Goal: Information Seeking & Learning: Learn about a topic

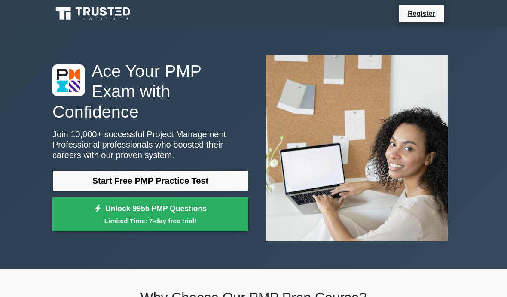
click at [218, 186] on link "Start Free PMP Practice Test" at bounding box center [150, 181] width 196 height 21
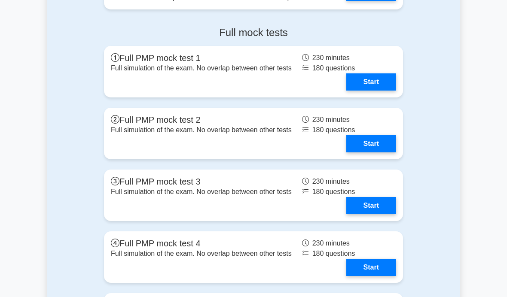
scroll to position [2524, 0]
click at [371, 91] on link "Start" at bounding box center [371, 81] width 50 height 17
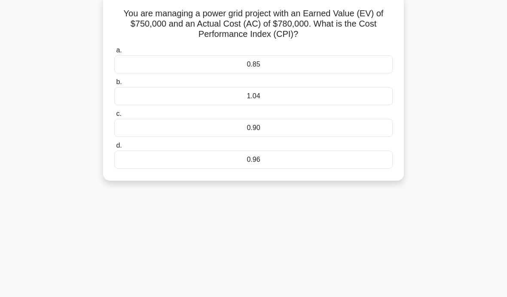
scroll to position [57, 0]
click at [303, 96] on div "1.04" at bounding box center [253, 95] width 278 height 18
click at [114, 84] on input "b. 1.04" at bounding box center [114, 81] width 0 height 6
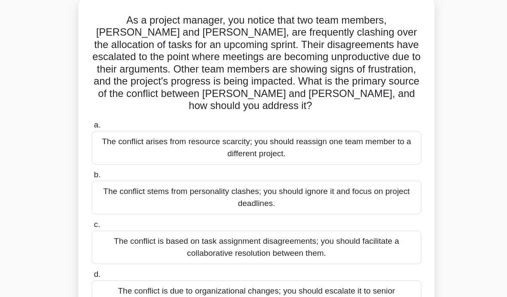
scroll to position [36, 0]
click at [310, 211] on div "The conflict is based on task assignment disagreements; you should facilitate a…" at bounding box center [253, 225] width 278 height 28
click at [114, 209] on input "c. The conflict is based on task assignment disagreements; you should facilitat…" at bounding box center [114, 207] width 0 height 6
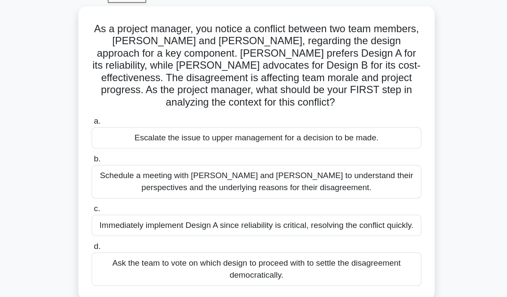
scroll to position [29, 0]
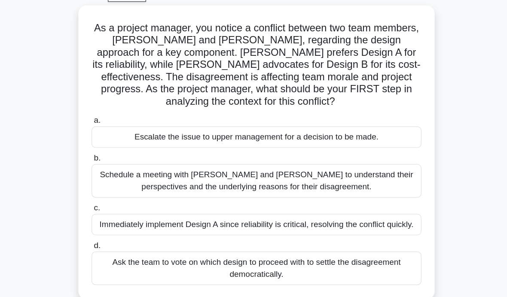
click at [313, 155] on div "Schedule a meeting with [PERSON_NAME] and [PERSON_NAME] to understand their per…" at bounding box center [253, 169] width 278 height 28
click at [114, 147] on input "b. Schedule a meeting with [PERSON_NAME] and [PERSON_NAME] to understand their …" at bounding box center [114, 150] width 0 height 6
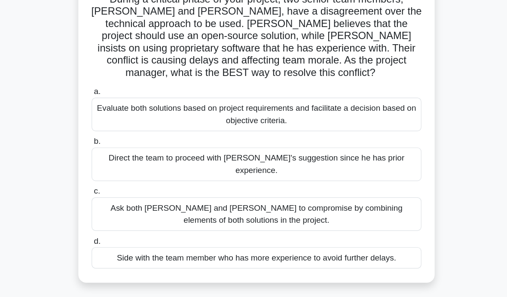
scroll to position [55, 0]
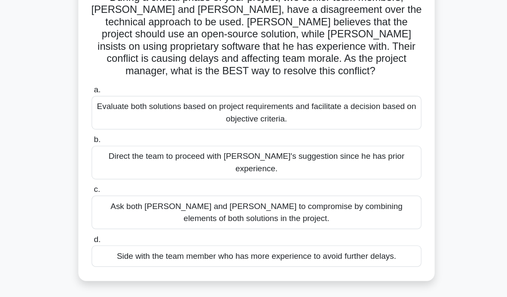
click at [316, 97] on div "Evaluate both solutions based on project requirements and facilitate a decision…" at bounding box center [253, 111] width 278 height 28
click at [114, 89] on input "a. Evaluate both solutions based on project requirements and facilitate a decis…" at bounding box center [114, 92] width 0 height 6
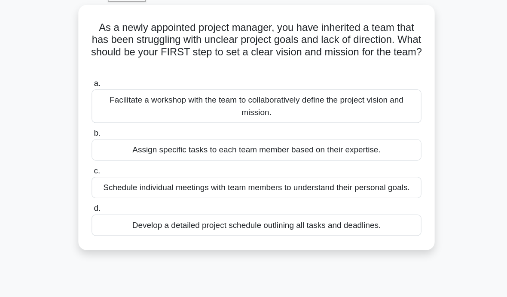
scroll to position [14, 0]
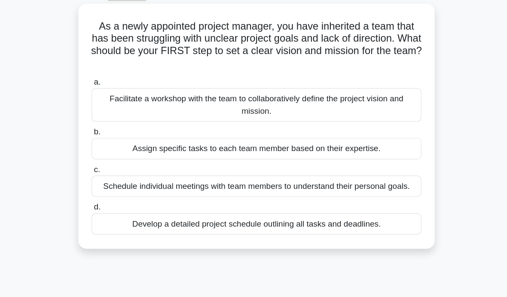
click at [320, 108] on div "Facilitate a workshop with the team to collaboratively define the project visio…" at bounding box center [253, 122] width 278 height 28
click at [114, 100] on input "a. Facilitate a workshop with the team to collaboratively define the project vi…" at bounding box center [114, 103] width 0 height 6
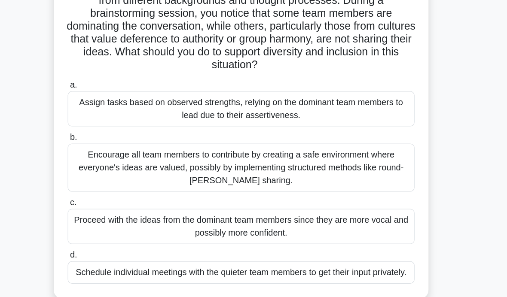
scroll to position [49, 0]
click at [298, 152] on div "Encourage all team members to contribute by creating a safe environment where e…" at bounding box center [253, 165] width 278 height 39
click at [114, 143] on input "b. Encourage all team members to contribute by creating a safe environment wher…" at bounding box center [114, 141] width 0 height 6
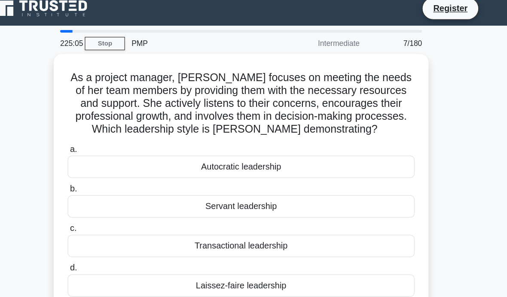
scroll to position [0, 0]
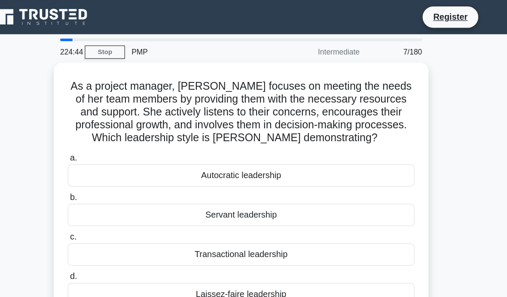
click at [140, 165] on div "Servant leadership" at bounding box center [253, 173] width 278 height 18
click at [114, 161] on input "b. Servant leadership" at bounding box center [114, 159] width 0 height 6
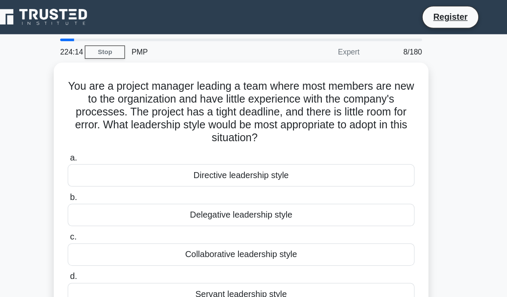
click at [114, 137] on div "Directive leadership style" at bounding box center [253, 141] width 278 height 18
click at [114, 130] on input "a. Directive leadership style" at bounding box center [114, 127] width 0 height 6
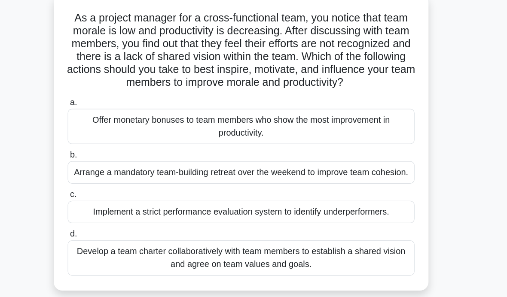
scroll to position [49, 0]
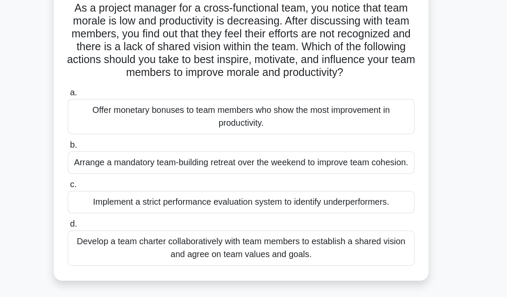
click at [131, 221] on div "Develop a team charter collaboratively with team members to establish a shared …" at bounding box center [253, 213] width 278 height 28
click at [114, 197] on input "d. Develop a team charter collaboratively with team members to establish a shar…" at bounding box center [114, 194] width 0 height 6
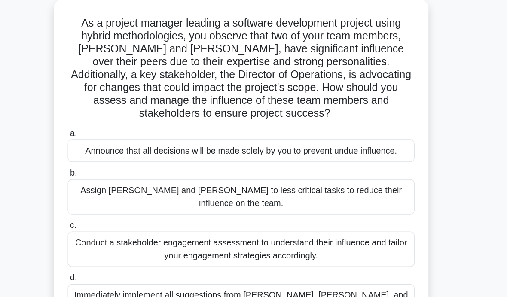
scroll to position [20, 0]
click at [114, 216] on div "Conduct a stakeholder engagement assessment to understand their influence and t…" at bounding box center [253, 230] width 278 height 28
click at [114, 214] on input "c. Conduct a stakeholder engagement assessment to understand their influence an…" at bounding box center [114, 212] width 0 height 6
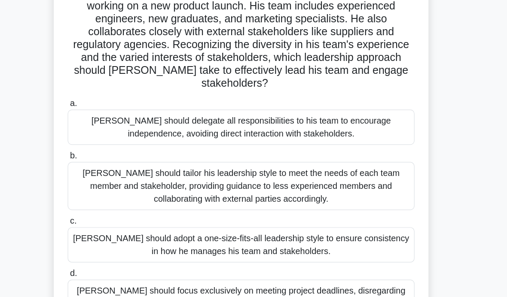
scroll to position [45, 0]
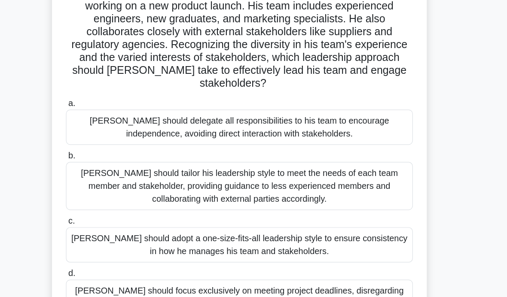
click at [114, 160] on div "John should tailor his leadership style to meet the needs of each team member a…" at bounding box center [253, 179] width 278 height 39
click at [114, 152] on input "b. John should tailor his leadership style to meet the needs of each team membe…" at bounding box center [114, 155] width 0 height 6
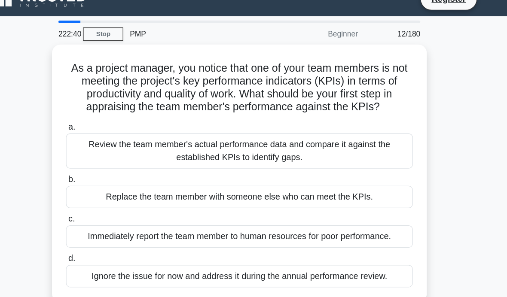
scroll to position [0, 0]
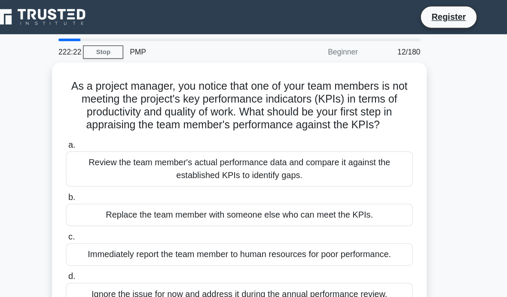
click at [114, 139] on div "Review the team member's actual performance data and compare it against the est…" at bounding box center [253, 136] width 278 height 28
click at [114, 119] on input "a. Review the team member's actual performance data and compare it against the …" at bounding box center [114, 117] width 0 height 6
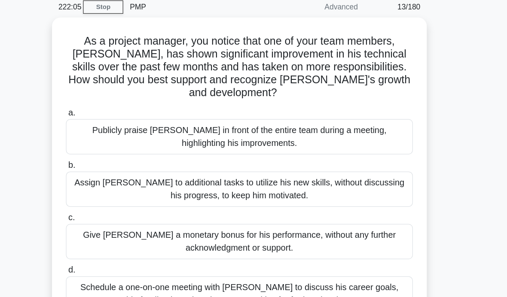
scroll to position [9, 0]
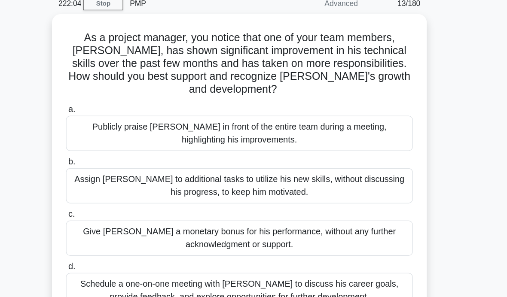
click at [114, 250] on div "Schedule a one-on-one meeting with Alex to discuss his career goals, provide fe…" at bounding box center [253, 264] width 278 height 28
click at [114, 242] on input "d. Schedule a one-on-one meeting with Alex to discuss his career goals, provide…" at bounding box center [114, 245] width 0 height 6
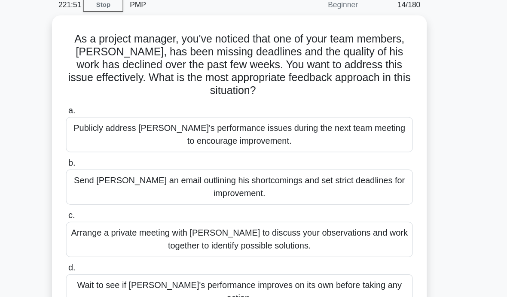
scroll to position [8, 0]
click at [114, 208] on div "Arrange a private meeting with Alex to discuss your observations and work toget…" at bounding box center [253, 222] width 278 height 28
click at [114, 201] on input "c. Arrange a private meeting with Alex to discuss your observations and work to…" at bounding box center [114, 204] width 0 height 6
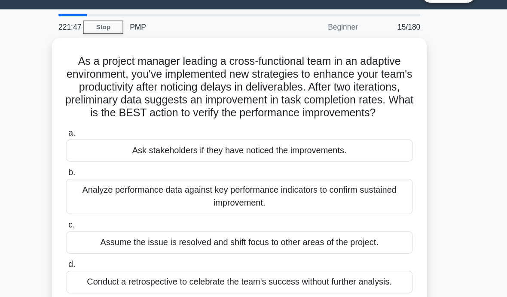
scroll to position [0, 0]
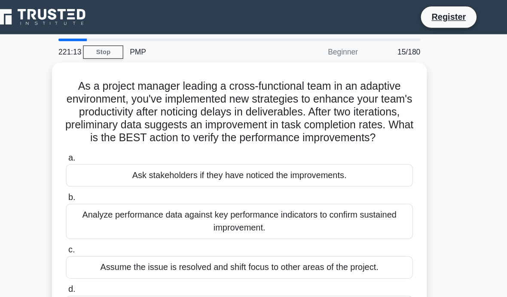
click at [137, 182] on div "Analyze performance data against key performance indicators to confirm sustaine…" at bounding box center [253, 178] width 278 height 28
click at [114, 161] on input "b. Analyze performance data against key performance indicators to confirm susta…" at bounding box center [114, 159] width 0 height 6
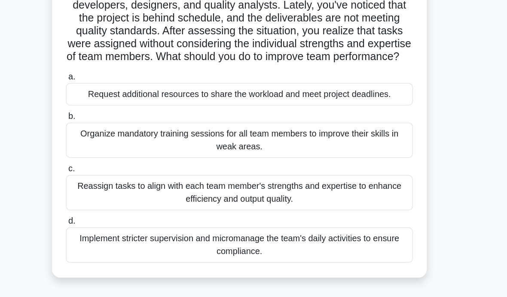
scroll to position [52, 0]
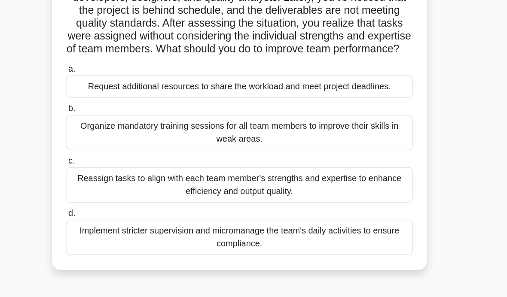
click at [134, 181] on div "Reassign tasks to align with each team member's strengths and expertise to enha…" at bounding box center [253, 178] width 278 height 28
click at [114, 162] on input "c. Reassign tasks to align with each team member's strengths and expertise to e…" at bounding box center [114, 160] width 0 height 6
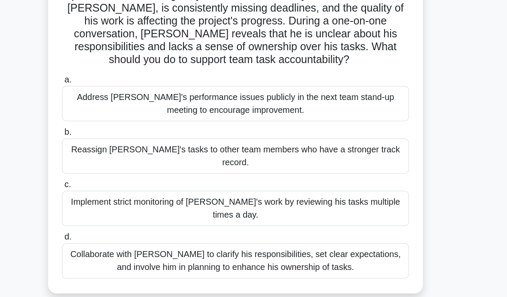
scroll to position [55, 0]
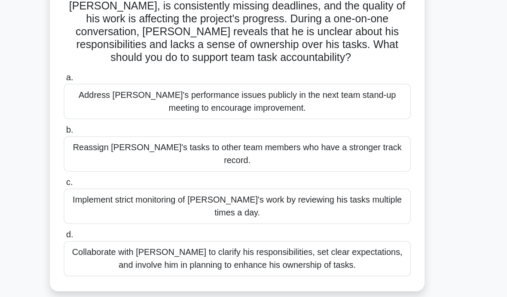
click at [114, 224] on div "Collaborate with Alex to clarify his responsibilities, set clear expectations, …" at bounding box center [253, 238] width 278 height 28
click at [114, 217] on input "d. Collaborate with Alex to clarify his responsibilities, set clear expectation…" at bounding box center [114, 219] width 0 height 6
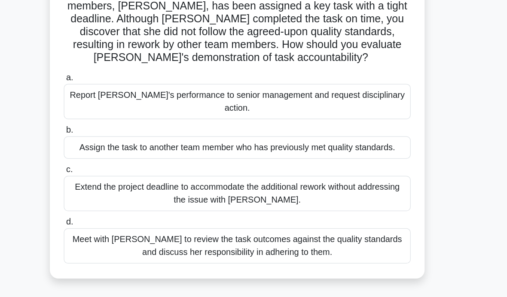
scroll to position [48, 0]
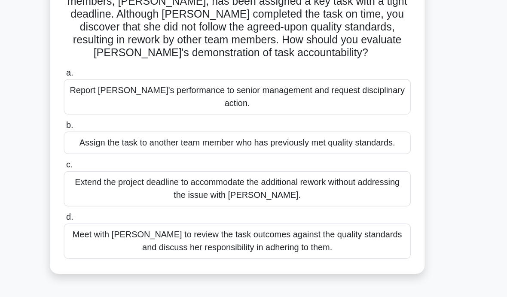
click at [117, 211] on div "Meet with Priya to review the task outcomes against the quality standards and d…" at bounding box center [253, 224] width 278 height 28
click at [114, 208] on input "d. Meet with Priya to review the task outcomes against the quality standards an…" at bounding box center [114, 205] width 0 height 6
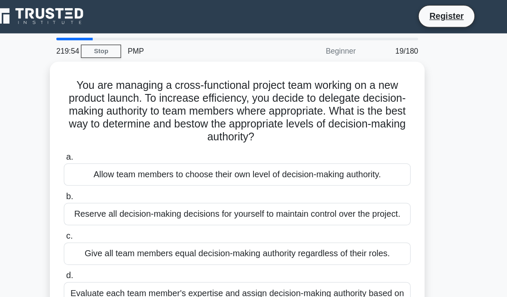
scroll to position [0, 0]
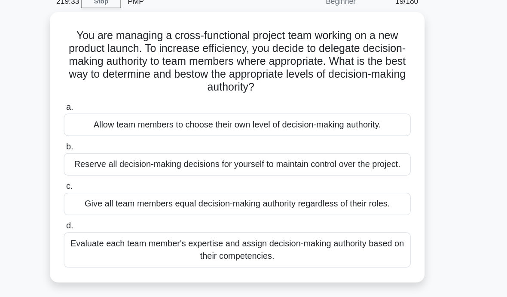
click at [117, 227] on div "Evaluate each team member's expertise and assign decision-making authority base…" at bounding box center [253, 241] width 278 height 28
click at [114, 219] on input "d. Evaluate each team member's expertise and assign decision-making authority b…" at bounding box center [114, 222] width 0 height 6
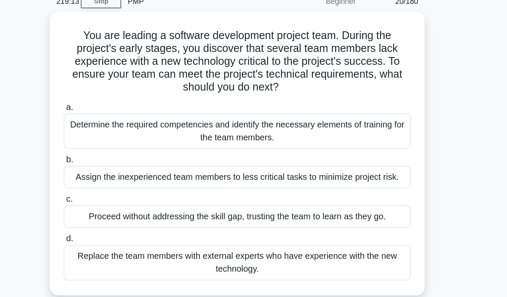
click at [114, 132] on div "Determine the required competencies and identify the necessary elements of trai…" at bounding box center [253, 146] width 278 height 28
click at [114, 124] on input "a. Determine the required competencies and identify the necessary elements of t…" at bounding box center [114, 127] width 0 height 6
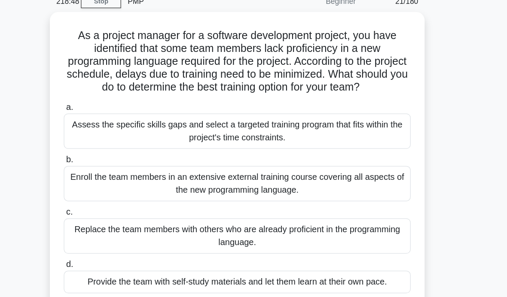
scroll to position [6, 0]
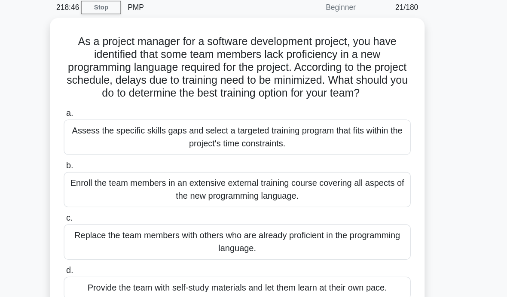
click at [114, 126] on div "Assess the specific skills gaps and select a targeted training program that fit…" at bounding box center [253, 140] width 278 height 28
click at [114, 119] on input "a. Assess the specific skills gaps and select a targeted training program that …" at bounding box center [114, 122] width 0 height 6
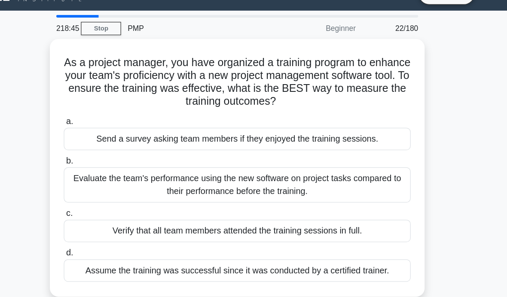
scroll to position [0, 0]
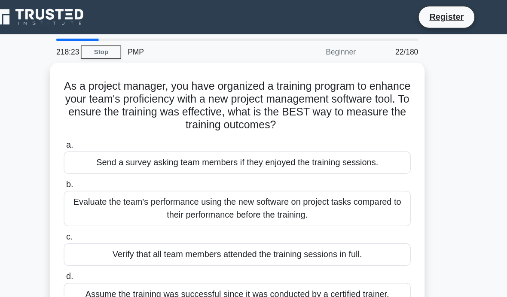
click at [114, 163] on div "Evaluate the team's performance using the new software on project tasks compare…" at bounding box center [253, 167] width 278 height 28
click at [114, 151] on input "b. Evaluate the team's performance using the new software on project tasks comp…" at bounding box center [114, 149] width 0 height 6
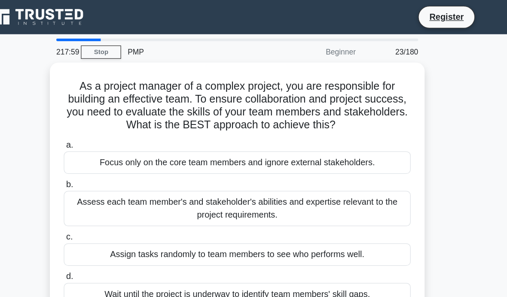
click at [114, 171] on div "Assess each team member's and stakeholder's abilities and expertise relevant to…" at bounding box center [253, 167] width 278 height 28
click at [114, 151] on input "b. Assess each team member's and stakeholder's abilities and expertise relevant…" at bounding box center [114, 149] width 0 height 6
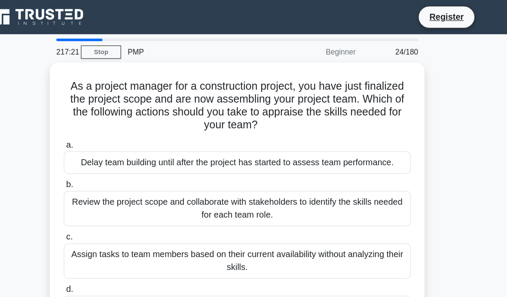
click at [114, 172] on div "Review the project scope and collaborate with stakeholders to identify the skil…" at bounding box center [253, 167] width 278 height 28
click at [114, 151] on input "b. Review the project scope and collaborate with stakeholders to identify the s…" at bounding box center [114, 149] width 0 height 6
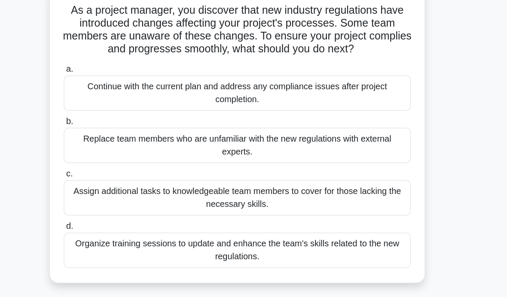
scroll to position [31, 0]
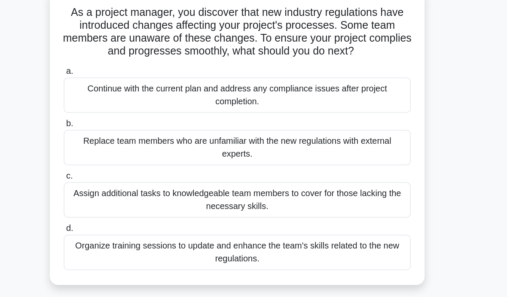
click at [114, 216] on div "Organize training sessions to update and enhance the team's skills related to t…" at bounding box center [253, 230] width 278 height 28
click at [114, 214] on input "d. Organize training sessions to update and enhance the team's skills related t…" at bounding box center [114, 212] width 0 height 6
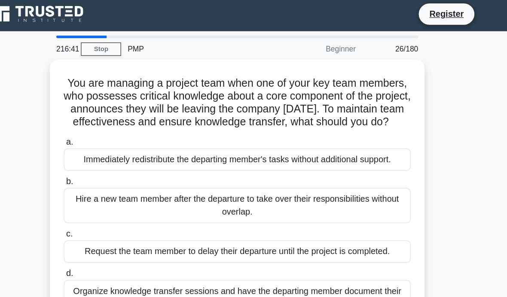
scroll to position [0, 0]
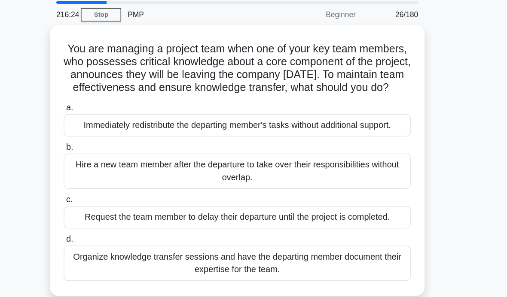
click at [114, 247] on div "Organize knowledge transfer sessions and have the departing member document the…" at bounding box center [253, 241] width 278 height 28
click at [114, 225] on input "d. Organize knowledge transfer sessions and have the departing member document …" at bounding box center [114, 222] width 0 height 6
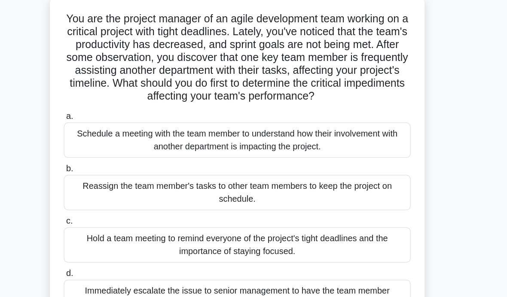
scroll to position [24, 0]
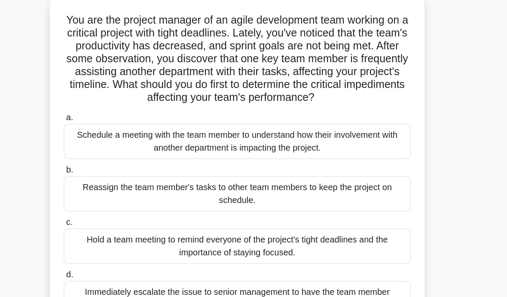
click at [152, 128] on div "Schedule a meeting with the team member to understand how their involvement wit…" at bounding box center [253, 142] width 278 height 28
click at [114, 125] on input "a. Schedule a meeting with the team member to understand how their involvement …" at bounding box center [114, 124] width 0 height 6
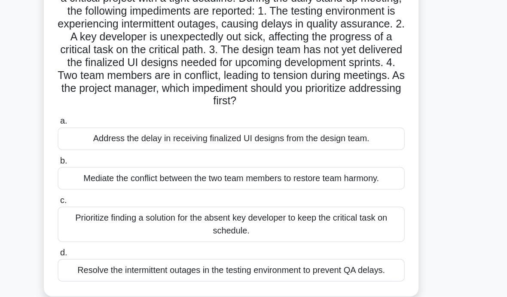
scroll to position [51, 0]
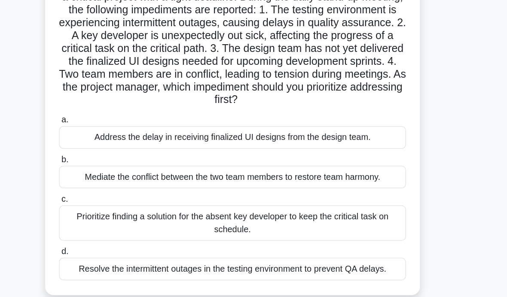
click at [124, 196] on div "Prioritize finding a solution for the absent key developer to keep the critical…" at bounding box center [253, 210] width 278 height 28
click at [114, 191] on input "c. Prioritize finding a solution for the absent key developer to keep the criti…" at bounding box center [114, 191] width 0 height 6
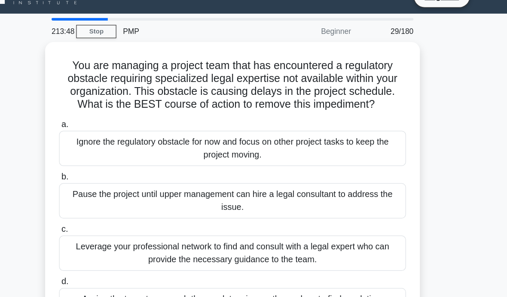
scroll to position [0, 0]
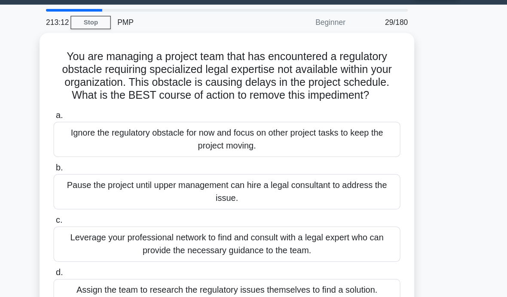
click at [114, 206] on div "Leverage your professional network to find and consult with a legal expert who …" at bounding box center [253, 220] width 278 height 28
click at [114, 204] on input "c. Leverage your professional network to find and consult with a legal expert w…" at bounding box center [114, 201] width 0 height 6
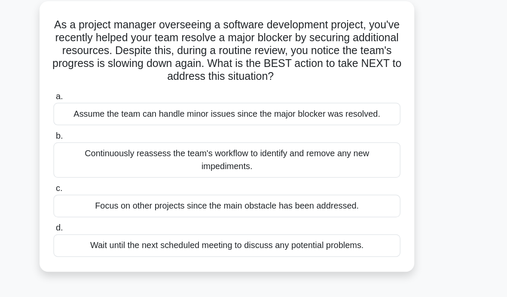
scroll to position [20, 0]
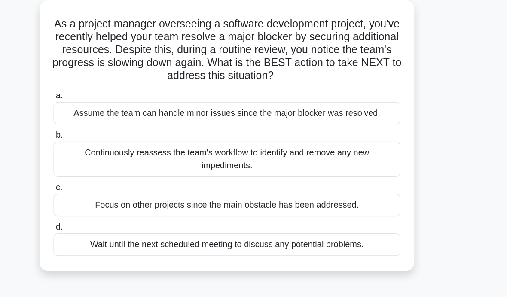
click at [224, 146] on div "Continuously reassess the team's workflow to identify and remove any new impedi…" at bounding box center [253, 158] width 278 height 28
click at [114, 142] on input "b. Continuously reassess the team's workflow to identify and remove any new imp…" at bounding box center [114, 139] width 0 height 6
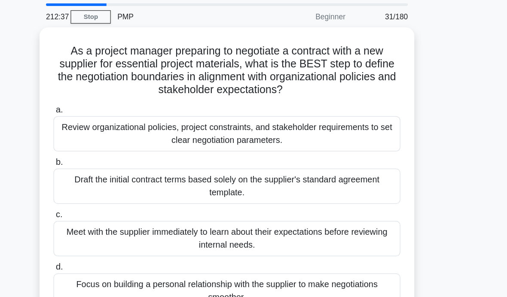
scroll to position [0, 0]
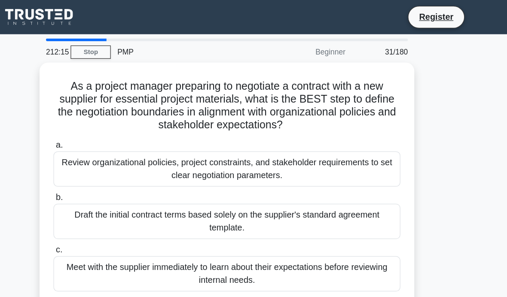
click at [278, 133] on div "Review organizational policies, project constraints, and stakeholder requiremen…" at bounding box center [253, 136] width 278 height 28
click at [114, 119] on input "a. Review organizational policies, project constraints, and stakeholder require…" at bounding box center [114, 117] width 0 height 6
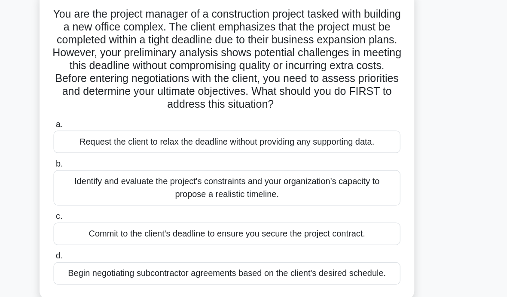
scroll to position [27, 0]
click at [268, 171] on div "Identify and evaluate the project's constraints and your organization's capacit…" at bounding box center [253, 181] width 278 height 28
click at [114, 165] on input "b. Identify and evaluate the project's constraints and your organization's capa…" at bounding box center [114, 162] width 0 height 6
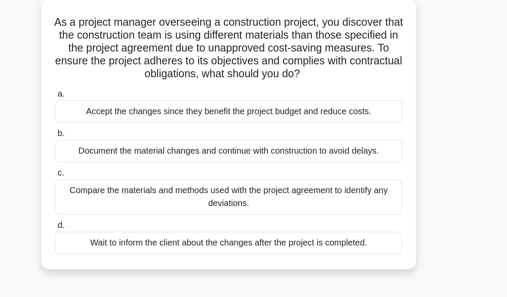
scroll to position [21, 0]
click at [265, 174] on div "Compare the materials and methods used with the project agreement to identify a…" at bounding box center [253, 188] width 278 height 28
click at [114, 172] on input "c. Compare the materials and methods used with the project agreement to identif…" at bounding box center [114, 170] width 0 height 6
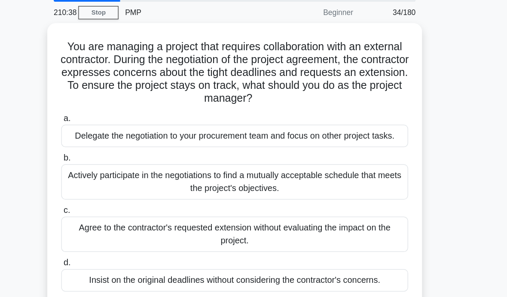
scroll to position [0, 0]
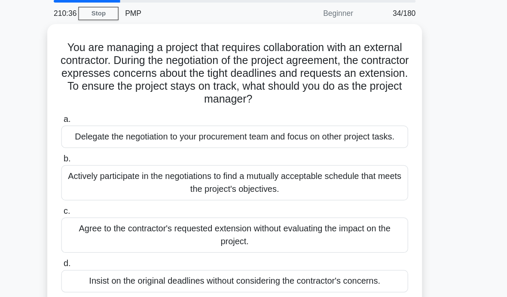
click at [295, 163] on div "Actively participate in the negotiations to find a mutually acceptable schedule…" at bounding box center [253, 177] width 278 height 28
click at [114, 155] on input "b. Actively participate in the negotiations to find a mutually acceptable sched…" at bounding box center [114, 158] width 0 height 6
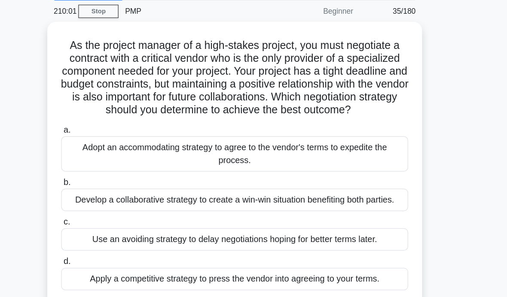
scroll to position [3, 0]
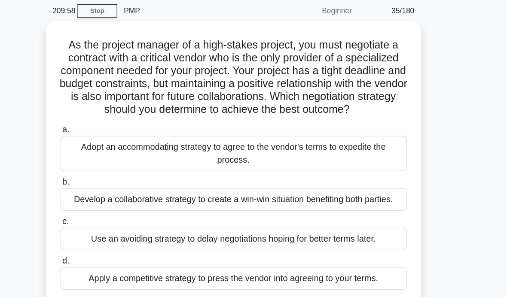
click at [281, 182] on div "Develop a collaborative strategy to create a win-win situation benefiting both …" at bounding box center [253, 191] width 278 height 18
click at [114, 174] on input "b. Develop a collaborative strategy to create a win-win situation benefiting bo…" at bounding box center [114, 177] width 0 height 6
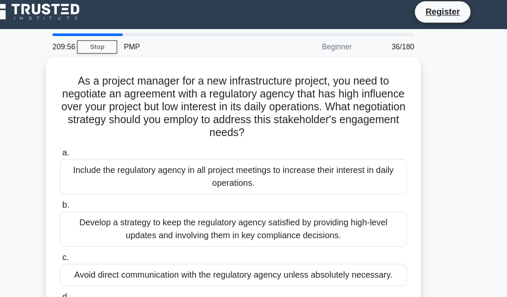
scroll to position [0, 0]
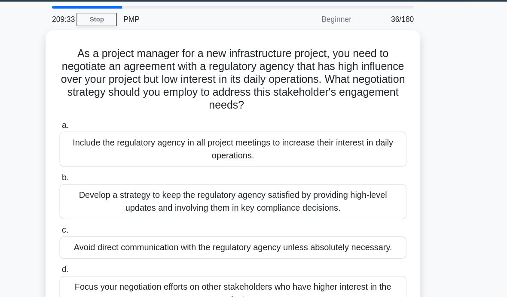
click at [114, 174] on div "Develop a strategy to keep the regulatory agency satisfied by providing high-le…" at bounding box center [253, 188] width 278 height 28
click at [114, 166] on input "b. Develop a strategy to keep the regulatory agency satisfied by providing high…" at bounding box center [114, 169] width 0 height 6
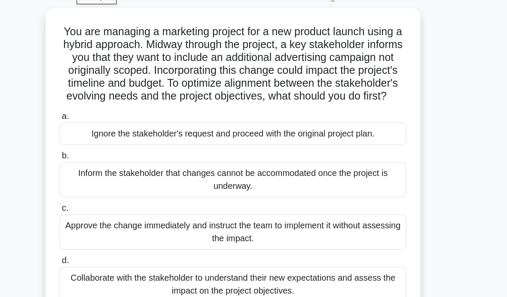
scroll to position [14, 0]
click at [114, 244] on div "Collaborate with the stakeholder to understand their new expectations and asses…" at bounding box center [253, 258] width 278 height 28
click at [114, 237] on input "d. Collaborate with the stakeholder to understand their new expectations and as…" at bounding box center [114, 240] width 0 height 6
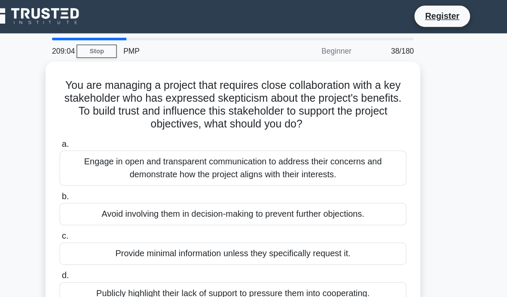
scroll to position [0, 0]
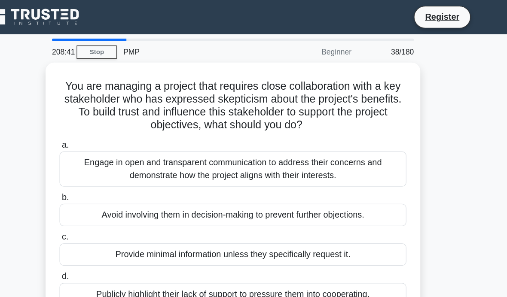
click at [114, 131] on div "Engage in open and transparent communication to address their concerns and demo…" at bounding box center [253, 136] width 278 height 28
click at [114, 119] on input "a. Engage in open and transparent communication to address their concerns and d…" at bounding box center [114, 117] width 0 height 6
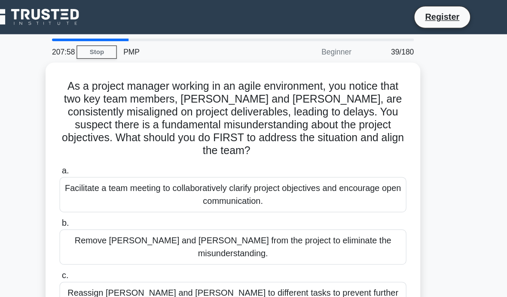
click at [114, 150] on div "Facilitate a team meeting to collaboratively clarify project objectives and enc…" at bounding box center [253, 156] width 278 height 28
click at [114, 140] on input "a. Facilitate a team meeting to collaboratively clarify project objectives and …" at bounding box center [114, 137] width 0 height 6
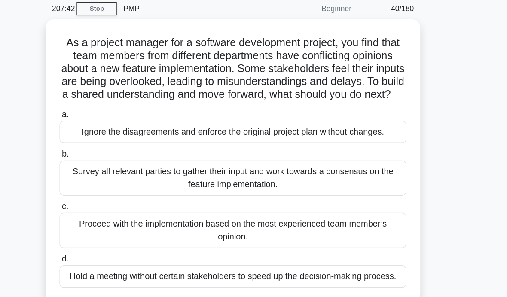
scroll to position [4, 0]
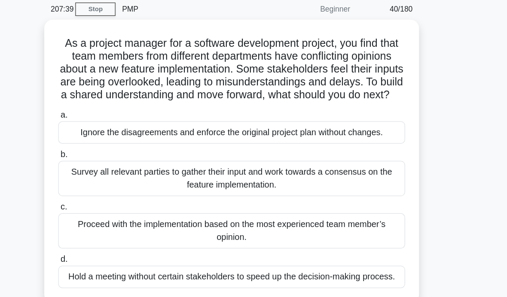
click at [114, 163] on div "Survey all relevant parties to gather their input and work towards a consensus …" at bounding box center [253, 173] width 278 height 28
click at [114, 157] on input "b. Survey all relevant parties to gather their input and work towards a consens…" at bounding box center [114, 155] width 0 height 6
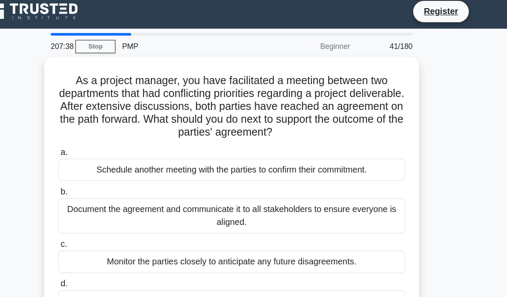
scroll to position [0, 0]
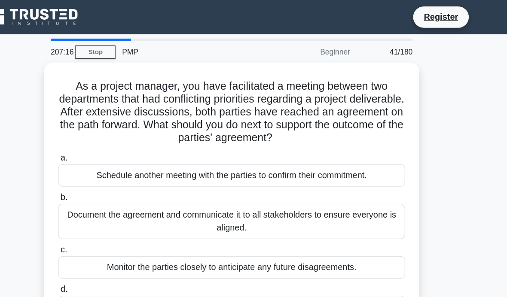
click at [114, 186] on div "Document the agreement and communicate it to all stakeholders to ensure everyon…" at bounding box center [253, 178] width 278 height 28
click at [114, 161] on input "b. Document the agreement and communicate it to all stakeholders to ensure ever…" at bounding box center [114, 159] width 0 height 6
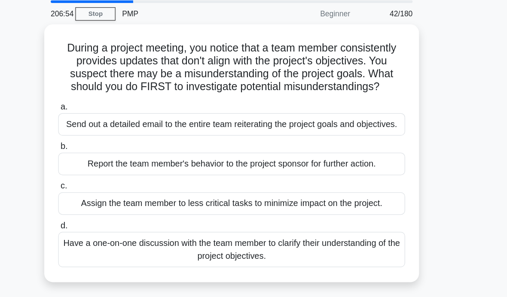
scroll to position [1, 0]
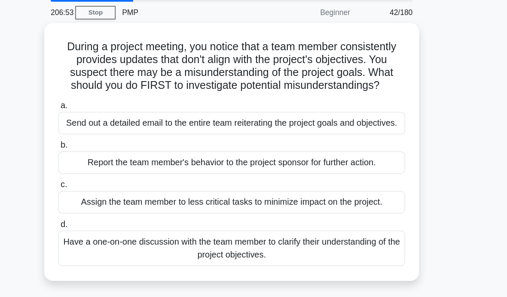
click at [114, 229] on div "Have a one-on-one discussion with the team member to clarify their understandin…" at bounding box center [253, 230] width 278 height 28
click at [114, 213] on input "d. Have a one-on-one discussion with the team member to clarify their understan…" at bounding box center [114, 211] width 0 height 6
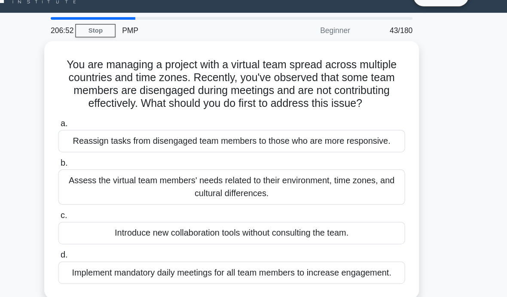
scroll to position [0, 0]
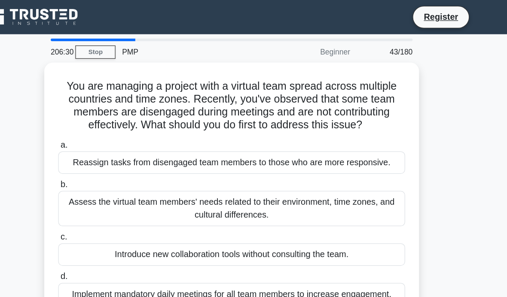
click at [114, 182] on div "Assess the virtual team members' needs related to their environment, time zones…" at bounding box center [253, 167] width 278 height 28
click at [114, 151] on input "b. Assess the virtual team members' needs related to their environment, time zo…" at bounding box center [114, 149] width 0 height 6
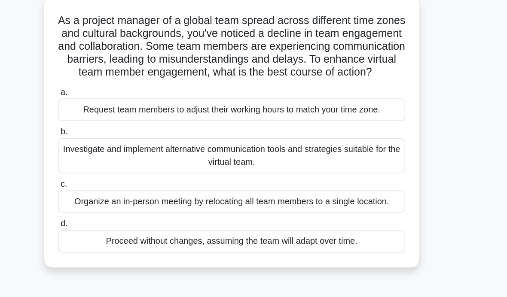
scroll to position [23, 0]
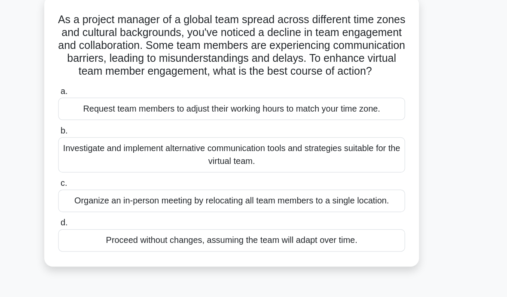
click at [247, 141] on div "Investigate and implement alternative communication tools and strategies suitab…" at bounding box center [253, 155] width 278 height 28
click at [114, 139] on input "b. Investigate and implement alternative communication tools and strategies sui…" at bounding box center [114, 136] width 0 height 6
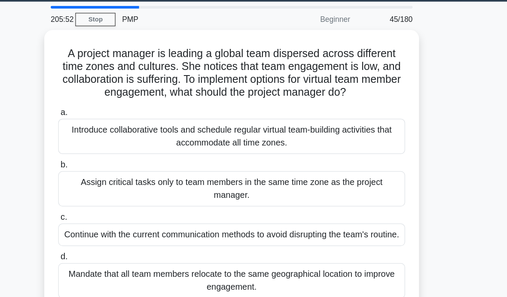
scroll to position [1, 0]
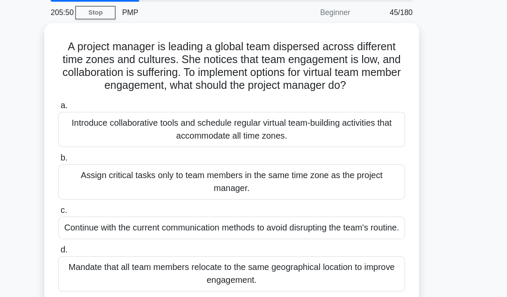
click at [278, 120] on div "Introduce collaborative tools and schedule regular virtual team-building activi…" at bounding box center [253, 134] width 278 height 28
click at [114, 113] on input "a. Introduce collaborative tools and schedule regular virtual team-building act…" at bounding box center [114, 116] width 0 height 6
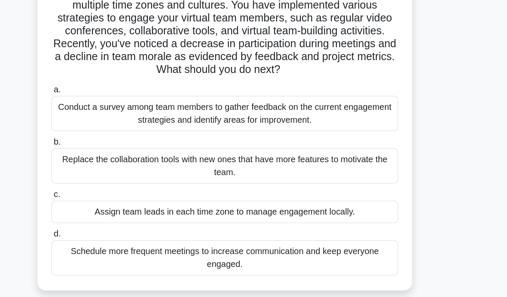
scroll to position [45, 0]
click at [248, 107] on div "Conduct a survey among team members to gather feedback on the current engagemen…" at bounding box center [253, 121] width 278 height 28
click at [114, 104] on input "a. Conduct a survey among team members to gather feedback on the current engage…" at bounding box center [114, 103] width 0 height 6
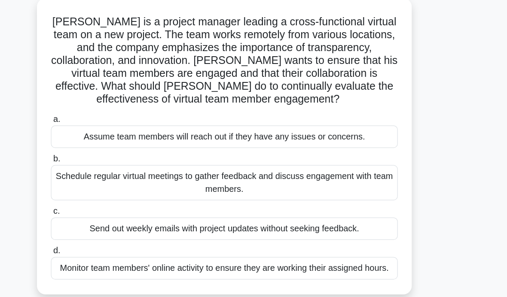
scroll to position [13, 0]
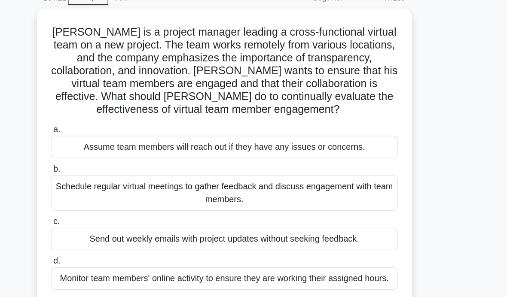
click at [283, 171] on div "Schedule regular virtual meetings to gather feedback and discuss engagement wit…" at bounding box center [253, 185] width 278 height 28
click at [114, 169] on input "b. Schedule regular virtual meetings to gather feedback and discuss engagement …" at bounding box center [114, 167] width 0 height 6
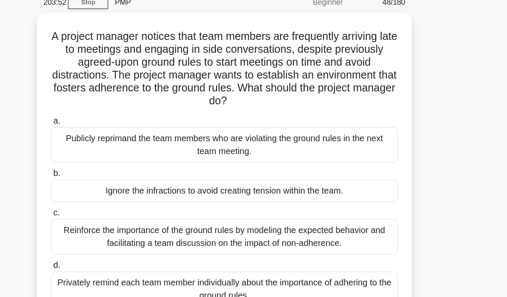
scroll to position [10, 0]
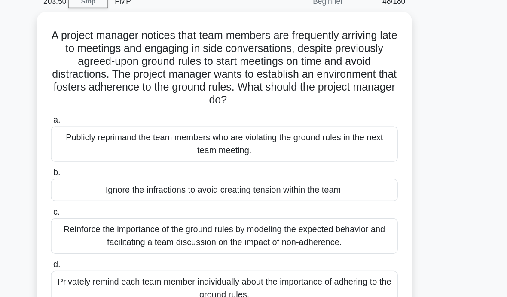
click at [297, 206] on div "Reinforce the importance of the ground rules by modeling the expected behavior …" at bounding box center [253, 220] width 278 height 28
click at [114, 198] on input "c. Reinforce the importance of the ground rules by modeling the expected behavi…" at bounding box center [114, 201] width 0 height 6
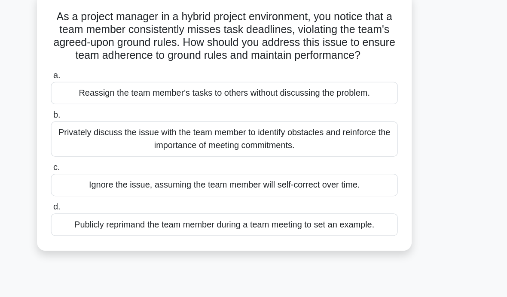
scroll to position [25, 0]
click at [289, 128] on div "Privately discuss the issue with the team member to identify obstacles and rein…" at bounding box center [253, 142] width 278 height 28
click at [114, 121] on input "b. Privately discuss the issue with the team member to identify obstacles and r…" at bounding box center [114, 123] width 0 height 6
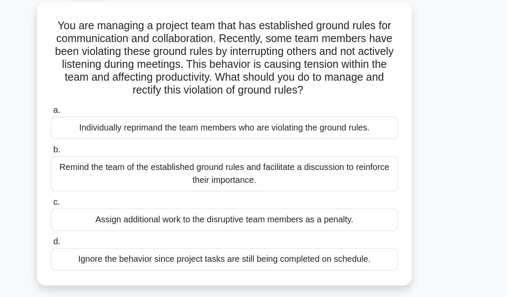
scroll to position [19, 0]
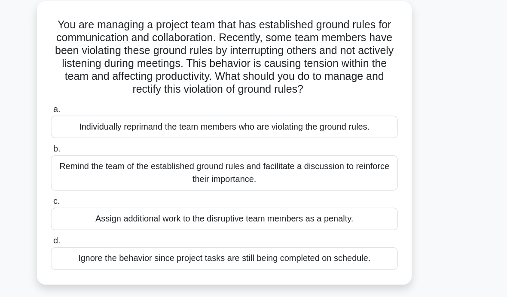
click at [291, 155] on div "Remind the team of the established ground rules and facilitate a discussion to …" at bounding box center [253, 169] width 278 height 28
click at [114, 147] on input "b. Remind the team of the established ground rules and facilitate a discussion …" at bounding box center [114, 150] width 0 height 6
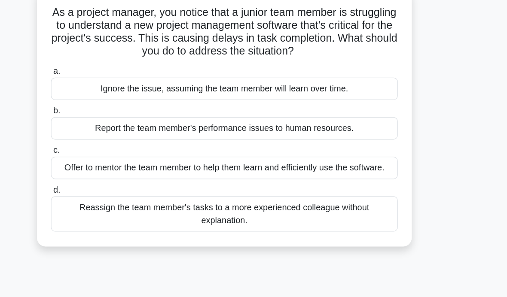
scroll to position [29, 0]
click at [301, 156] on div "Offer to mentor the team member to help them learn and efficiently use the soft…" at bounding box center [253, 165] width 278 height 18
click at [114, 153] on input "c. Offer to mentor the team member to help them learn and efficiently use the s…" at bounding box center [114, 152] width 0 height 6
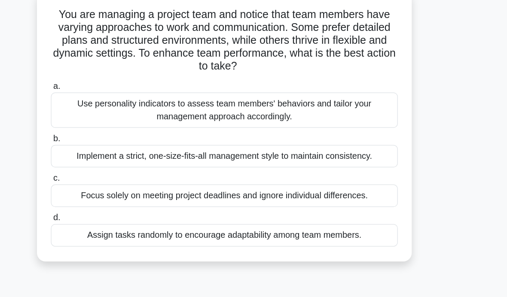
scroll to position [27, 0]
click at [299, 105] on div "Use personality indicators to assess team members' behaviors and tailor your ma…" at bounding box center [253, 119] width 278 height 28
click at [114, 97] on input "a. Use personality indicators to assess team members' behaviors and tailor your…" at bounding box center [114, 100] width 0 height 6
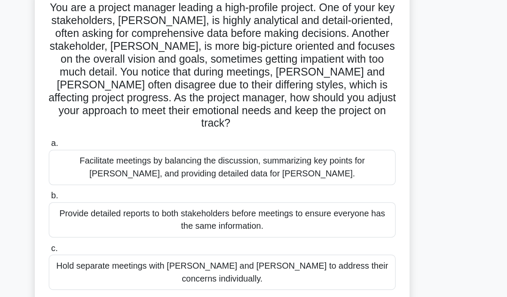
scroll to position [33, 0]
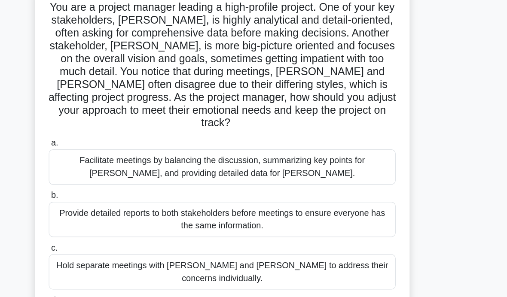
click at [279, 150] on div "Facilitate meetings by balancing the discussion, summarizing key points for Joh…" at bounding box center [253, 164] width 278 height 28
click at [114, 143] on input "a. Facilitate meetings by balancing the discussion, summarizing key points for …" at bounding box center [114, 146] width 0 height 6
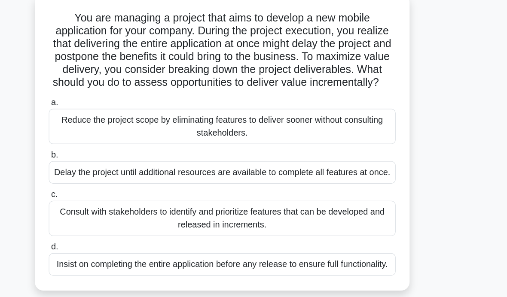
scroll to position [24, 0]
click at [301, 192] on div "Consult with stakeholders to identify and prioritize features that can be devel…" at bounding box center [253, 206] width 278 height 28
click at [114, 189] on input "c. Consult with stakeholders to identify and prioritize features that can be de…" at bounding box center [114, 187] width 0 height 6
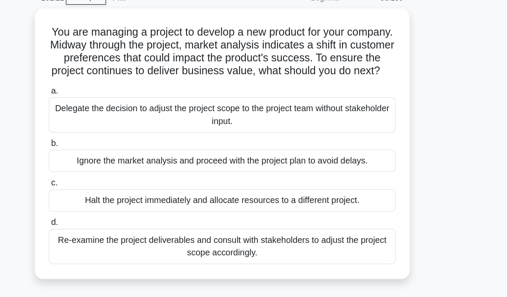
scroll to position [14, 0]
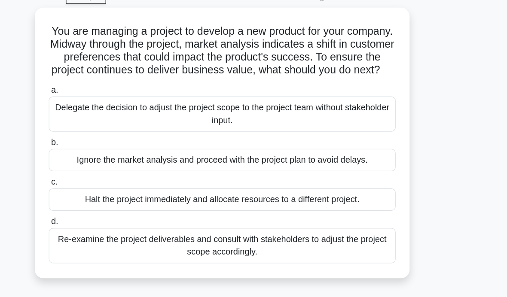
click at [293, 213] on div "Re-examine the project deliverables and consult with stakeholders to adjust the…" at bounding box center [253, 227] width 278 height 28
click at [114, 206] on input "d. Re-examine the project deliverables and consult with stakeholders to adjust …" at bounding box center [114, 209] width 0 height 6
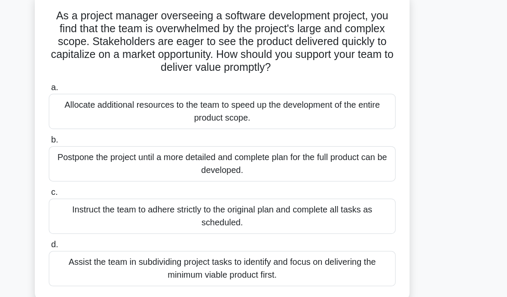
scroll to position [26, 0]
click at [289, 232] on div "Assist the team in subdividing project tasks to identify and focus on deliverin…" at bounding box center [253, 246] width 278 height 28
click at [114, 224] on input "d. Assist the team in subdividing project tasks to identify and focus on delive…" at bounding box center [114, 227] width 0 height 6
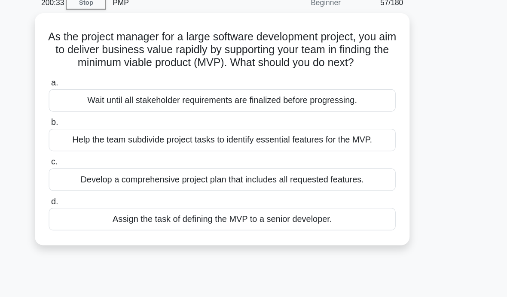
scroll to position [9, 0]
click at [268, 134] on div "Help the team subdivide project tasks to identify essential features for the MV…" at bounding box center [253, 143] width 278 height 18
click at [114, 126] on input "b. Help the team subdivide project tasks to identify essential features for the…" at bounding box center [114, 129] width 0 height 6
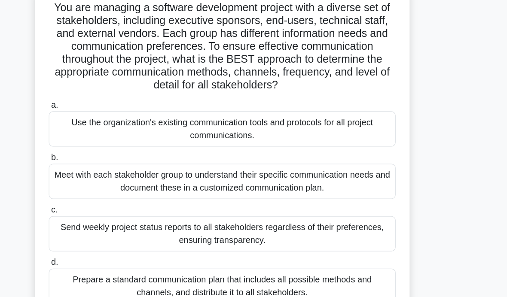
scroll to position [34, 0]
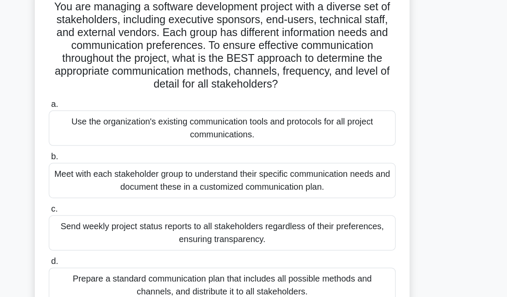
click at [114, 161] on div "Meet with each stakeholder group to understand their specific communication nee…" at bounding box center [253, 175] width 278 height 28
click at [114, 153] on input "b. Meet with each stakeholder group to understand their specific communication …" at bounding box center [114, 156] width 0 height 6
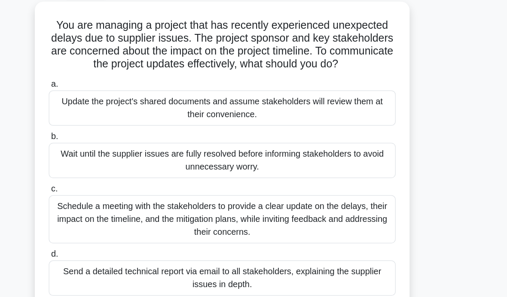
scroll to position [19, 0]
click at [290, 194] on div "Schedule a meeting with the stakeholders to provide a clear update on the delay…" at bounding box center [253, 206] width 278 height 39
click at [114, 185] on input "c. Schedule a meeting with the stakeholders to provide a clear update on the de…" at bounding box center [114, 182] width 0 height 6
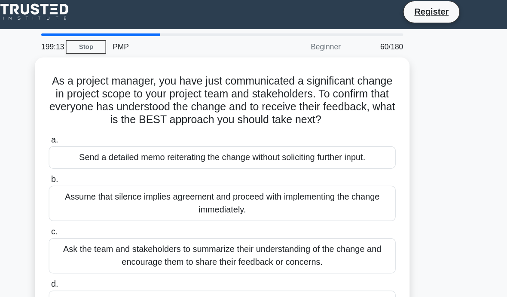
scroll to position [0, 0]
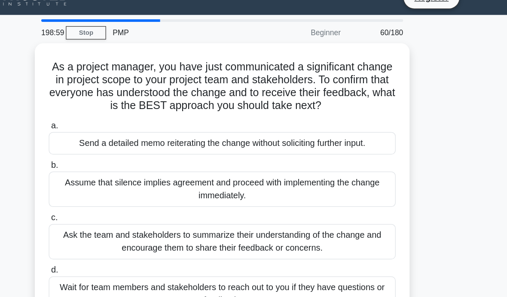
click at [294, 212] on div "Ask the team and stakeholders to summarize their understanding of the change an…" at bounding box center [253, 209] width 278 height 28
click at [114, 193] on input "c. Ask the team and stakeholders to summarize their understanding of the change…" at bounding box center [114, 191] width 0 height 6
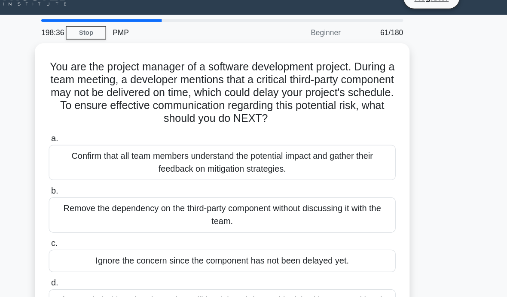
click at [267, 139] on div "Confirm that all team members understand the potential impact and gather their …" at bounding box center [253, 146] width 278 height 28
click at [114, 130] on input "a. Confirm that all team members understand the potential impact and gather the…" at bounding box center [114, 127] width 0 height 6
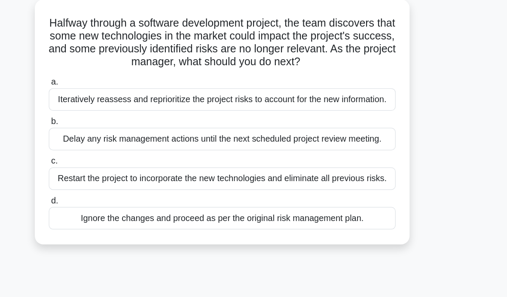
scroll to position [20, 0]
click at [268, 101] on div "Iteratively reassess and reprioritize the project risks to account for the new …" at bounding box center [253, 110] width 278 height 18
click at [114, 94] on input "a. Iteratively reassess and reprioritize the project risks to account for the n…" at bounding box center [114, 97] width 0 height 6
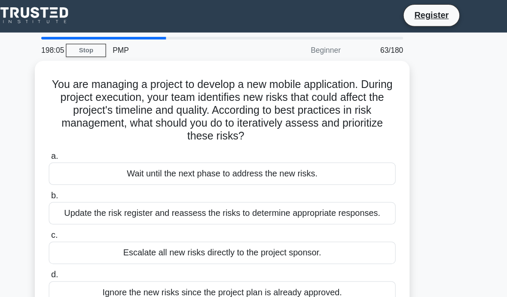
scroll to position [0, 0]
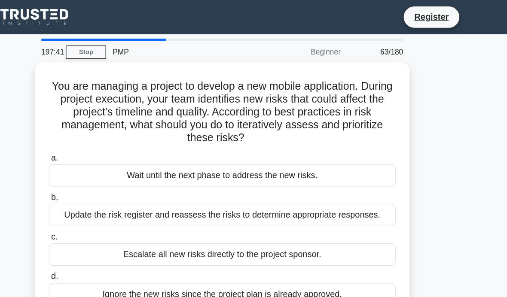
click at [203, 177] on div "Update the risk register and reassess the risks to determine appropriate respon…" at bounding box center [253, 173] width 278 height 18
click at [114, 161] on input "b. Update the risk register and reassess the risks to determine appropriate res…" at bounding box center [114, 159] width 0 height 6
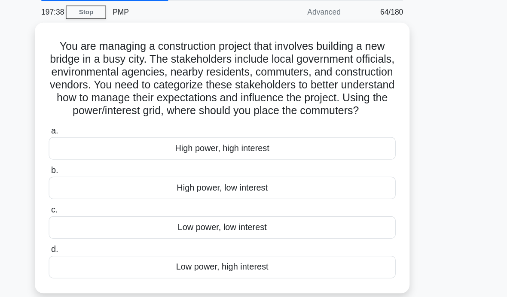
scroll to position [3, 0]
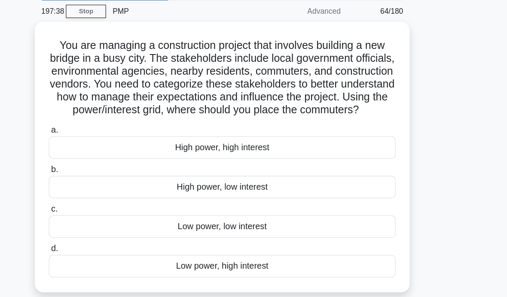
click at [339, 212] on div "You are managing a construction project that involves building a new bridge in …" at bounding box center [253, 162] width 412 height 228
click at [203, 235] on div "Low power, high interest" at bounding box center [253, 244] width 278 height 18
click at [114, 227] on input "d. Low power, high interest" at bounding box center [114, 230] width 0 height 6
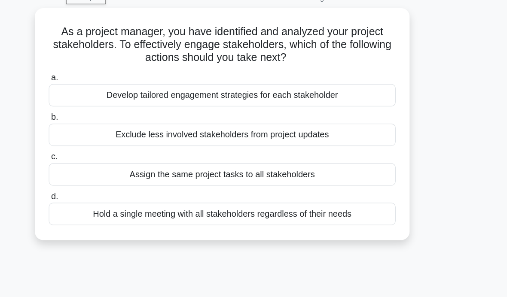
scroll to position [13, 0]
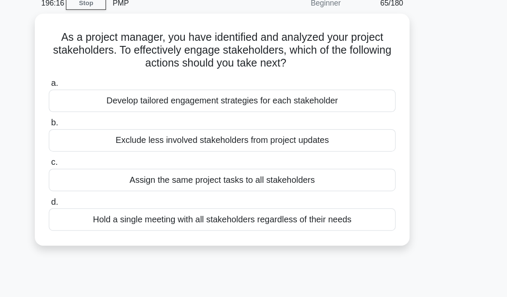
click at [132, 98] on div "Develop tailored engagement strategies for each stakeholder" at bounding box center [253, 107] width 278 height 18
click at [114, 91] on input "a. Develop tailored engagement strategies for each stakeholder" at bounding box center [114, 94] width 0 height 6
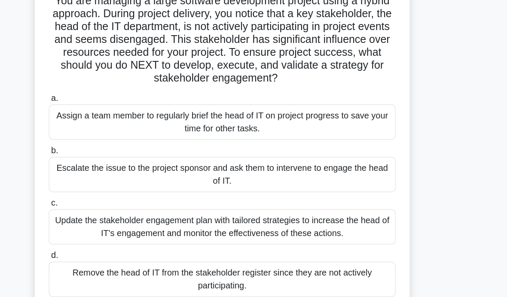
scroll to position [38, 0]
click at [114, 198] on div "Update the stakeholder engagement plan with tailored strategies to increase the…" at bounding box center [253, 212] width 278 height 28
click at [114, 192] on input "c. Update the stakeholder engagement plan with tailored strategies to increase …" at bounding box center [114, 194] width 0 height 6
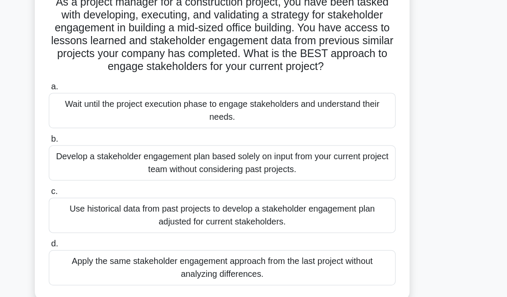
scroll to position [30, 0]
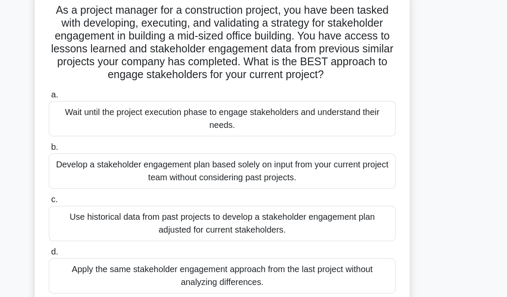
click at [114, 196] on div "Use historical data from past projects to develop a stakeholder engagement plan…" at bounding box center [253, 210] width 278 height 28
click at [114, 188] on input "c. Use historical data from past projects to develop a stakeholder engagement p…" at bounding box center [114, 191] width 0 height 6
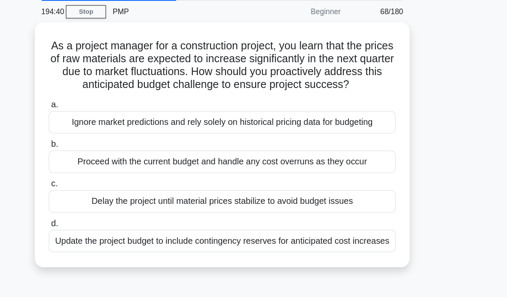
scroll to position [3, 0]
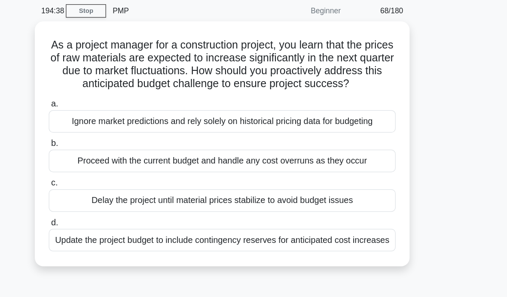
click at [114, 215] on div "Update the project budget to include contingency reserves for anticipated cost …" at bounding box center [253, 223] width 278 height 18
click at [114, 212] on input "d. Update the project budget to include contingency reserves for anticipated co…" at bounding box center [114, 210] width 0 height 6
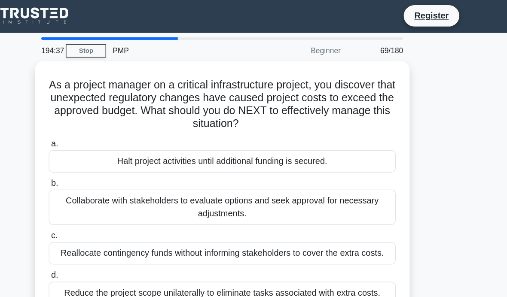
scroll to position [0, 0]
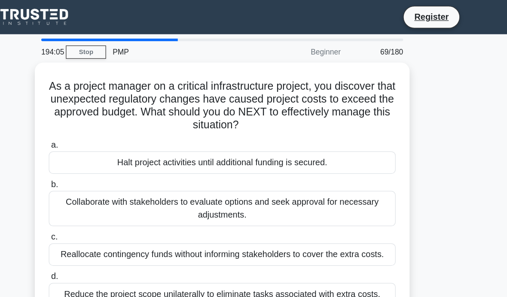
click at [114, 165] on div "Collaborate with stakeholders to evaluate options and seek approval for necessa…" at bounding box center [253, 167] width 278 height 28
click at [114, 151] on input "b. Collaborate with stakeholders to evaluate options and seek approval for nece…" at bounding box center [114, 149] width 0 height 6
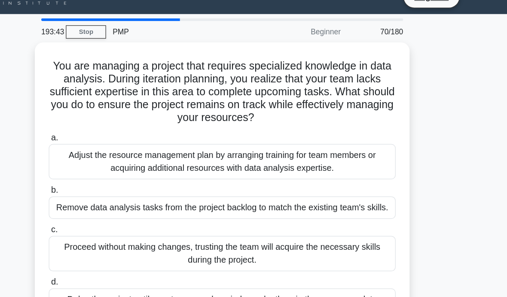
click at [114, 132] on div "Adjust the resource management plan by arranging training for team members or a…" at bounding box center [253, 146] width 278 height 28
click at [114, 125] on input "a. Adjust the resource management plan by arranging training for team members o…" at bounding box center [114, 127] width 0 height 6
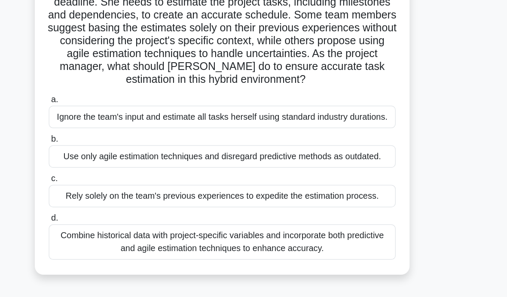
scroll to position [48, 0]
click at [114, 235] on div "Combine historical data with project-specific variables and incorporate both pr…" at bounding box center [253, 224] width 278 height 28
click at [114, 208] on input "d. Combine historical data with project-specific variables and incorporate both…" at bounding box center [114, 206] width 0 height 6
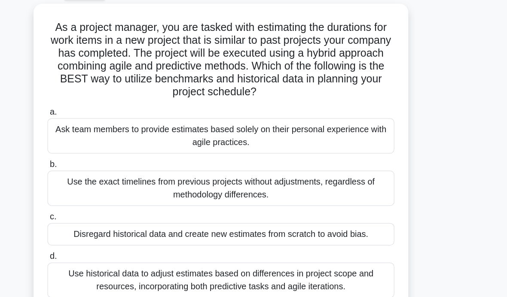
scroll to position [17, 0]
click at [114, 246] on div "Use historical data to adjust estimates based on differences in project scope a…" at bounding box center [253, 255] width 278 height 28
click at [114, 239] on input "d. Use historical data to adjust estimates based on differences in project scop…" at bounding box center [114, 236] width 0 height 6
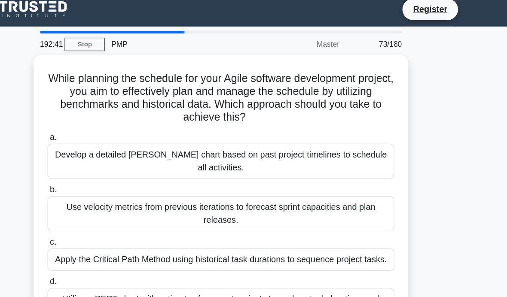
scroll to position [0, 0]
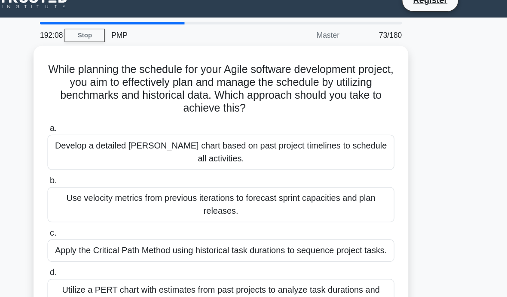
click at [114, 167] on div "Use velocity metrics from previous iterations to forecast sprint capacities and…" at bounding box center [253, 178] width 278 height 28
click at [114, 161] on input "b. Use velocity metrics from previous iterations to forecast sprint capacities …" at bounding box center [114, 159] width 0 height 6
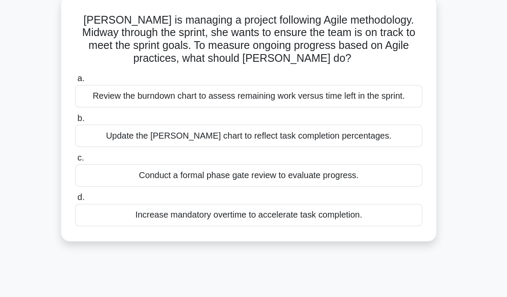
scroll to position [27, 0]
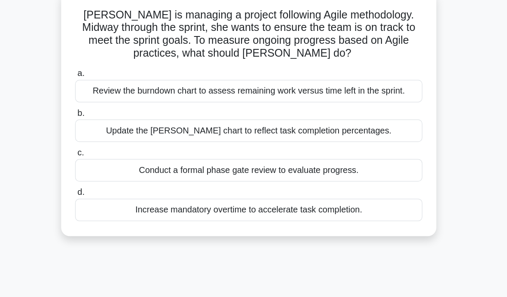
click at [148, 95] on div "Review the burndown chart to assess remaining work versus time left in the spri…" at bounding box center [253, 104] width 278 height 18
click at [114, 87] on input "a. Review the burndown chart to assess remaining work versus time left in the s…" at bounding box center [114, 90] width 0 height 6
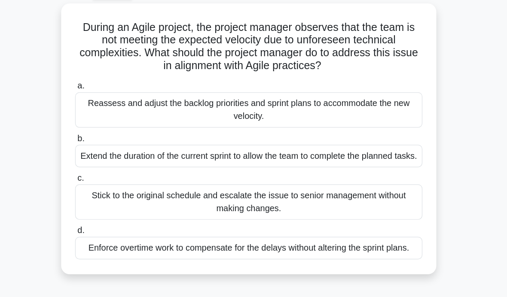
scroll to position [17, 0]
click at [132, 105] on div "Reassess and adjust the backlog priorities and sprint plans to accommodate the …" at bounding box center [253, 119] width 278 height 28
click at [114, 97] on input "a. Reassess and adjust the backlog priorities and sprint plans to accommodate t…" at bounding box center [114, 100] width 0 height 6
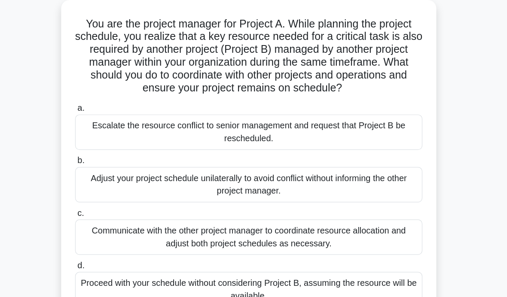
scroll to position [20, 0]
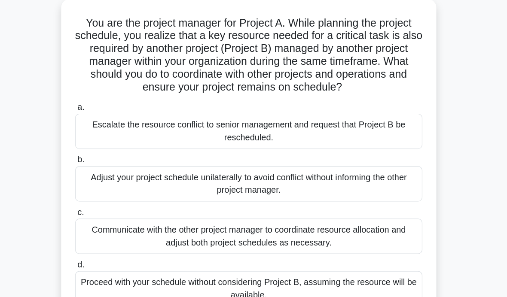
click at [306, 206] on div "Communicate with the other project manager to coordinate resource allocation an…" at bounding box center [253, 220] width 278 height 28
click at [114, 201] on input "c. Communicate with the other project manager to coordinate resource allocation…" at bounding box center [114, 201] width 0 height 6
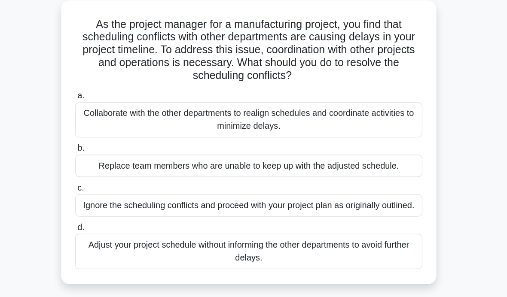
scroll to position [19, 0]
click at [294, 113] on div "Collaborate with the other departments to realign schedules and coordinate acti…" at bounding box center [253, 127] width 278 height 28
click at [114, 105] on input "a. Collaborate with the other departments to realign schedules and coordinate a…" at bounding box center [114, 108] width 0 height 6
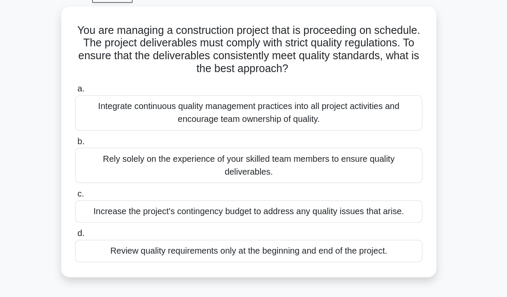
scroll to position [14, 0]
click at [291, 107] on div "Integrate continuous quality management practices into all project activities a…" at bounding box center [253, 121] width 278 height 28
click at [114, 100] on input "a. Integrate continuous quality management practices into all project activitie…" at bounding box center [114, 103] width 0 height 6
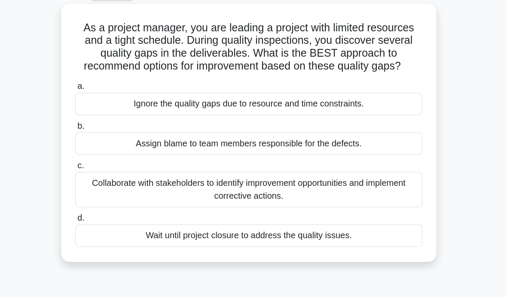
scroll to position [16, 0]
click at [305, 169] on div "Collaborate with stakeholders to identify improvement opportunities and impleme…" at bounding box center [253, 183] width 278 height 28
click at [114, 165] on input "c. Collaborate with stakeholders to identify improvement opportunities and impl…" at bounding box center [114, 164] width 0 height 6
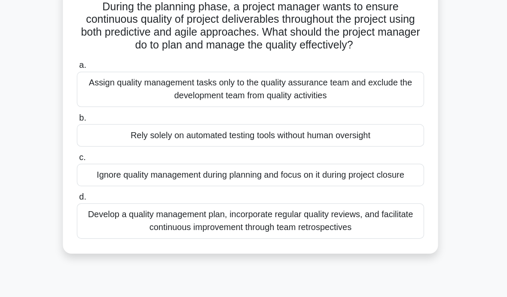
scroll to position [34, 0]
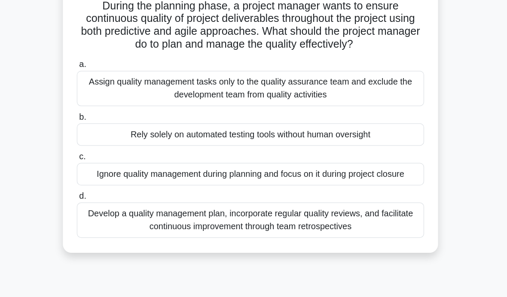
click at [319, 198] on div "Develop a quality management plan, incorporate regular quality reviews, and fac…" at bounding box center [253, 207] width 278 height 28
click at [114, 191] on input "d. Develop a quality management plan, incorporate regular quality reviews, and …" at bounding box center [114, 189] width 0 height 6
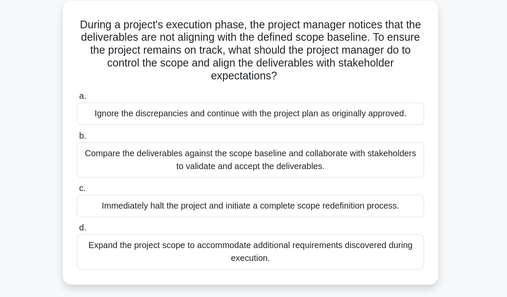
scroll to position [19, 0]
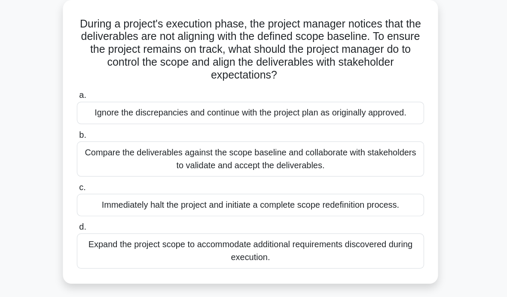
click at [295, 144] on div "Compare the deliverables against the scope baseline and collaborate with stakeh…" at bounding box center [253, 158] width 278 height 28
click at [114, 137] on input "b. Compare the deliverables against the scope baseline and collaborate with sta…" at bounding box center [114, 140] width 0 height 6
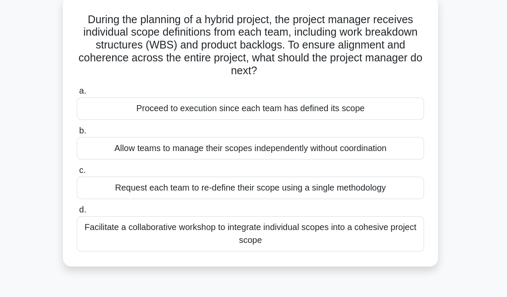
scroll to position [24, 0]
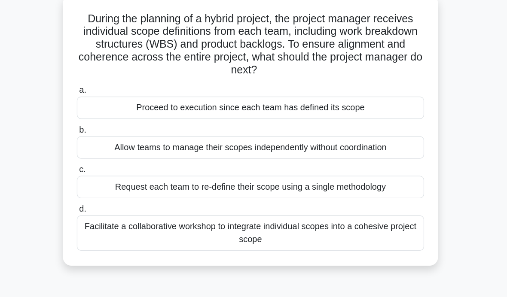
click at [327, 204] on div "Facilitate a collaborative workshop to integrate individual scopes into a cohes…" at bounding box center [253, 218] width 278 height 28
click at [114, 196] on input "d. Facilitate a collaborative workshop to integrate individual scopes into a co…" at bounding box center [114, 199] width 0 height 6
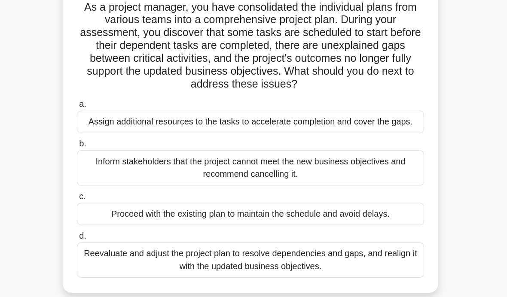
scroll to position [33, 0]
click at [307, 225] on div "Reevaluate and adjust the project plan to resolve dependencies and gaps, and re…" at bounding box center [253, 239] width 278 height 28
click at [114, 223] on input "d. Reevaluate and adjust the project plan to resolve dependencies and gaps, and…" at bounding box center [114, 220] width 0 height 6
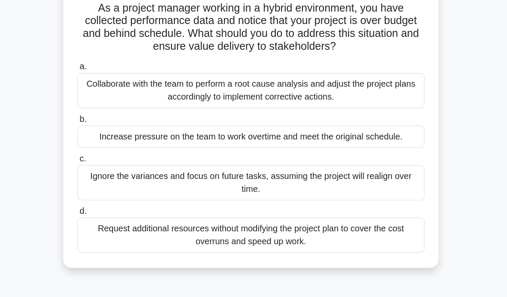
scroll to position [32, 0]
click at [282, 89] on div "Collaborate with the team to perform a root cause analysis and adjust the proje…" at bounding box center [253, 103] width 278 height 28
click at [114, 82] on input "a. Collaborate with the team to perform a root cause analysis and adjust the pr…" at bounding box center [114, 85] width 0 height 6
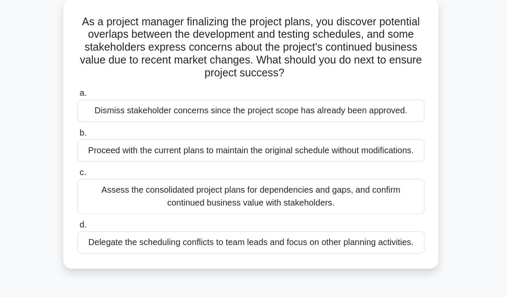
scroll to position [21, 0]
click at [277, 182] on div "Assess the consolidated project plans for dependencies and gaps, and confirm co…" at bounding box center [253, 188] width 278 height 28
click at [114, 172] on input "c. Assess the consolidated project plans for dependencies and gaps, and confirm…" at bounding box center [114, 170] width 0 height 6
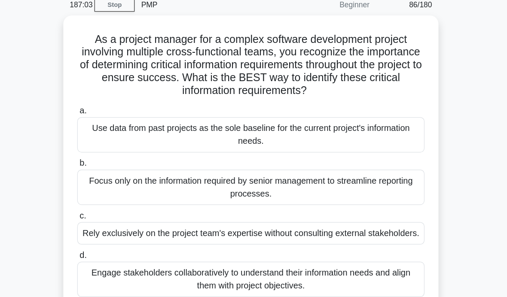
scroll to position [12, 0]
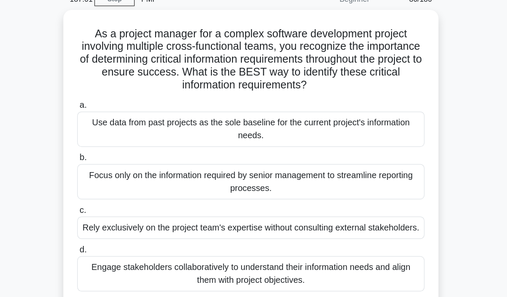
click at [288, 236] on div "Engage stakeholders collaboratively to understand their information needs and a…" at bounding box center [253, 250] width 278 height 28
click at [114, 230] on input "d. Engage stakeholders collaboratively to understand their information needs an…" at bounding box center [114, 231] width 0 height 6
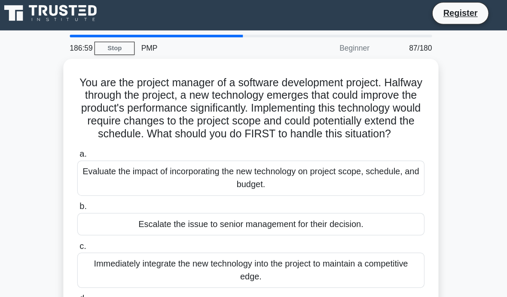
scroll to position [0, 0]
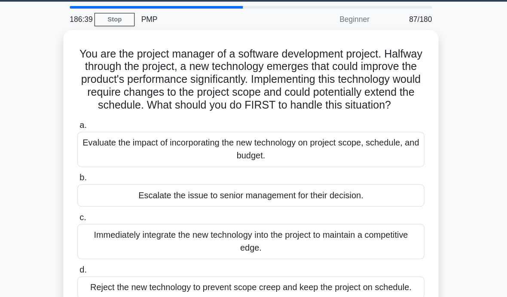
click at [305, 132] on div "Evaluate the impact of incorporating the new technology on project scope, sched…" at bounding box center [253, 146] width 278 height 28
click at [114, 124] on input "a. Evaluate the impact of incorporating the new technology on project scope, sc…" at bounding box center [114, 127] width 0 height 6
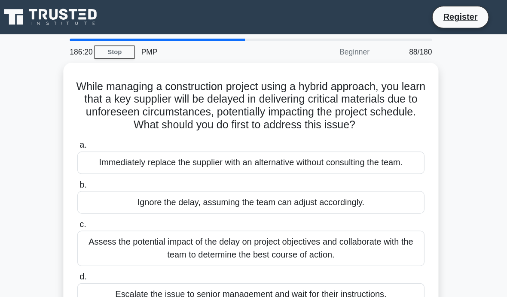
click at [194, 213] on div "Assess the potential impact of the delay on project objectives and collaborate …" at bounding box center [253, 199] width 278 height 28
click at [114, 183] on input "c. Assess the potential impact of the delay on project objectives and collabora…" at bounding box center [114, 180] width 0 height 6
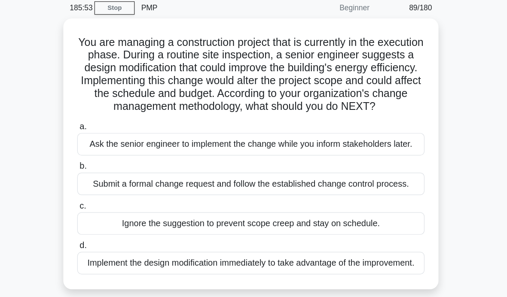
scroll to position [5, 0]
click at [317, 176] on div "Submit a formal change request and follow the established change control proces…" at bounding box center [253, 178] width 278 height 18
click at [114, 167] on input "b. Submit a formal change request and follow the established change control pro…" at bounding box center [114, 164] width 0 height 6
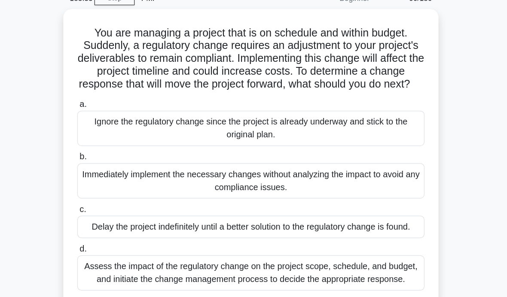
scroll to position [14, 0]
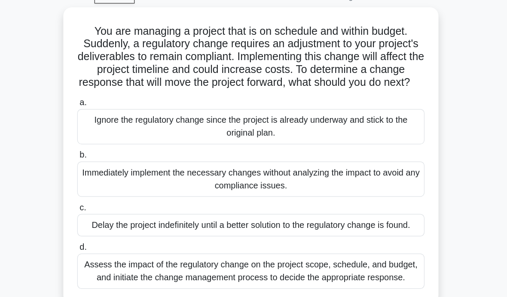
click at [296, 240] on div "Assess the impact of the regulatory change on the project scope, schedule, and …" at bounding box center [253, 248] width 278 height 28
click at [114, 232] on input "d. Assess the impact of the regulatory change on the project scope, schedule, a…" at bounding box center [114, 229] width 0 height 6
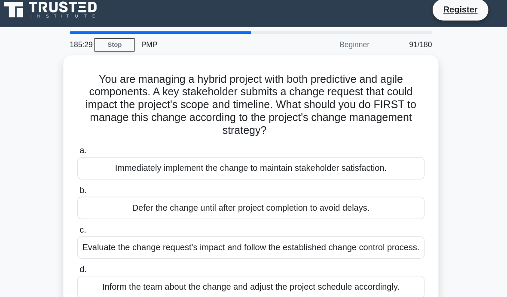
scroll to position [0, 0]
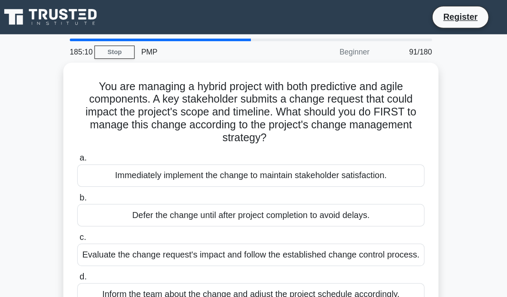
click at [114, 208] on div "Evaluate the change request's impact and follow the established change control …" at bounding box center [253, 204] width 278 height 18
click at [114, 193] on input "c. Evaluate the change request's impact and follow the established change contr…" at bounding box center [114, 191] width 0 height 6
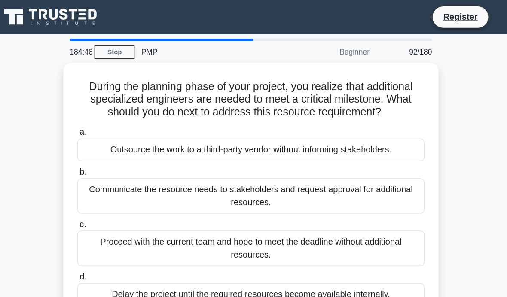
click at [114, 164] on div "Communicate the resource needs to stakeholders and request approval for additio…" at bounding box center [253, 157] width 278 height 28
click at [114, 141] on input "b. Communicate the resource needs to stakeholders and request approval for addi…" at bounding box center [114, 138] width 0 height 6
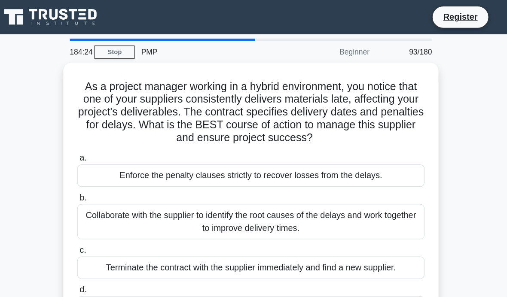
click at [312, 184] on div "Collaborate with the supplier to identify the root causes of the delays and wor…" at bounding box center [253, 178] width 278 height 28
click at [114, 161] on input "b. Collaborate with the supplier to identify the root causes of the delays and …" at bounding box center [114, 159] width 0 height 6
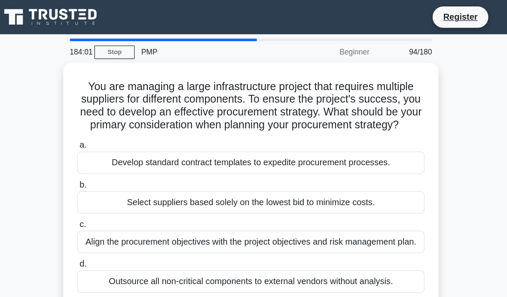
click at [306, 203] on div "Align the procurement objectives with the project objectives and risk managemen…" at bounding box center [253, 194] width 278 height 18
click at [114, 183] on input "c. Align the procurement objectives with the project objectives and risk manage…" at bounding box center [114, 180] width 0 height 6
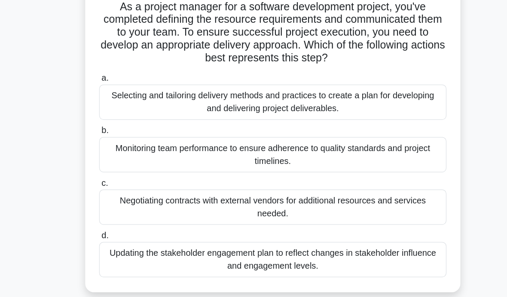
scroll to position [33, 0]
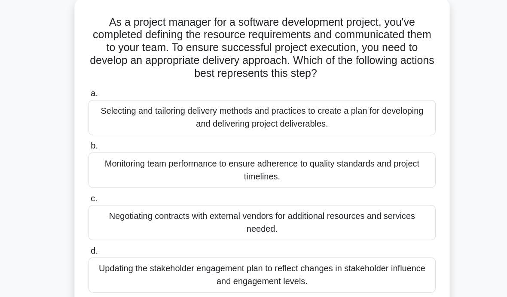
click at [314, 103] on div "Selecting and tailoring delivery methods and practices to create a plan for dev…" at bounding box center [253, 113] width 278 height 28
click at [114, 97] on input "a. Selecting and tailoring delivery methods and practices to create a plan for …" at bounding box center [114, 94] width 0 height 6
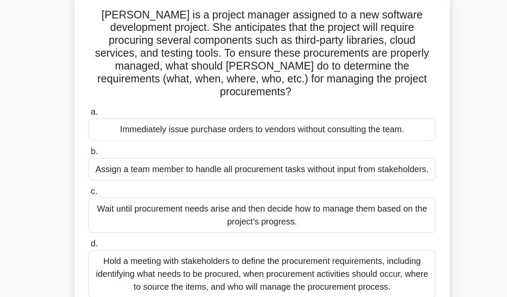
scroll to position [27, 0]
click at [321, 233] on div "Hold a meeting with stakeholders to define the procurement requirements, includ…" at bounding box center [253, 250] width 278 height 39
click at [114, 229] on input "d. Hold a meeting with stakeholders to define the procurement requirements, inc…" at bounding box center [114, 226] width 0 height 6
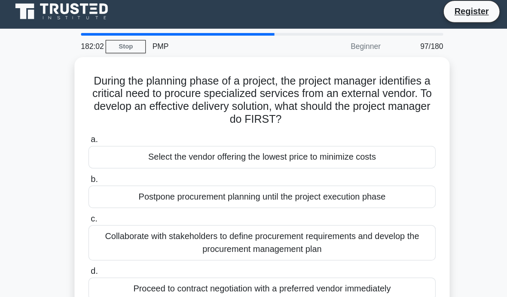
scroll to position [0, 0]
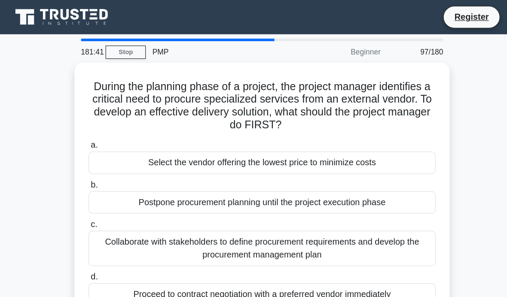
click at [331, 196] on div "Collaborate with stakeholders to define procurement requirements and develop th…" at bounding box center [253, 199] width 278 height 28
click at [114, 183] on input "c. Collaborate with stakeholders to define procurement requirements and develop…" at bounding box center [114, 180] width 0 height 6
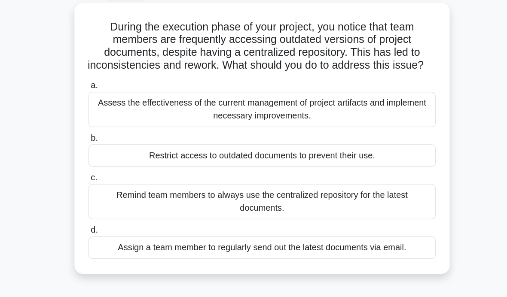
scroll to position [17, 0]
click at [275, 104] on div "Assess the effectiveness of the current management of project artifacts and imp…" at bounding box center [253, 118] width 278 height 28
click at [114, 102] on input "a. Assess the effectiveness of the current management of project artifacts and …" at bounding box center [114, 100] width 0 height 6
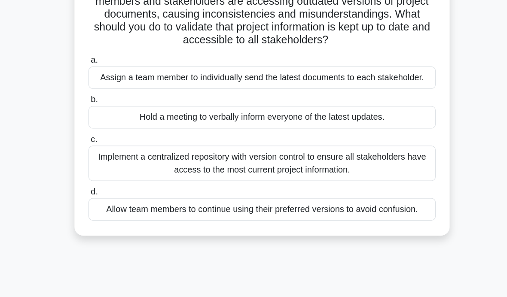
scroll to position [79, 0]
click at [321, 152] on div "Implement a centralized repository with version control to ensure all stakehold…" at bounding box center [253, 161] width 278 height 28
click at [114, 145] on input "c. Implement a centralized repository with version control to ensure all stakeh…" at bounding box center [114, 143] width 0 height 6
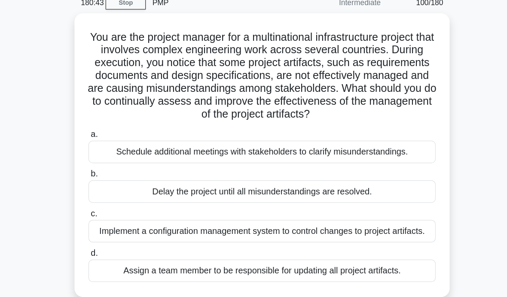
scroll to position [39, 0]
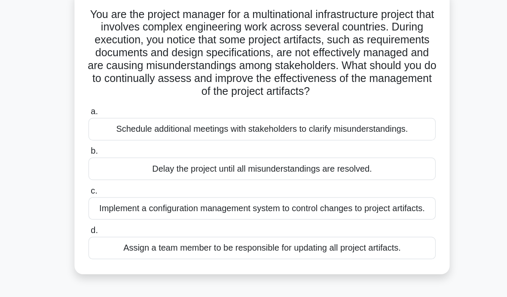
click at [330, 180] on div "Implement a configuration management system to control changes to project artif…" at bounding box center [253, 186] width 278 height 18
click at [114, 175] on input "c. Implement a configuration management system to control changes to project ar…" at bounding box center [114, 172] width 0 height 6
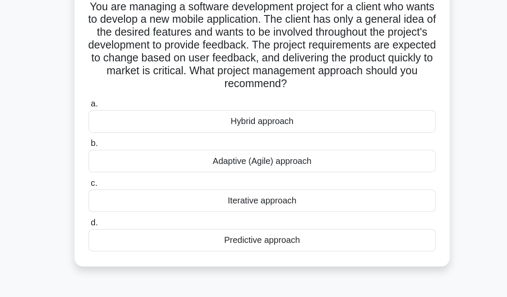
scroll to position [34, 0]
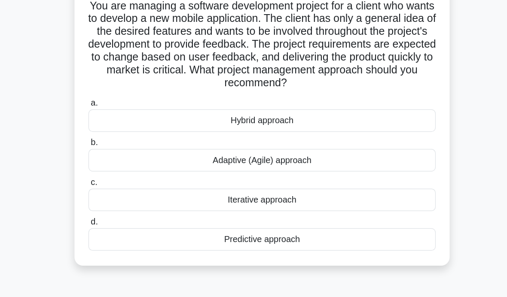
click at [334, 150] on div "Adaptive (Agile) approach" at bounding box center [253, 159] width 278 height 18
click at [114, 143] on input "b. Adaptive (Agile) approach" at bounding box center [114, 146] width 0 height 6
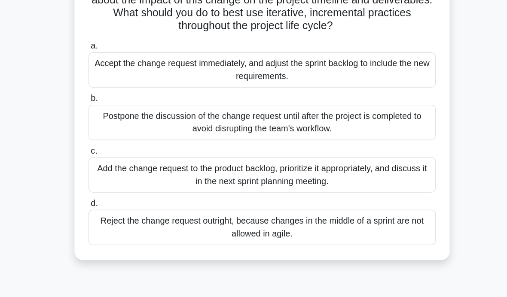
scroll to position [70, 0]
click at [307, 157] on div "Add the change request to the product backlog, prioritize it appropriately, and…" at bounding box center [253, 171] width 278 height 28
click at [114, 149] on input "c. Add the change request to the product backlog, prioritize it appropriately, …" at bounding box center [114, 152] width 0 height 6
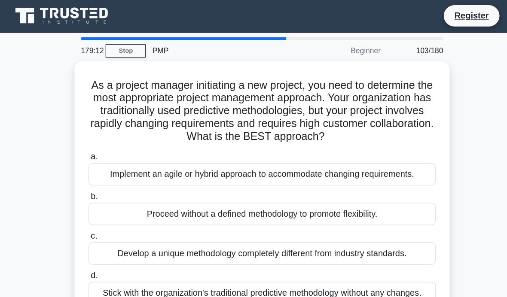
scroll to position [0, 0]
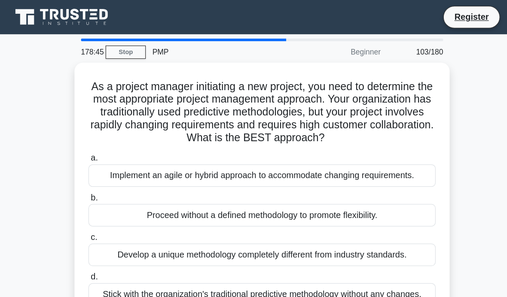
click at [288, 147] on div "Implement an agile or hybrid approach to accommodate changing requirements." at bounding box center [253, 141] width 278 height 18
click at [114, 130] on input "a. Implement an agile or hybrid approach to accommodate changing requirements." at bounding box center [114, 127] width 0 height 6
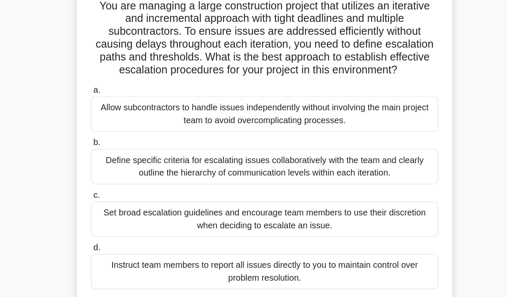
scroll to position [34, 0]
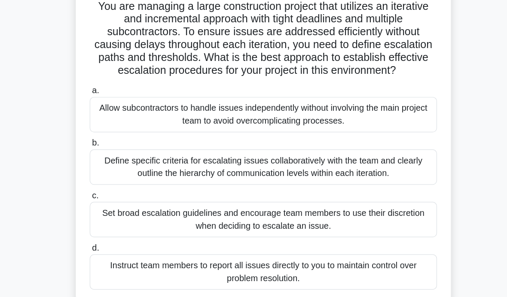
click at [328, 150] on div "Define specific criteria for escalating issues collaboratively with the team an…" at bounding box center [253, 164] width 278 height 28
click at [114, 145] on input "b. Define specific criteria for escalating issues collaboratively with the team…" at bounding box center [114, 146] width 0 height 6
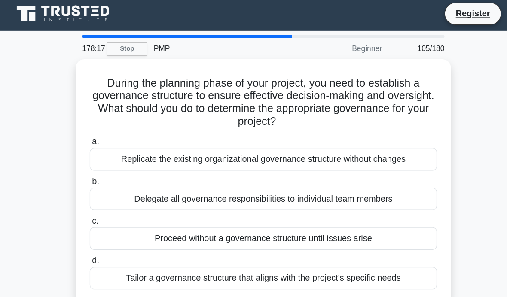
scroll to position [0, 0]
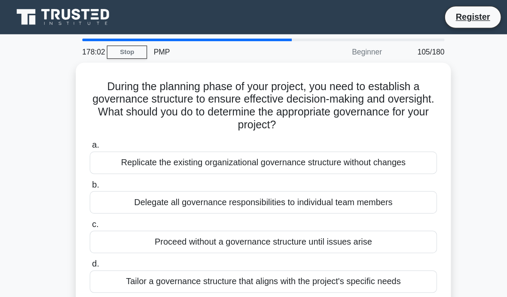
click at [256, 222] on div "Tailor a governance structure that aligns with the project's specific needs" at bounding box center [253, 226] width 278 height 18
click at [114, 215] on input "d. Tailor a governance structure that aligns with the project's specific needs" at bounding box center [114, 212] width 0 height 6
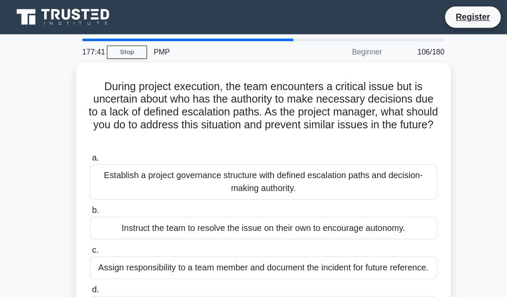
click at [304, 143] on div "Establish a project governance structure with defined escalation paths and deci…" at bounding box center [253, 146] width 278 height 28
click at [114, 130] on input "a. Establish a project governance structure with defined escalation paths and d…" at bounding box center [114, 127] width 0 height 6
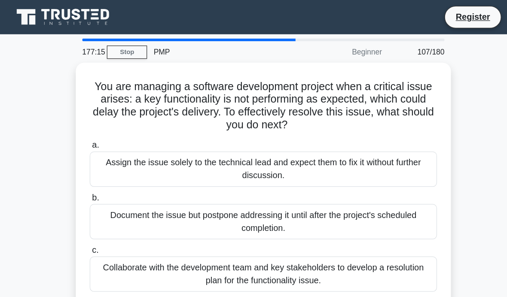
click at [296, 215] on div "Collaborate with the development team and key stakeholders to develop a resolut…" at bounding box center [253, 220] width 278 height 28
click at [114, 204] on input "c. Collaborate with the development team and key stakeholders to develop a reso…" at bounding box center [114, 201] width 0 height 6
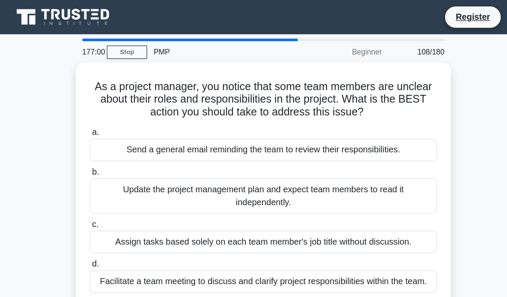
click at [303, 235] on div "Facilitate a team meeting to discuss and clarify project responsibilities withi…" at bounding box center [253, 226] width 278 height 18
click at [114, 215] on input "d. Facilitate a team meeting to discuss and clarify project responsibilities wi…" at bounding box center [114, 212] width 0 height 6
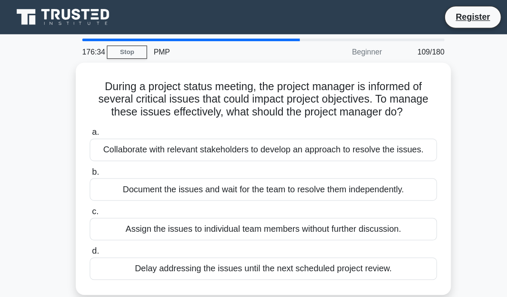
click at [148, 129] on div "Collaborate with relevant stakeholders to develop an approach to resolve the is…" at bounding box center [253, 120] width 278 height 18
click at [114, 109] on input "a. Collaborate with relevant stakeholders to develop an approach to resolve the…" at bounding box center [114, 107] width 0 height 6
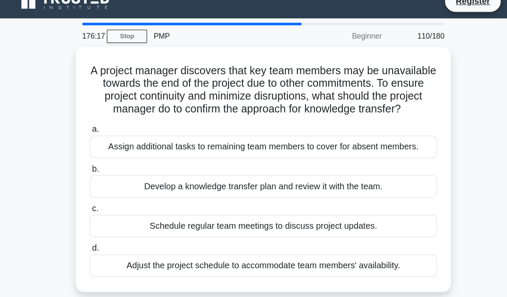
click at [323, 171] on div "Develop a knowledge transfer plan and review it with the team." at bounding box center [253, 162] width 278 height 18
click at [114, 151] on input "b. Develop a knowledge transfer plan and review it with the team." at bounding box center [114, 149] width 0 height 6
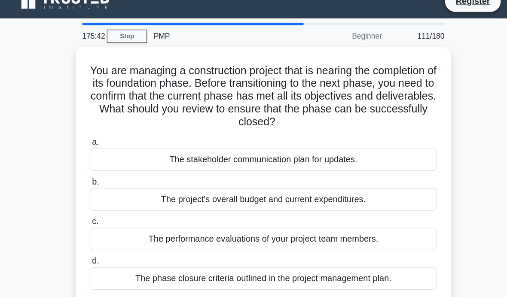
click at [206, 228] on div "The phase closure criteria outlined in the project management plan." at bounding box center [253, 236] width 278 height 18
click at [114, 225] on input "d. The phase closure criteria outlined in the project management plan." at bounding box center [114, 222] width 0 height 6
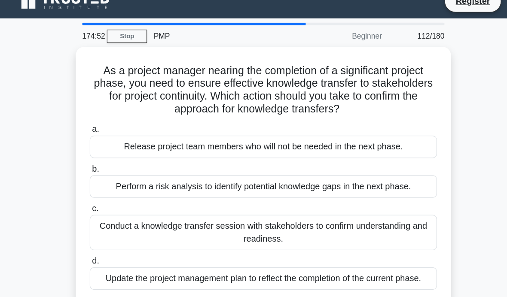
click at [294, 193] on div "Conduct a knowledge transfer session with stakeholders to confirm understanding…" at bounding box center [253, 199] width 278 height 28
click at [114, 183] on input "c. Conduct a knowledge transfer session with stakeholders to confirm understand…" at bounding box center [114, 180] width 0 height 6
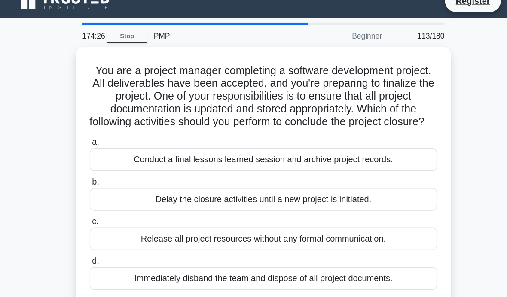
click at [277, 133] on div "Conduct a final lessons learned session and archive project records." at bounding box center [253, 141] width 278 height 18
click at [114, 130] on input "a. Conduct a final lessons learned session and archive project records." at bounding box center [114, 127] width 0 height 6
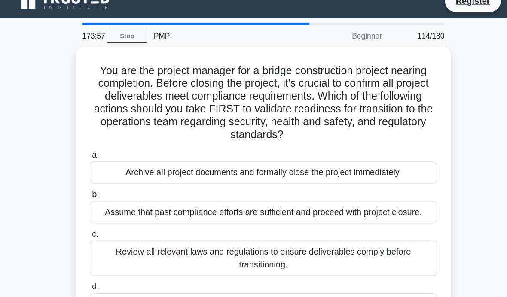
click at [282, 214] on div "Review all relevant laws and regulations to ensure deliverables comply before t…" at bounding box center [253, 220] width 278 height 28
click at [114, 204] on input "c. Review all relevant laws and regulations to ensure deliverables comply befor…" at bounding box center [114, 201] width 0 height 6
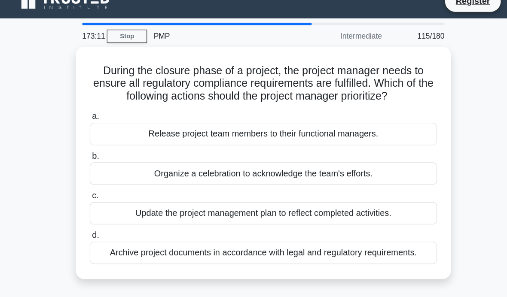
click at [302, 178] on div "Update the project management plan to reflect completed activities." at bounding box center [253, 184] width 278 height 18
click at [114, 173] on input "c. Update the project management plan to reflect completed activities." at bounding box center [114, 170] width 0 height 6
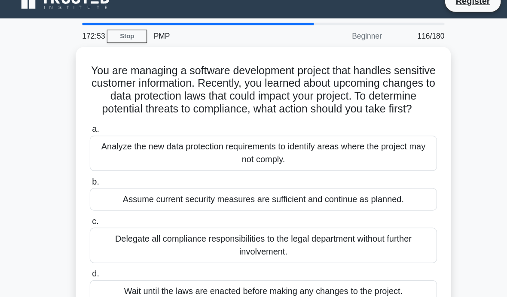
click at [256, 129] on div "Analyze the new data protection requirements to identify areas where the projec…" at bounding box center [253, 136] width 278 height 28
click at [114, 119] on input "a. Analyze the new data protection requirements to identify areas where the pro…" at bounding box center [114, 117] width 0 height 6
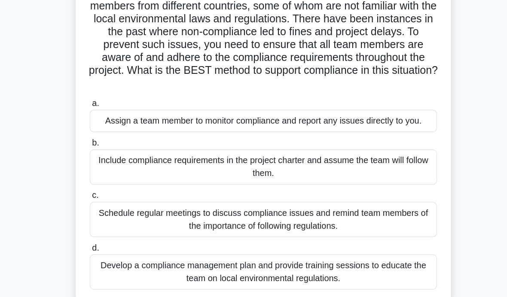
scroll to position [55, 0]
click at [323, 237] on div "Develop a compliance management plan and provide training sessions to educate t…" at bounding box center [253, 249] width 278 height 28
click at [114, 232] on input "d. Develop a compliance management plan and provide training sessions to educat…" at bounding box center [114, 230] width 0 height 6
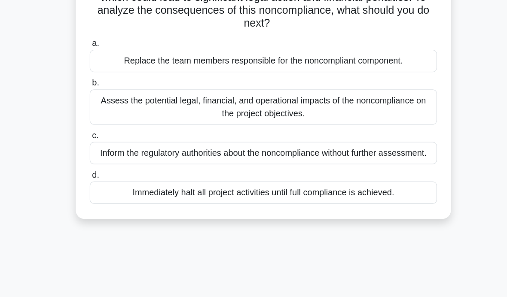
scroll to position [71, 0]
click at [338, 103] on div "Assess the potential legal, financial, and operational impacts of the noncompli…" at bounding box center [253, 117] width 278 height 28
click at [114, 95] on input "b. Assess the potential legal, financial, and operational impacts of the noncom…" at bounding box center [114, 98] width 0 height 6
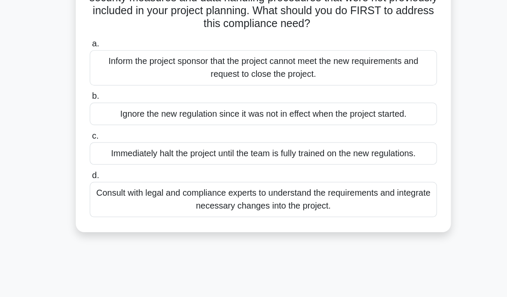
scroll to position [8, 0]
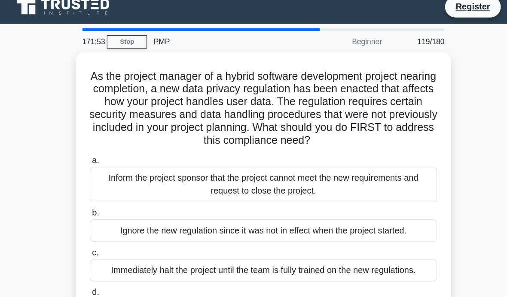
click at [388, 135] on div "As the project manager of a hybrid software development project nearing complet…" at bounding box center [253, 166] width 412 height 248
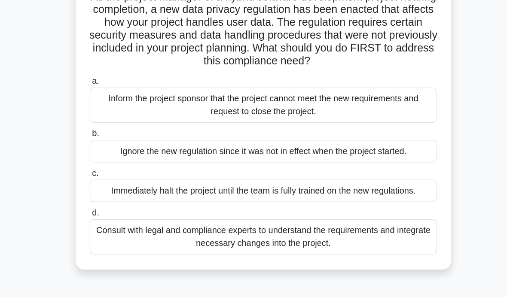
scroll to position [42, 0]
click at [390, 221] on div "As the project manager of a hybrid software development project nearing complet…" at bounding box center [253, 133] width 412 height 248
click at [280, 209] on div "Consult with legal and compliance experts to understand the requirements and in…" at bounding box center [253, 220] width 278 height 28
click at [114, 204] on input "d. Consult with legal and compliance experts to understand the requirements and…" at bounding box center [114, 201] width 0 height 6
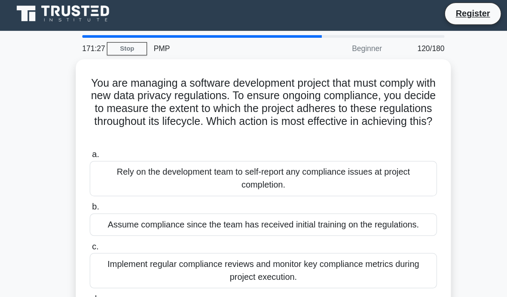
scroll to position [0, 0]
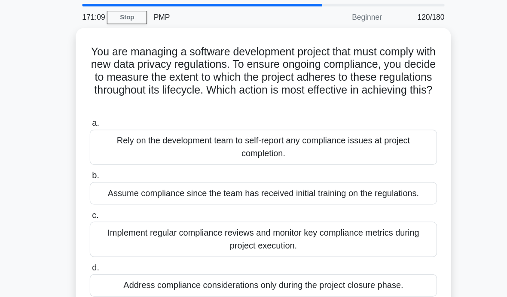
click at [331, 208] on div "Implement regular compliance reviews and monitor key compliance metrics during …" at bounding box center [253, 220] width 278 height 28
click at [114, 204] on input "c. Implement regular compliance reviews and monitor key compliance metrics duri…" at bounding box center [114, 201] width 0 height 6
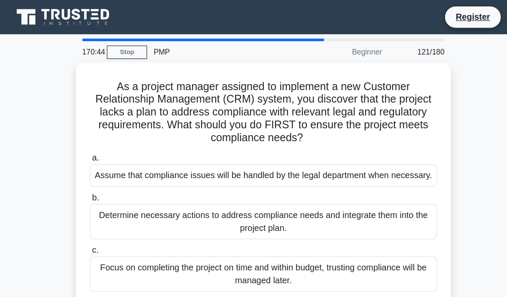
click at [323, 178] on div "Determine necessary actions to address compliance needs and integrate them into…" at bounding box center [253, 178] width 278 height 28
click at [114, 161] on input "b. Determine necessary actions to address compliance needs and integrate them i…" at bounding box center [114, 159] width 0 height 6
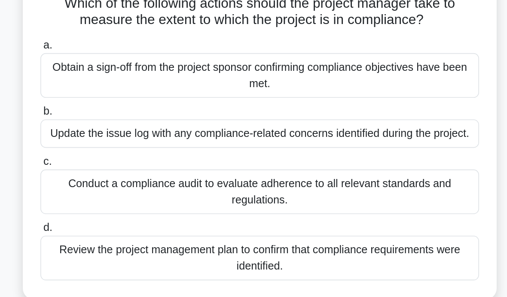
scroll to position [3, 0]
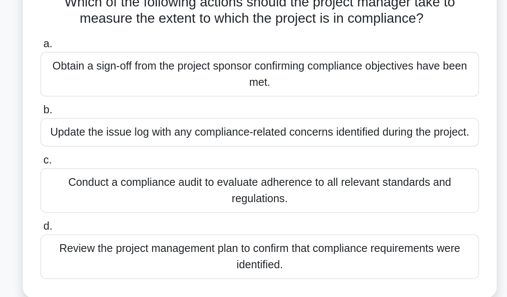
click at [269, 235] on div "Review the project management plan to confirm that compliance requirements were…" at bounding box center [253, 249] width 278 height 28
click at [114, 227] on input "d. Review the project management plan to confirm that compliance requirements w…" at bounding box center [114, 230] width 0 height 6
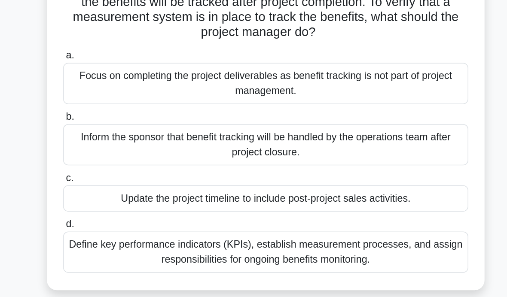
scroll to position [31, 0]
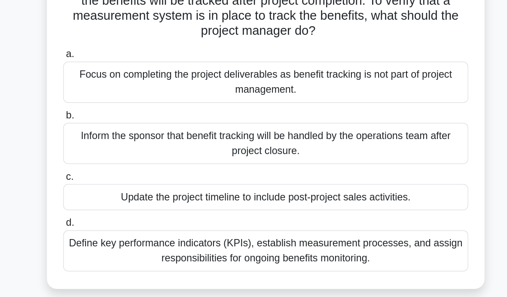
click at [294, 227] on div "Define key performance indicators (KPIs), establish measurement processes, and …" at bounding box center [253, 241] width 278 height 28
click at [114, 219] on input "d. Define key performance indicators (KPIs), establish measurement processes, a…" at bounding box center [114, 222] width 0 height 6
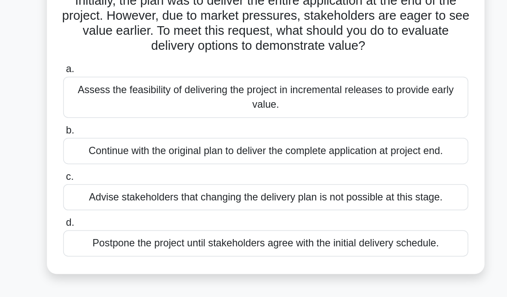
scroll to position [11, 0]
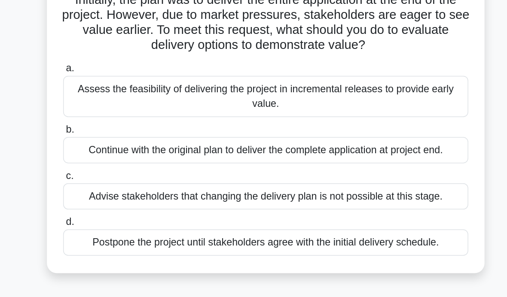
click at [280, 121] on div "Assess the feasibility of delivering the project in incremental releases to pro…" at bounding box center [253, 135] width 278 height 28
click at [114, 113] on input "a. Assess the feasibility of delivering the project in incremental releases to …" at bounding box center [114, 116] width 0 height 6
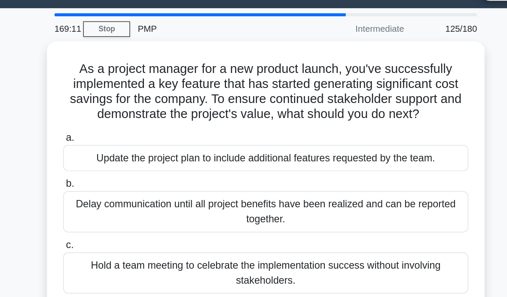
scroll to position [0, 0]
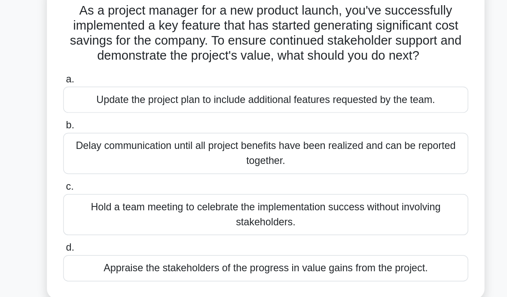
click at [304, 238] on div "Appraise the stakeholders of the progress in value gains from the project." at bounding box center [253, 247] width 278 height 18
click at [114, 230] on input "d. Appraise the stakeholders of the progress in value gains from the project." at bounding box center [114, 233] width 0 height 6
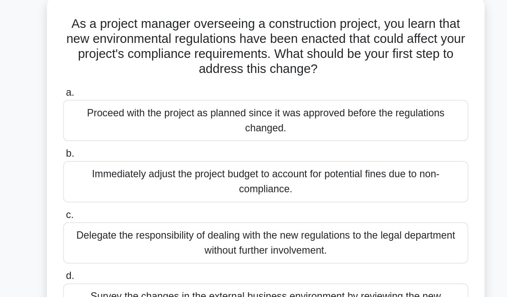
click at [287, 248] on div "Survey the changes in the external business environment by reviewing the new re…" at bounding box center [253, 262] width 278 height 28
click at [114, 240] on input "d. Survey the changes in the external business environment by reviewing the new…" at bounding box center [114, 243] width 0 height 6
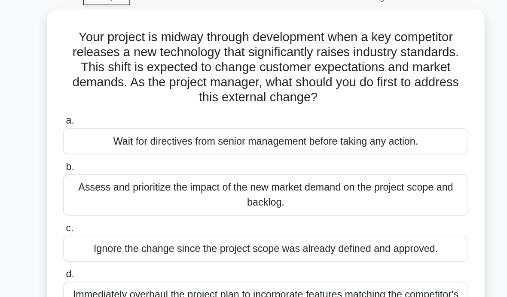
click at [299, 164] on div "Assess and prioritize the impact of the new market demand on the project scope …" at bounding box center [253, 178] width 278 height 28
click at [114, 156] on input "b. Assess and prioritize the impact of the new market demand on the project sco…" at bounding box center [114, 159] width 0 height 6
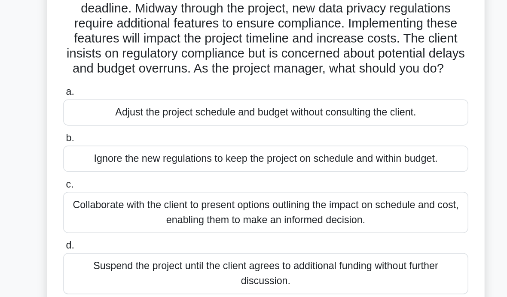
scroll to position [6, 0]
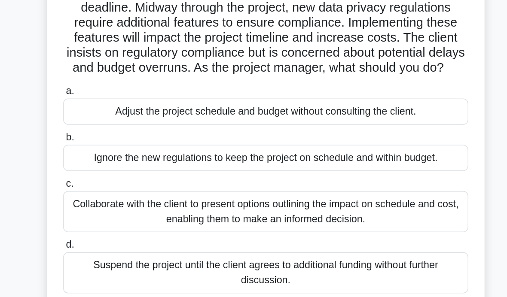
click at [297, 200] on div "Collaborate with the client to present options outlining the impact on schedule…" at bounding box center [253, 214] width 278 height 28
click at [114, 192] on input "c. Collaborate with the client to present options outlining the impact on sched…" at bounding box center [114, 195] width 0 height 6
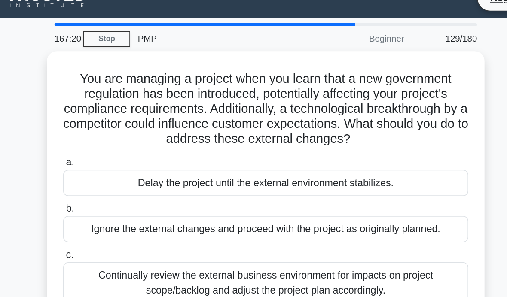
scroll to position [0, 0]
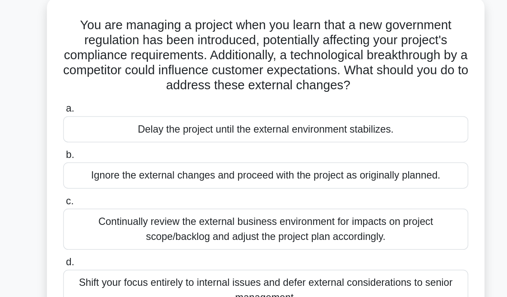
click at [305, 195] on div "Continually review the external business environment for impacts on project sco…" at bounding box center [253, 209] width 278 height 28
click at [114, 188] on input "c. Continually review the external business environment for impacts on project …" at bounding box center [114, 191] width 0 height 6
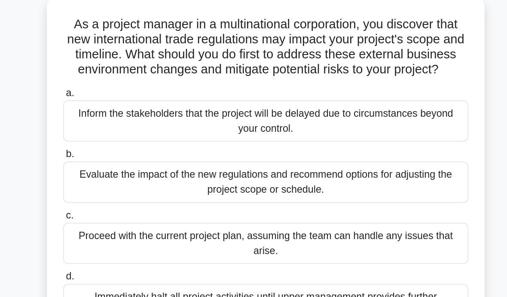
click at [308, 164] on div "Evaluate the impact of the new regulations and recommend options for adjusting …" at bounding box center [253, 178] width 278 height 28
click at [114, 156] on input "b. Evaluate the impact of the new regulations and recommend options for adjusti…" at bounding box center [114, 159] width 0 height 6
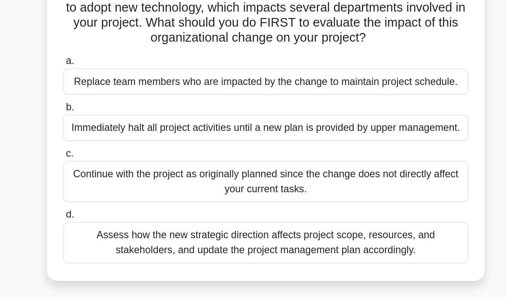
scroll to position [16, 0]
click at [299, 222] on div "Assess how the new strategic direction affects project scope, resources, and st…" at bounding box center [253, 236] width 278 height 28
click at [114, 214] on input "d. Assess how the new strategic direction affects project scope, resources, and…" at bounding box center [114, 217] width 0 height 6
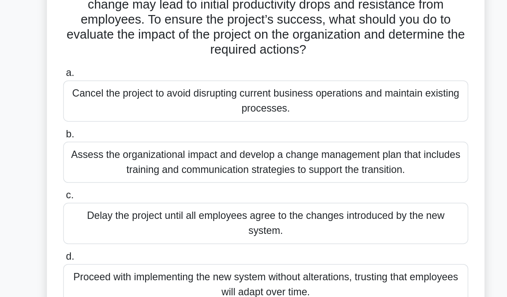
scroll to position [39, 0]
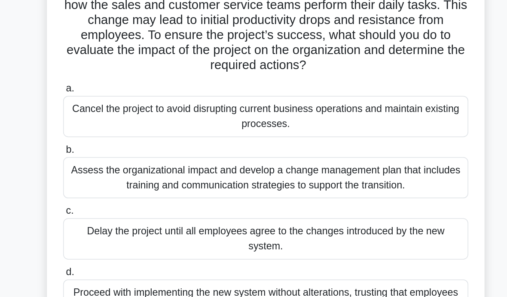
click at [308, 166] on div "Assess the organizational impact and develop a change management plan that incl…" at bounding box center [253, 180] width 278 height 28
click at [114, 158] on input "b. Assess the organizational impact and develop a change management plan that i…" at bounding box center [114, 161] width 0 height 6
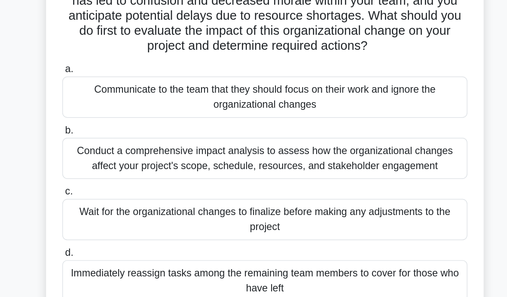
scroll to position [53, 0]
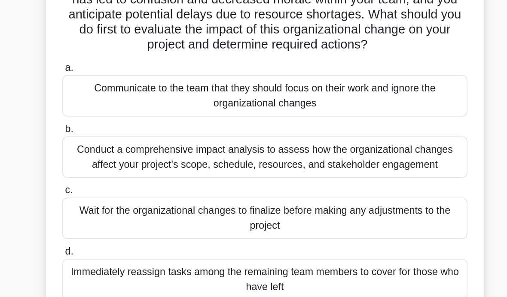
click at [305, 162] on div "Conduct a comprehensive impact analysis to assess how the organizational change…" at bounding box center [253, 176] width 278 height 28
click at [114, 155] on input "b. Conduct a comprehensive impact analysis to assess how the organizational cha…" at bounding box center [114, 158] width 0 height 6
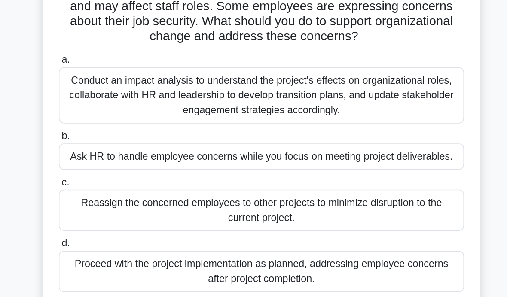
scroll to position [17, 0]
click at [274, 115] on div "Conduct an impact analysis to understand the project's effects on organizationa…" at bounding box center [253, 134] width 278 height 39
click at [114, 107] on input "a. Conduct an impact analysis to understand the project's effects on organizati…" at bounding box center [114, 110] width 0 height 6
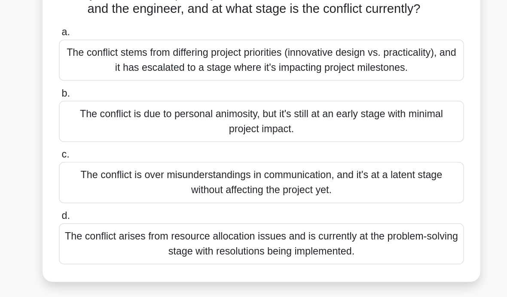
scroll to position [98, 0]
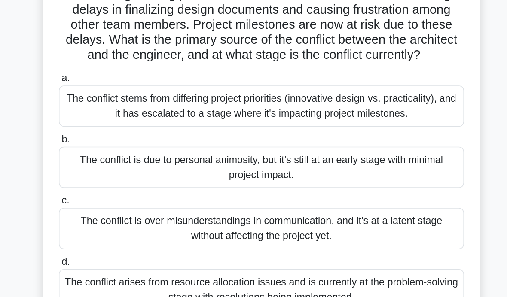
click at [306, 97] on div "The conflict stems from differing project priorities (innovative design vs. pra…" at bounding box center [253, 110] width 278 height 28
click at [114, 94] on input "a. The conflict stems from differing project priorities (innovative design vs. …" at bounding box center [114, 91] width 0 height 6
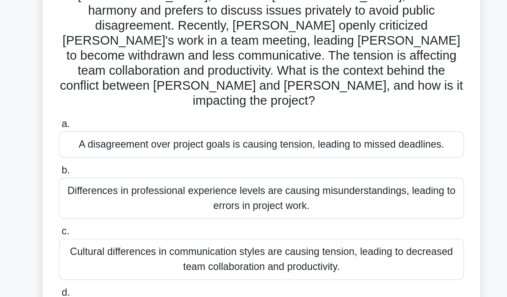
scroll to position [46, 0]
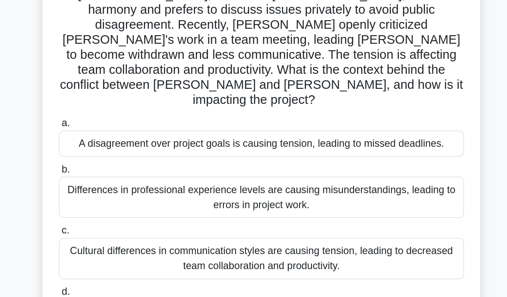
click at [303, 232] on div "Cultural differences in communication styles are causing tension, leading to de…" at bounding box center [253, 246] width 278 height 28
click at [114, 225] on input "c. Cultural differences in communication styles are causing tension, leading to…" at bounding box center [114, 228] width 0 height 6
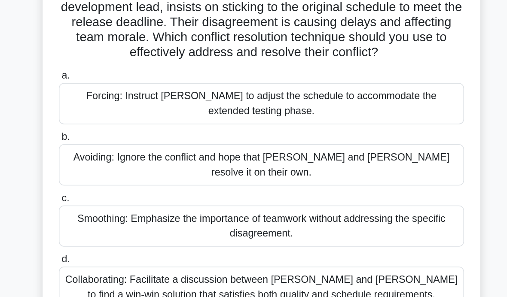
scroll to position [27, 0]
click at [280, 252] on div "Collaborating: Facilitate a discussion between Karen and Tom to find a win-win …" at bounding box center [253, 266] width 278 height 28
click at [114, 244] on input "d. Collaborating: Facilitate a discussion between Karen and Tom to find a win-w…" at bounding box center [114, 247] width 0 height 6
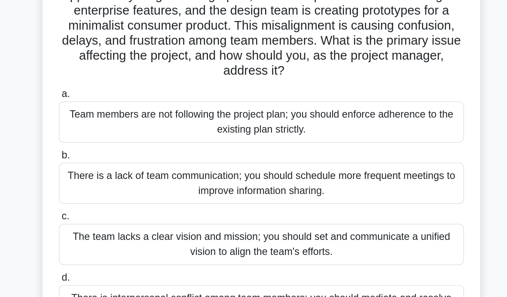
scroll to position [36, 0]
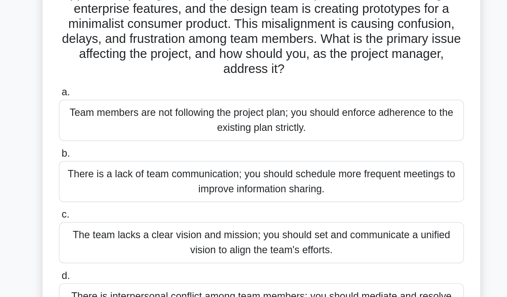
click at [300, 222] on div "The team lacks a clear vision and mission; you should set and communicate a uni…" at bounding box center [253, 236] width 278 height 28
click at [114, 214] on input "c. The team lacks a clear vision and mission; you should set and communicate a …" at bounding box center [114, 217] width 0 height 6
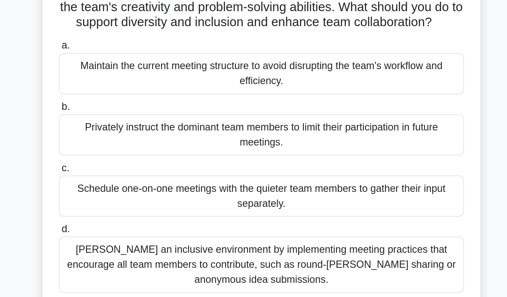
scroll to position [41, 0]
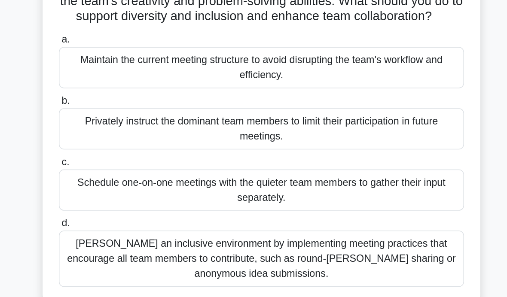
click at [297, 227] on div "Foster an inclusive environment by implementing meeting practices that encourag…" at bounding box center [253, 246] width 278 height 39
click at [114, 219] on input "d. Foster an inclusive environment by implementing meeting practices that encou…" at bounding box center [114, 222] width 0 height 6
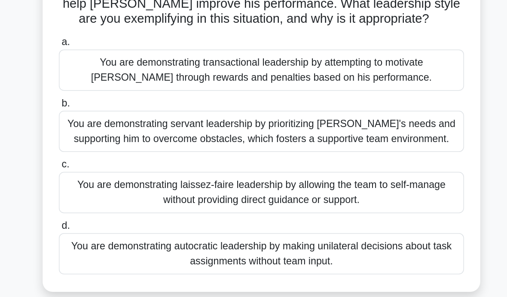
scroll to position [60, 0]
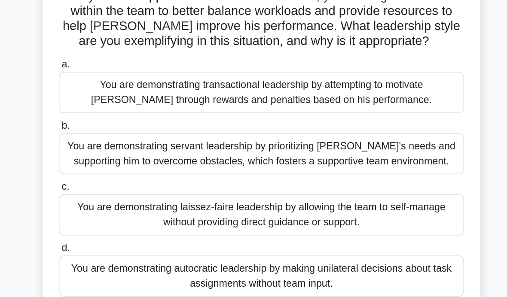
click at [300, 145] on div "You are demonstrating servant leadership by prioritizing James's needs and supp…" at bounding box center [253, 159] width 278 height 28
click at [114, 137] on input "b. You are demonstrating servant leadership by prioritizing James's needs and s…" at bounding box center [114, 140] width 0 height 6
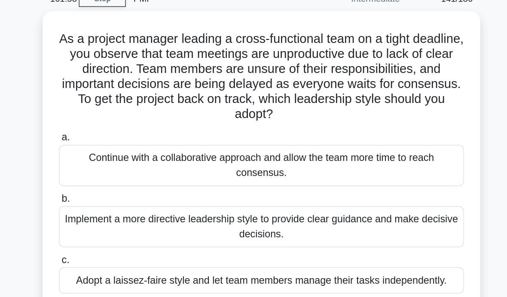
scroll to position [43, 0]
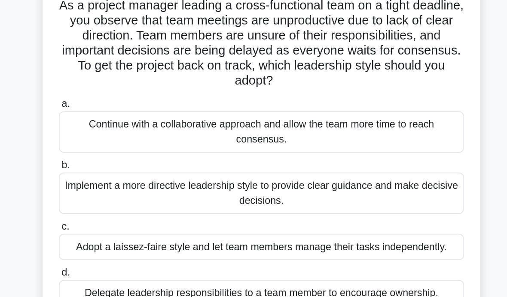
click at [302, 142] on div "Implement a more directive leadership style to provide clear guidance and make …" at bounding box center [253, 156] width 278 height 28
click at [114, 135] on input "b. Implement a more directive leadership style to provide clear guidance and ma…" at bounding box center [114, 137] width 0 height 6
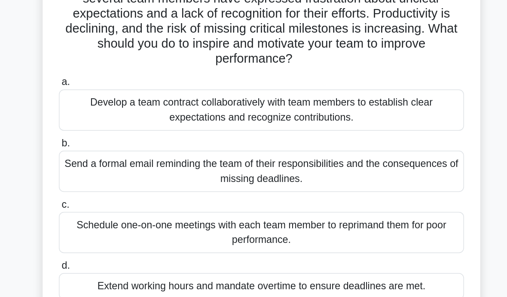
scroll to position [22, 0]
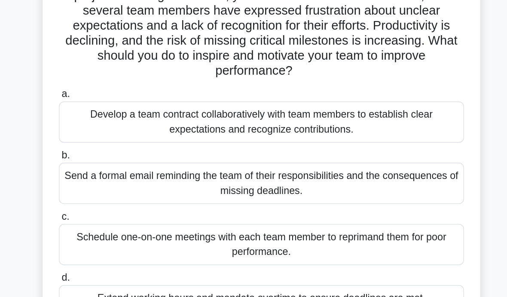
click at [302, 130] on div "Develop a team contract collaboratively with team members to establish clear ex…" at bounding box center [253, 144] width 278 height 28
click at [114, 122] on input "a. Develop a team contract collaboratively with team members to establish clear…" at bounding box center [114, 125] width 0 height 6
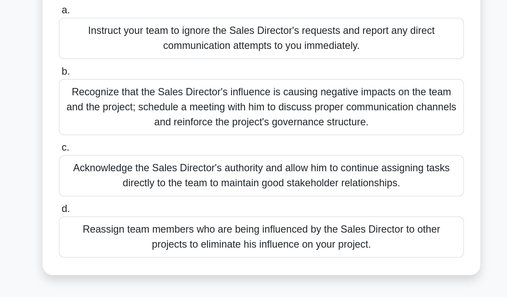
scroll to position [72, 0]
click at [114, 122] on div "Recognize that the Sales Director's influence is causing negative impacts on th…" at bounding box center [253, 141] width 278 height 39
click at [114, 115] on input "b. Recognize that the Sales Director's influence is causing negative impacts on…" at bounding box center [114, 118] width 0 height 6
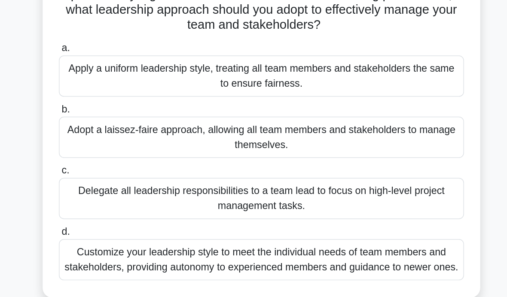
scroll to position [78, 0]
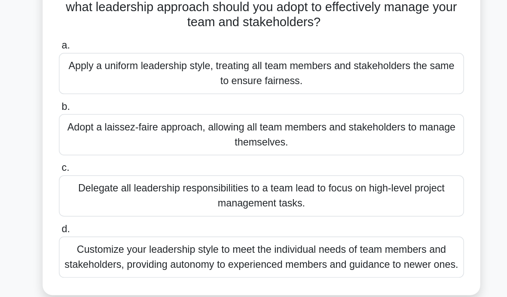
click at [288, 231] on div "Customize your leadership style to meet the individual needs of team members an…" at bounding box center [253, 245] width 278 height 28
click at [114, 224] on input "d. Customize your leadership style to meet the individual needs of team members…" at bounding box center [114, 227] width 0 height 6
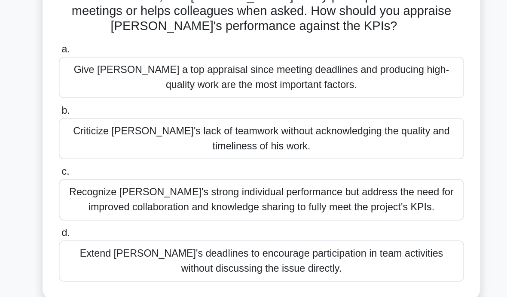
scroll to position [55, 0]
click at [289, 192] on div "Recognize Alex's strong individual performance but address the need for improve…" at bounding box center [253, 206] width 278 height 28
click at [114, 184] on input "c. Recognize Alex's strong individual performance but address the need for impr…" at bounding box center [114, 187] width 0 height 6
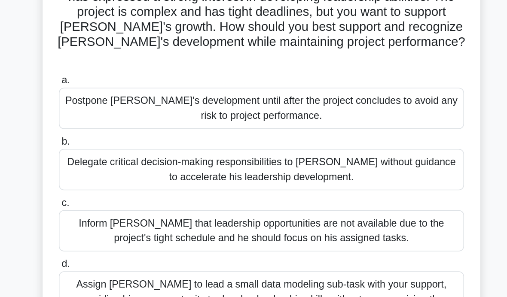
scroll to position [24, 0]
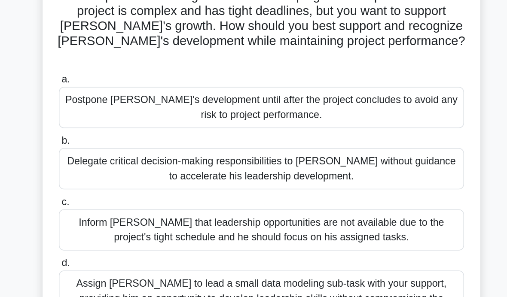
click at [286, 255] on div "Assign Daniel to lead a small data modeling sub-task with your support, providi…" at bounding box center [253, 274] width 278 height 39
click at [114, 247] on input "d. Assign Daniel to lead a small data modeling sub-task with your support, prov…" at bounding box center [114, 250] width 0 height 6
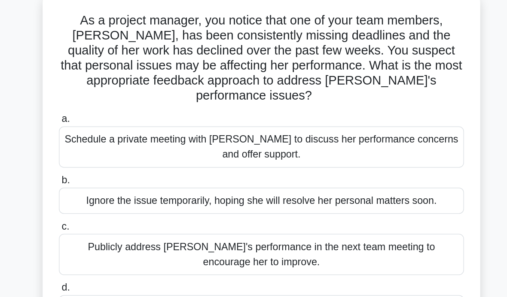
scroll to position [0, 0]
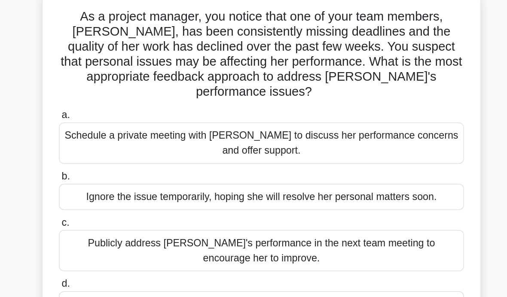
click at [295, 142] on div "Schedule a private meeting with Emily to discuss her performance concerns and o…" at bounding box center [253, 156] width 278 height 28
click at [114, 134] on input "a. Schedule a private meeting with Emily to discuss her performance concerns an…" at bounding box center [114, 137] width 0 height 6
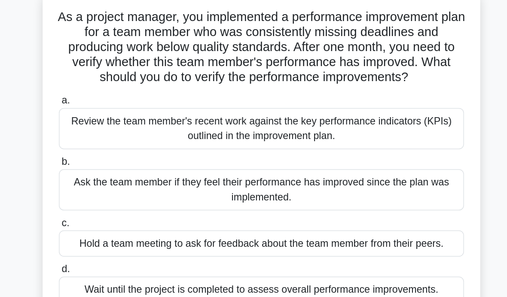
click at [292, 132] on div "Review the team member's recent work against the key performance indicators (KP…" at bounding box center [253, 146] width 278 height 28
click at [114, 124] on input "a. Review the team member's recent work against the key performance indicators …" at bounding box center [114, 127] width 0 height 6
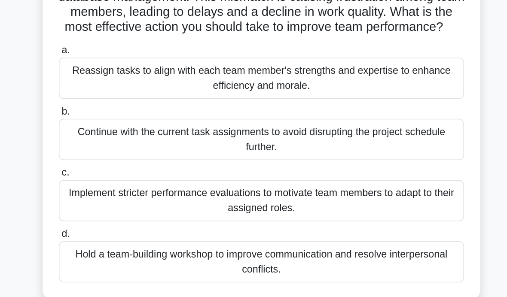
scroll to position [76, 0]
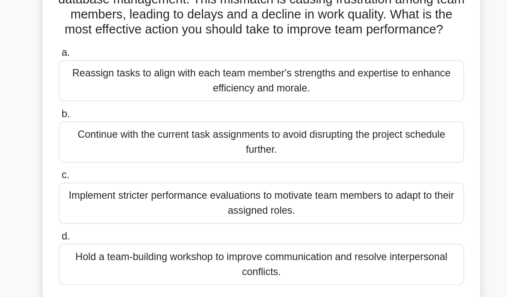
click at [295, 108] on div "Reassign tasks to align with each team member's strengths and expertise to enha…" at bounding box center [253, 122] width 278 height 28
click at [114, 100] on input "a. Reassign tasks to align with each team member's strengths and expertise to e…" at bounding box center [114, 103] width 0 height 6
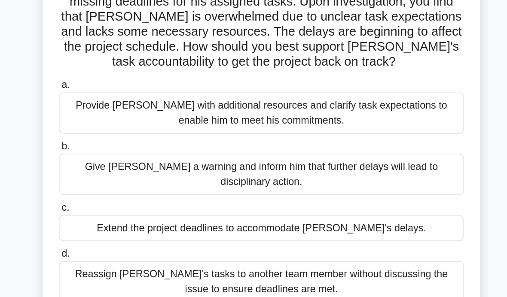
scroll to position [21, 0]
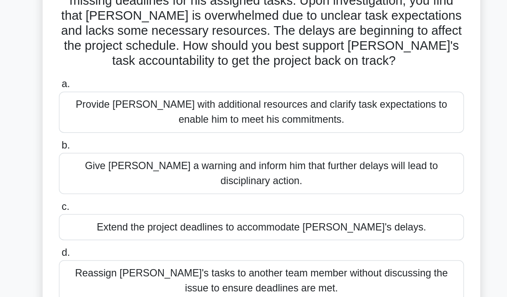
click at [292, 132] on div "Provide David with additional resources and clarify task expectations to enable…" at bounding box center [253, 146] width 278 height 28
click at [114, 124] on input "a. Provide David with additional resources and clarify task expectations to ena…" at bounding box center [114, 127] width 0 height 6
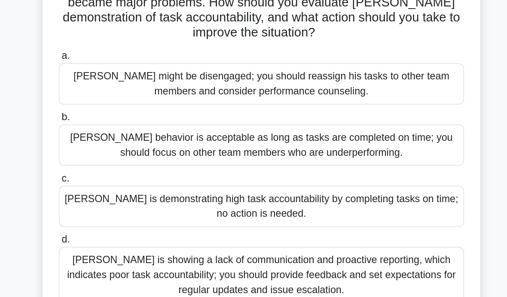
scroll to position [41, 0]
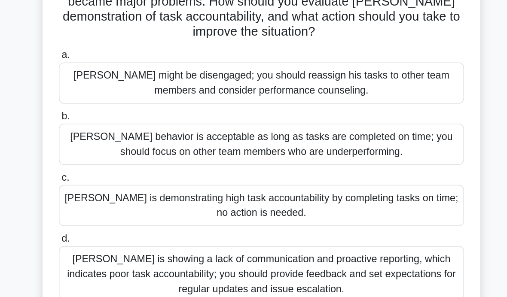
click at [289, 238] on div "Thomas is showing a lack of communication and proactive reporting, which indica…" at bounding box center [253, 257] width 278 height 39
click at [114, 230] on input "d. Thomas is showing a lack of communication and proactive reporting, which ind…" at bounding box center [114, 233] width 0 height 6
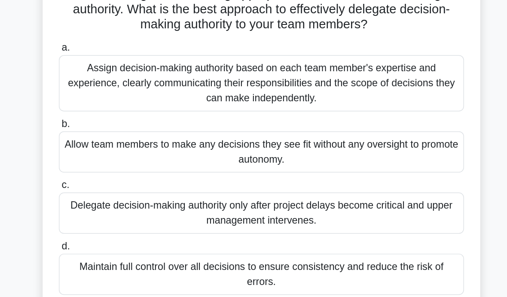
scroll to position [57, 0]
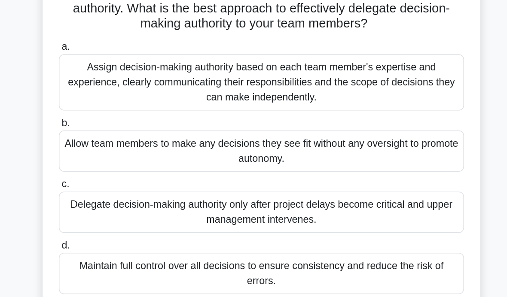
click at [114, 106] on div "Assign decision-making authority based on each team member's expertise and expe…" at bounding box center [253, 125] width 278 height 39
click at [114, 98] on input "a. Assign decision-making authority based on each team member's expertise and e…" at bounding box center [114, 101] width 0 height 6
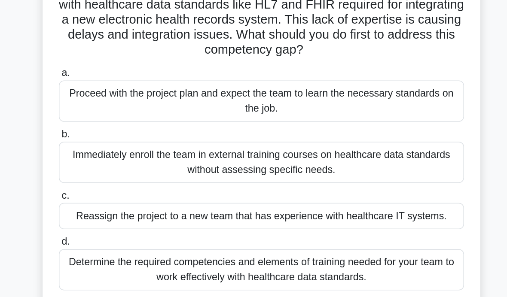
scroll to position [18, 0]
click at [114, 240] on div "Determine the required competencies and elements of training needed for your te…" at bounding box center [253, 254] width 278 height 28
click at [114, 232] on input "d. Determine the required competencies and elements of training needed for your…" at bounding box center [114, 235] width 0 height 6
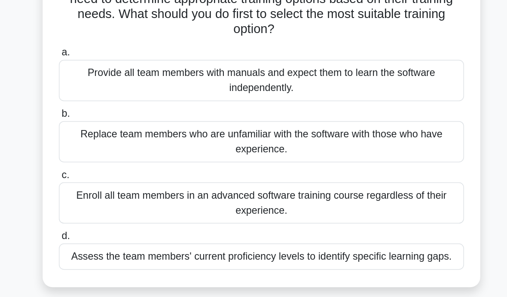
scroll to position [33, 0]
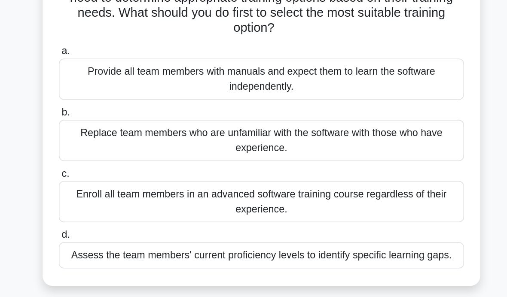
click at [114, 235] on div "Assess the team members' current proficiency levels to identify specific learni…" at bounding box center [253, 244] width 278 height 18
click at [114, 228] on input "d. Assess the team members' current proficiency levels to identify specific lea…" at bounding box center [114, 231] width 0 height 6
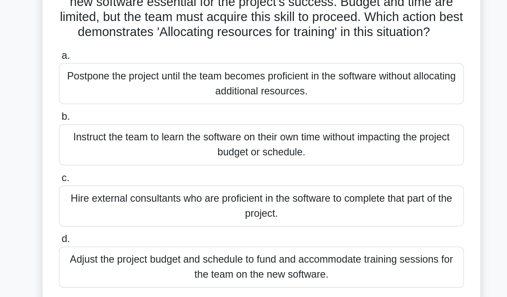
scroll to position [9, 0]
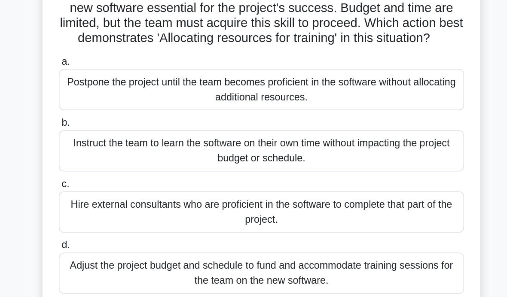
click at [211, 239] on div "Adjust the project budget and schedule to fund and accommodate training session…" at bounding box center [253, 253] width 278 height 28
click at [114, 231] on input "d. Adjust the project budget and schedule to fund and accommodate training sess…" at bounding box center [114, 234] width 0 height 6
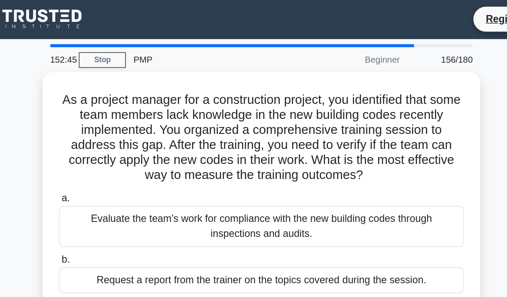
scroll to position [0, 0]
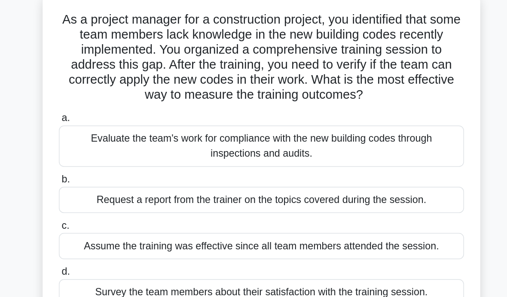
click at [114, 142] on div "Evaluate the team's work for compliance with the new building codes through ins…" at bounding box center [253, 156] width 278 height 28
click at [114, 134] on input "a. Evaluate the team's work for compliance with the new building codes through …" at bounding box center [114, 137] width 0 height 6
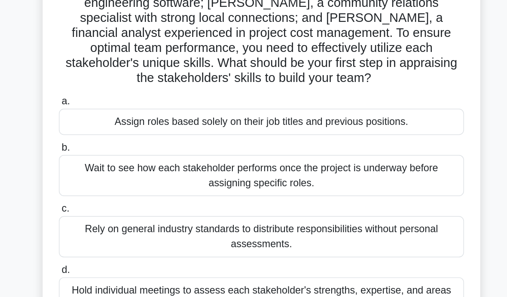
scroll to position [40, 0]
click at [114, 259] on div "Hold individual meetings to assess each stakeholder's strengths, expertise, and…" at bounding box center [253, 273] width 278 height 28
click at [114, 252] on input "d. Hold individual meetings to assess each stakeholder's strengths, expertise, …" at bounding box center [114, 255] width 0 height 6
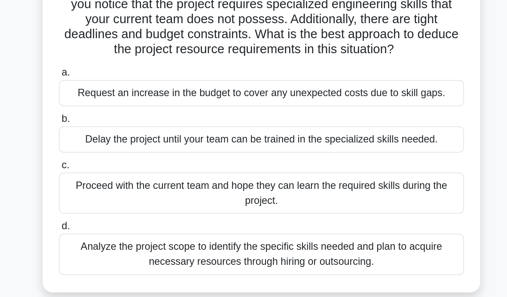
scroll to position [19, 0]
click at [114, 229] on div "Analyze the project scope to identify the specific skills needed and plan to ac…" at bounding box center [253, 243] width 278 height 28
click at [114, 221] on input "d. Analyze the project scope to identify the specific skills needed and plan to…" at bounding box center [114, 224] width 0 height 6
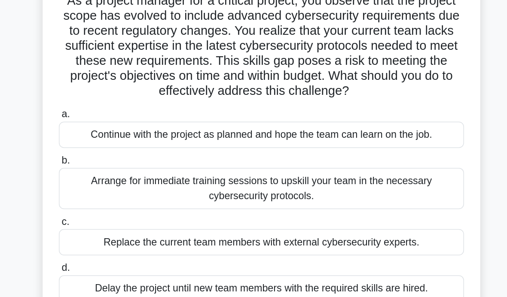
scroll to position [4, 0]
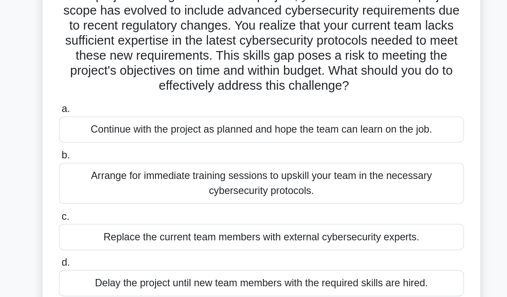
click at [114, 180] on div "Arrange for immediate training sessions to upskill your team in the necessary c…" at bounding box center [253, 194] width 278 height 28
click at [114, 173] on input "b. Arrange for immediate training sessions to upskill your team in the necessar…" at bounding box center [114, 176] width 0 height 6
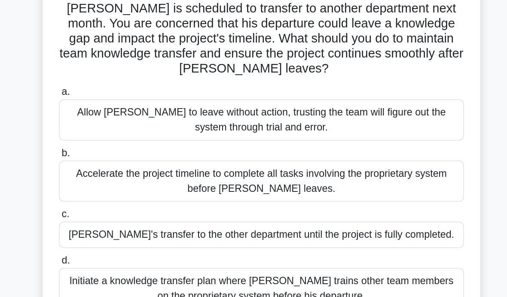
scroll to position [26, 0]
click at [114, 253] on div "Initiate a knowledge transfer plan where Carlos trains other team members on th…" at bounding box center [253, 267] width 278 height 28
click at [114, 245] on input "d. Initiate a knowledge transfer plan where Carlos trains other team members on…" at bounding box center [114, 248] width 0 height 6
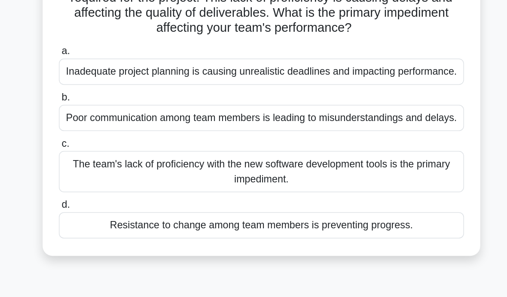
scroll to position [44, 0]
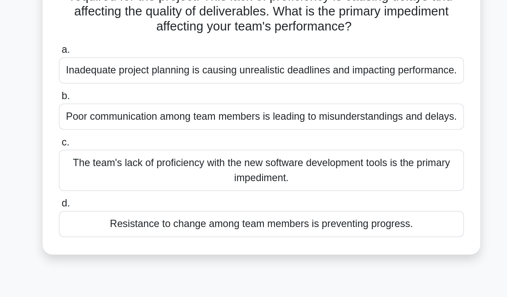
click at [298, 172] on div "The team's lack of proficiency with the new software development tools is the p…" at bounding box center [253, 186] width 278 height 28
click at [114, 164] on input "c. The team's lack of proficiency with the new software development tools is th…" at bounding box center [114, 167] width 0 height 6
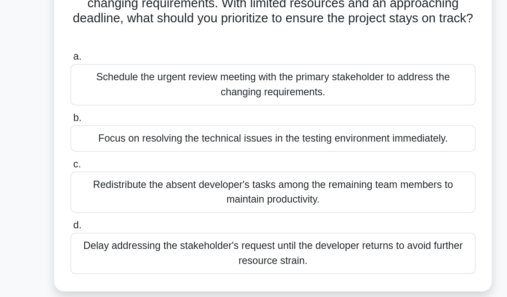
scroll to position [51, 0]
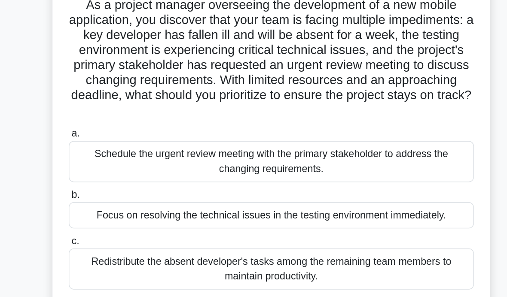
click at [114, 120] on div "Schedule the urgent review meeting with the primary stakeholder to address the …" at bounding box center [253, 126] width 278 height 28
click at [114, 110] on input "a. Schedule the urgent review meeting with the primary stakeholder to address t…" at bounding box center [114, 107] width 0 height 6
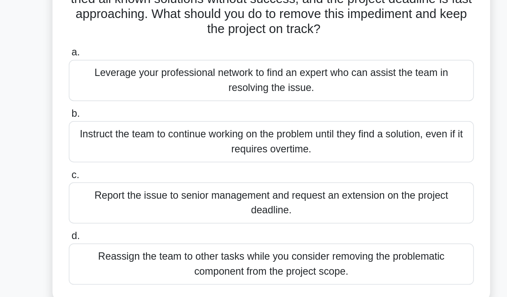
scroll to position [43, 0]
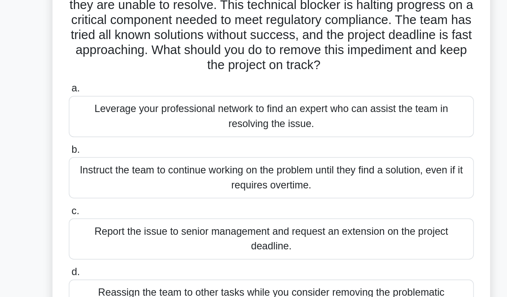
click at [252, 110] on div "Leverage your professional network to find an expert who can assist the team in…" at bounding box center [253, 124] width 278 height 28
click at [114, 102] on input "a. Leverage your professional network to find an expert who can assist the team…" at bounding box center [114, 105] width 0 height 6
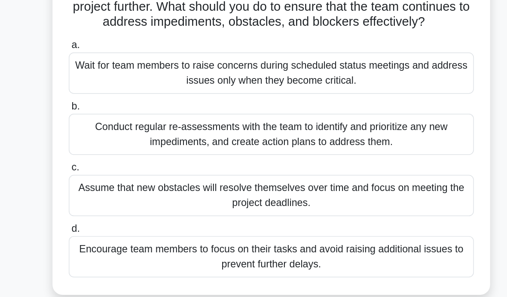
scroll to position [68, 0]
click at [114, 147] on div "Conduct regular re-assessments with the team to identify and prioritize any new…" at bounding box center [253, 161] width 278 height 28
click at [114, 139] on input "b. Conduct regular re-assessments with the team to identify and prioritize any …" at bounding box center [114, 142] width 0 height 6
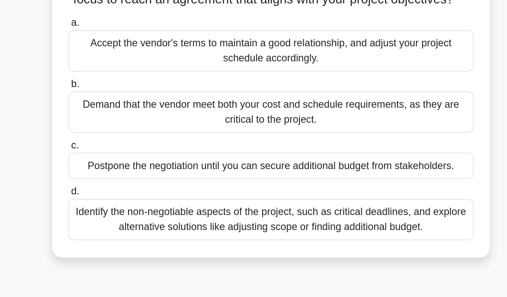
scroll to position [60, 0]
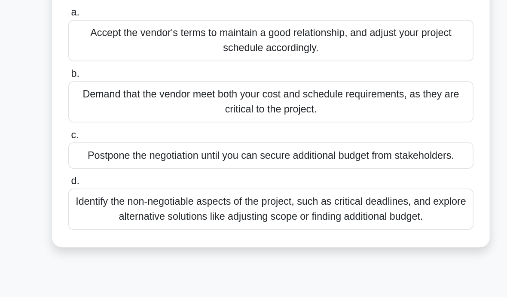
click at [263, 198] on div "Identify the non-negotiable aspects of the project, such as critical deadlines,…" at bounding box center [253, 212] width 278 height 28
click at [114, 190] on input "d. Identify the non-negotiable aspects of the project, such as critical deadlin…" at bounding box center [114, 193] width 0 height 6
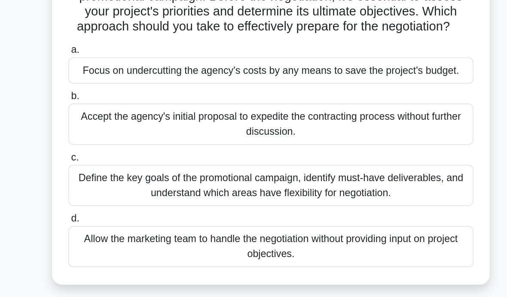
scroll to position [24, 0]
click at [280, 182] on div "Define the key goals of the promotional campaign, identify must-have deliverabl…" at bounding box center [253, 196] width 278 height 28
click at [114, 174] on input "c. Define the key goals of the promotional campaign, identify must-have deliver…" at bounding box center [114, 177] width 0 height 6
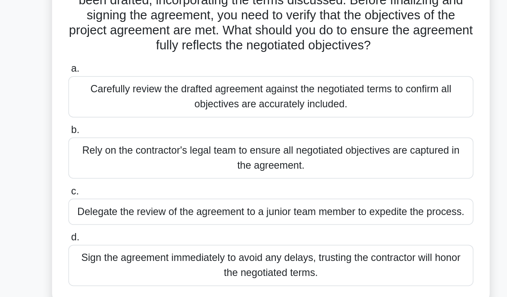
scroll to position [22, 0]
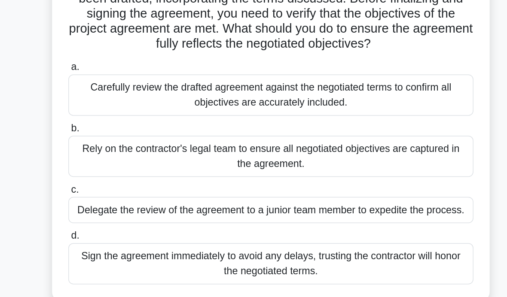
click at [114, 120] on div "Carefully review the drafted agreement against the negotiated terms to confirm …" at bounding box center [253, 134] width 278 height 28
click at [114, 112] on input "a. Carefully review the drafted agreement against the negotiated terms to confi…" at bounding box center [114, 115] width 0 height 6
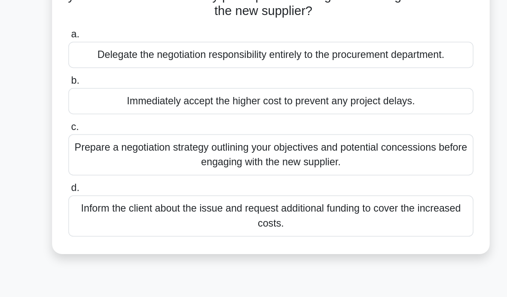
scroll to position [76, 0]
click at [114, 161] on div "Prepare a negotiation strategy outlining your objectives and potential concessi…" at bounding box center [253, 175] width 278 height 28
click at [114, 153] on input "c. Prepare a negotiation strategy outlining your objectives and potential conce…" at bounding box center [114, 156] width 0 height 6
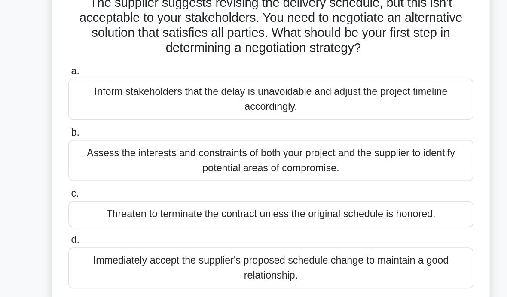
scroll to position [50, 0]
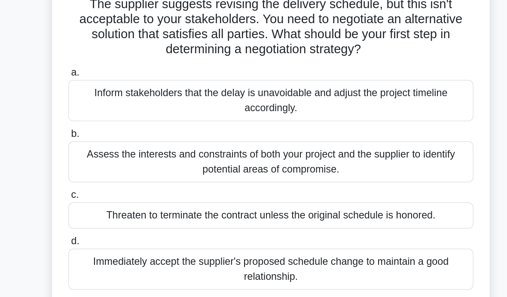
click at [114, 165] on div "Assess the interests and constraints of both your project and the supplier to i…" at bounding box center [253, 179] width 278 height 28
click at [114, 158] on input "b. Assess the interests and constraints of both your project and the supplier t…" at bounding box center [114, 161] width 0 height 6
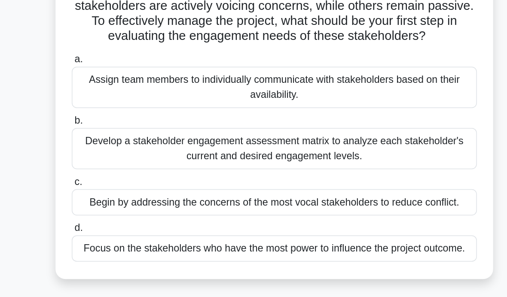
scroll to position [28, 0]
click at [171, 230] on div "Focus on the stakeholders who have the most power to influence the project outc…" at bounding box center [253, 239] width 278 height 18
click at [114, 222] on input "d. Focus on the stakeholders who have the most power to influence the project o…" at bounding box center [114, 225] width 0 height 6
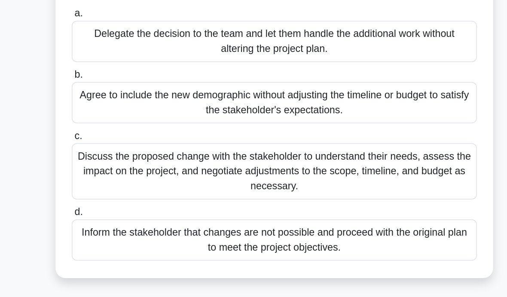
scroll to position [70, 0]
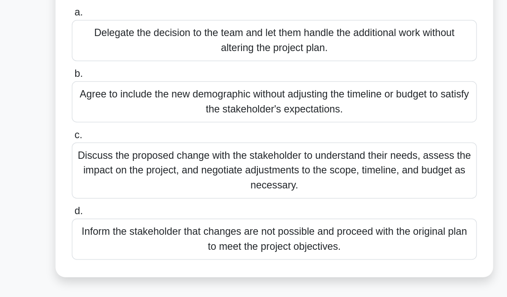
click at [114, 167] on div "Discuss the proposed change with the stakeholder to understand their needs, ass…" at bounding box center [253, 186] width 278 height 39
click at [114, 159] on input "c. Discuss the proposed change with the stakeholder to understand their needs, …" at bounding box center [114, 162] width 0 height 6
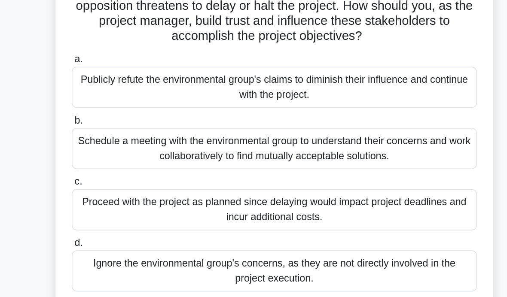
scroll to position [52, 0]
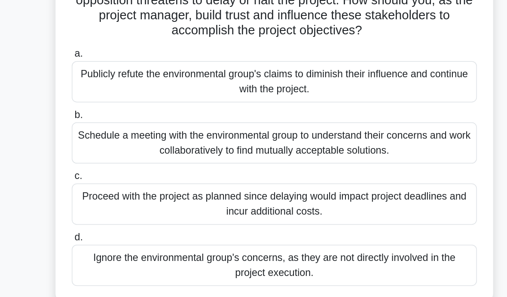
click at [114, 153] on div "Schedule a meeting with the environmental group to understand their concerns an…" at bounding box center [253, 167] width 278 height 28
click at [114, 145] on input "b. Schedule a meeting with the environmental group to understand their concerns…" at bounding box center [114, 148] width 0 height 6
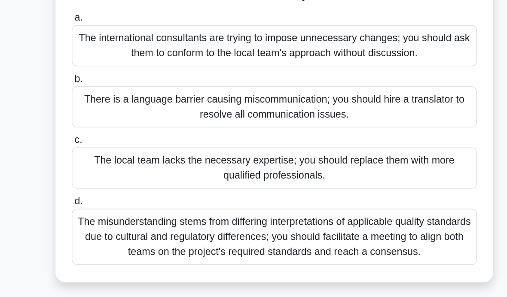
scroll to position [78, 0]
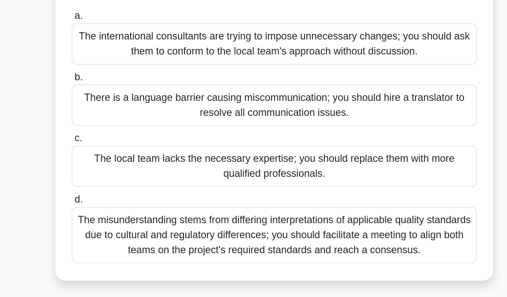
click at [254, 211] on div "The misunderstanding stems from differing interpretations of applicable quality…" at bounding box center [253, 230] width 278 height 39
click at [114, 203] on input "d. The misunderstanding stems from differing interpretations of applicable qual…" at bounding box center [114, 206] width 0 height 6
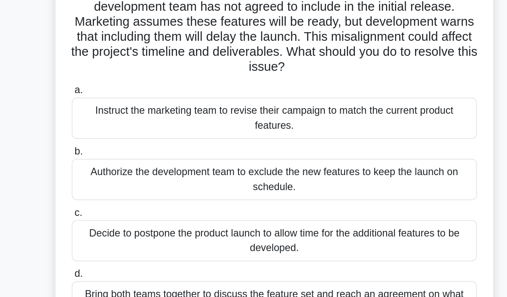
scroll to position [18, 0]
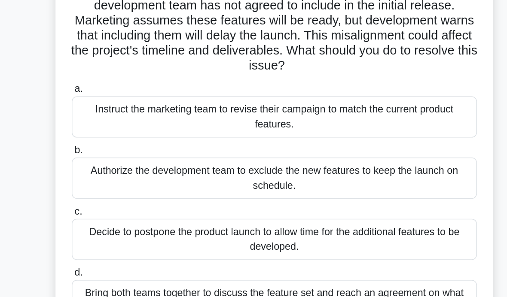
click at [258, 261] on div "Bring both teams together to discuss the feature set and reach an agreement on …" at bounding box center [253, 275] width 278 height 28
click at [114, 253] on input "d. Bring both teams together to discuss the feature set and reach an agreement …" at bounding box center [114, 256] width 0 height 6
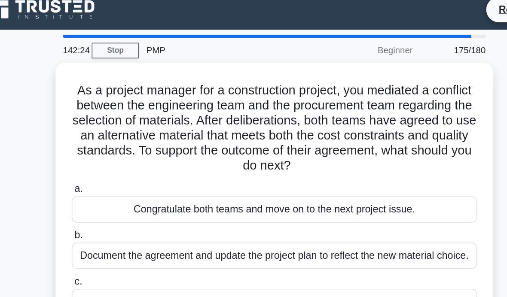
scroll to position [0, 0]
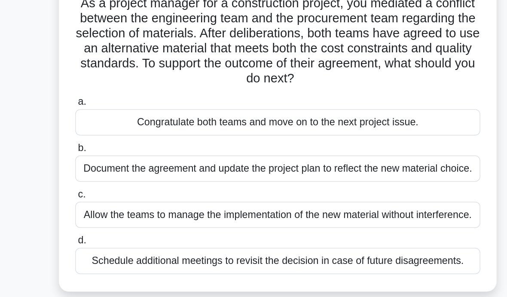
click at [260, 174] on div "Document the agreement and update the project plan to reflect the new material …" at bounding box center [253, 183] width 278 height 18
click at [114, 166] on input "b. Document the agreement and update the project plan to reflect the new materi…" at bounding box center [114, 169] width 0 height 6
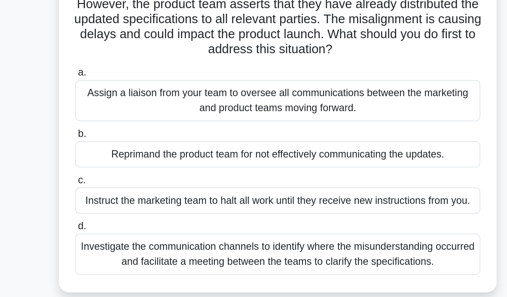
scroll to position [42, 0]
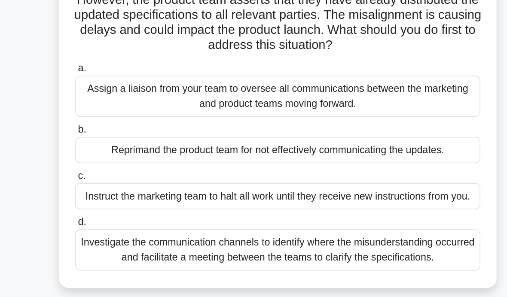
click at [114, 226] on div "Investigate the communication channels to identify where the misunderstanding o…" at bounding box center [253, 240] width 278 height 28
click at [114, 219] on input "d. Investigate the communication channels to identify where the misunderstandin…" at bounding box center [114, 222] width 0 height 6
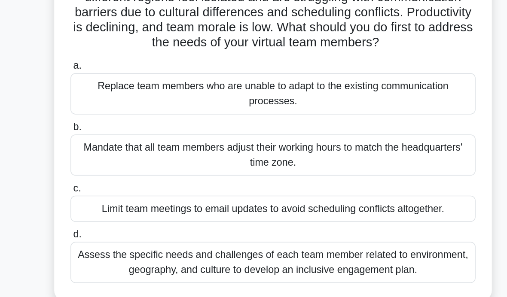
scroll to position [24, 0]
click at [114, 235] on div "Assess the specific needs and challenges of each team member related to environ…" at bounding box center [253, 249] width 278 height 28
click at [114, 227] on input "d. Assess the specific needs and challenges of each team member related to envi…" at bounding box center [114, 230] width 0 height 6
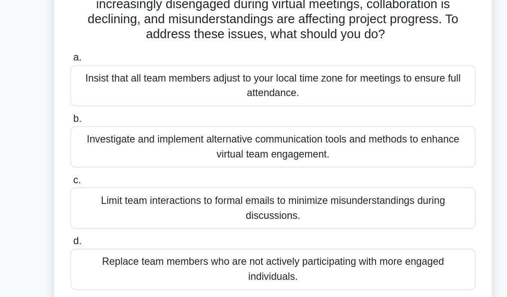
scroll to position [20, 0]
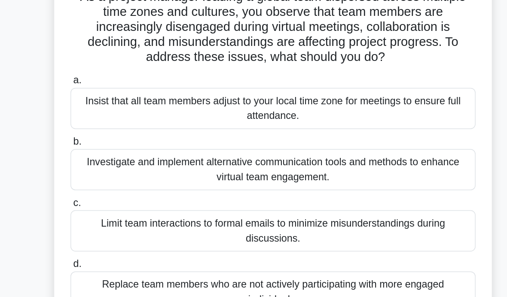
click at [114, 154] on div "Investigate and implement alternative communication tools and methods to enhanc…" at bounding box center [253, 168] width 278 height 28
click at [114, 146] on input "b. Investigate and implement alternative communication tools and methods to enh…" at bounding box center [114, 149] width 0 height 6
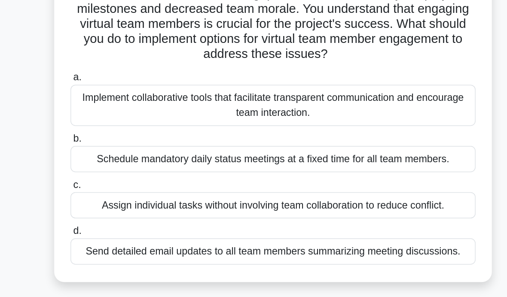
scroll to position [37, 0]
click at [114, 126] on div "Implement collaborative tools that facilitate transparent communication and enc…" at bounding box center [253, 140] width 278 height 28
click at [114, 119] on input "a. Implement collaborative tools that facilitate transparent communication and …" at bounding box center [114, 122] width 0 height 6
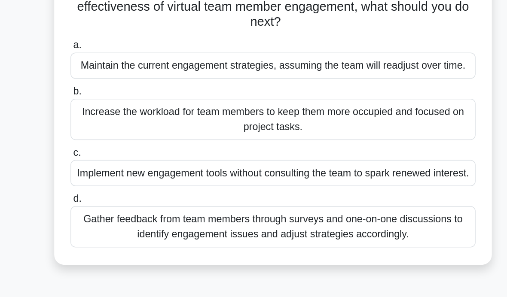
scroll to position [58, 0]
click at [114, 210] on div "Gather feedback from team members through surveys and one-on-one discussions to…" at bounding box center [253, 224] width 278 height 28
click at [114, 202] on input "d. Gather feedback from team members through surveys and one-on-one discussions…" at bounding box center [114, 205] width 0 height 6
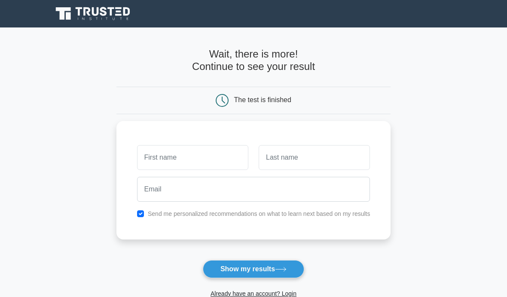
click at [137, 215] on input "checkbox" at bounding box center [140, 213] width 7 height 7
checkbox input "false"
click at [141, 154] on input "text" at bounding box center [192, 157] width 111 height 25
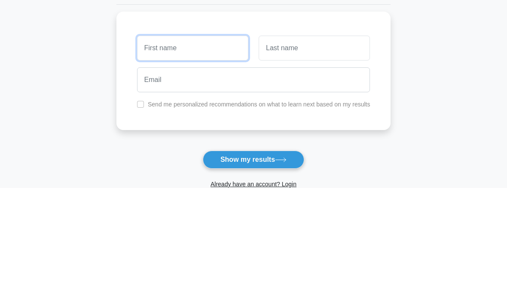
type input "[PERSON_NAME]"
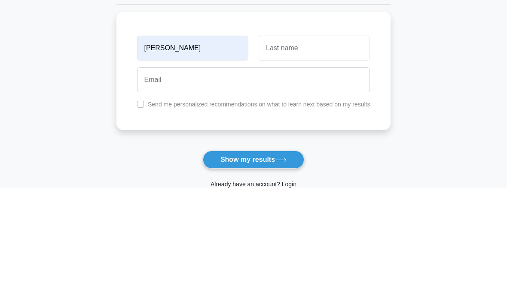
scroll to position [110, 0]
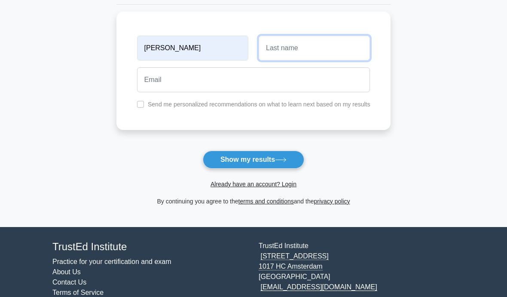
click at [359, 42] on input "text" at bounding box center [314, 48] width 111 height 25
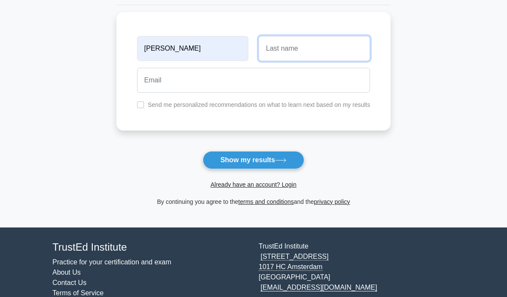
type input "Morton"
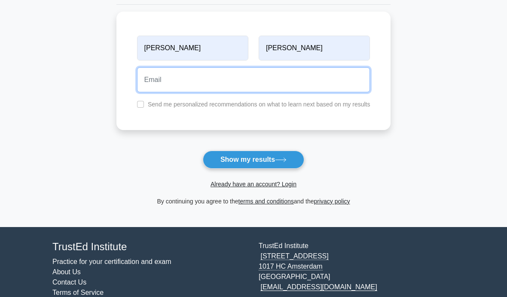
click at [341, 73] on input "email" at bounding box center [253, 79] width 233 height 25
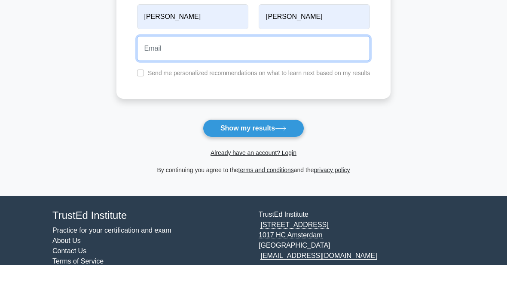
type input "katherine.d.morton@gmail.com"
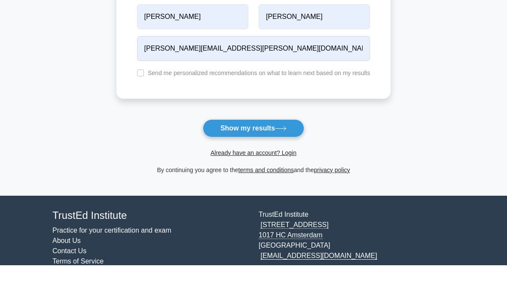
scroll to position [133, 0]
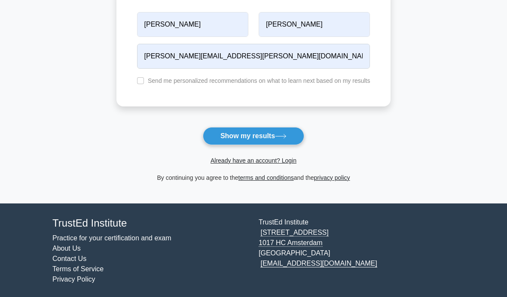
click at [278, 135] on icon at bounding box center [281, 136] width 12 height 5
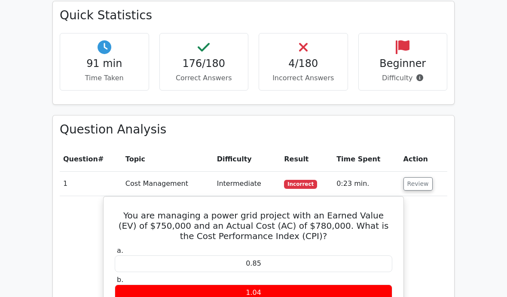
scroll to position [539, 0]
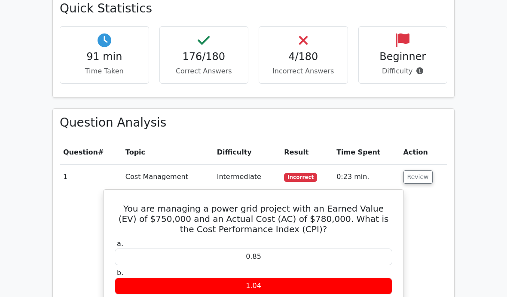
click at [419, 171] on button "Review" at bounding box center [417, 177] width 29 height 13
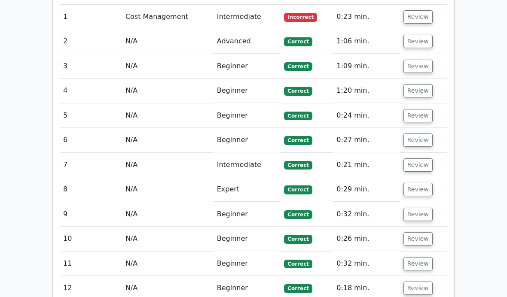
scroll to position [699, 0]
click at [417, 183] on button "Review" at bounding box center [417, 189] width 29 height 13
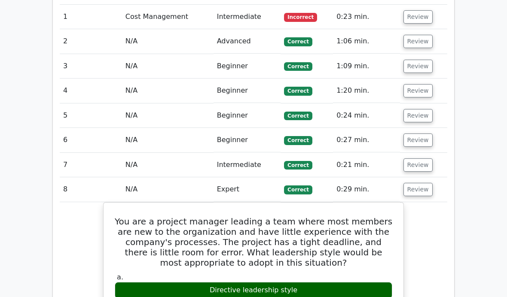
click at [415, 183] on button "Review" at bounding box center [417, 189] width 29 height 13
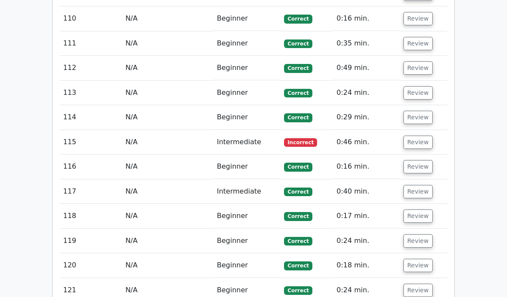
scroll to position [3389, 0]
click at [409, 136] on button "Review" at bounding box center [417, 142] width 29 height 13
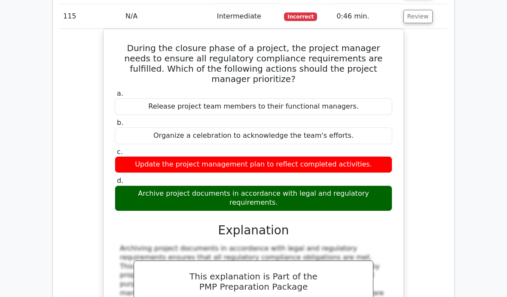
scroll to position [3515, 0]
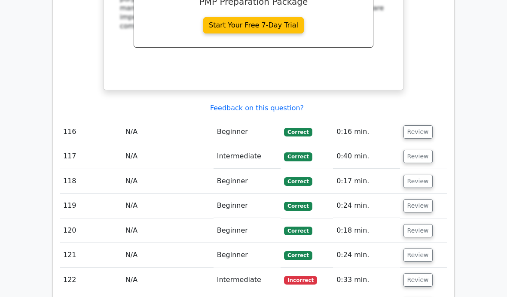
scroll to position [3800, 0]
click at [414, 274] on button "Review" at bounding box center [417, 280] width 29 height 13
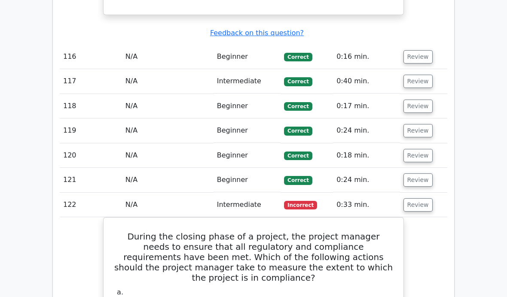
scroll to position [3874, 0]
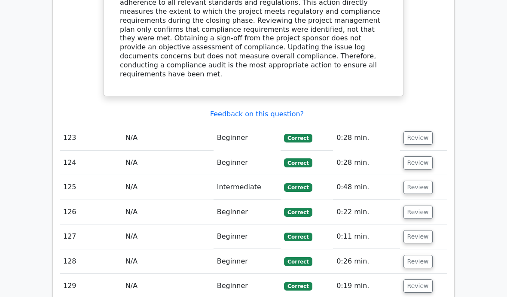
click at [422, 181] on button "Review" at bounding box center [417, 187] width 29 height 13
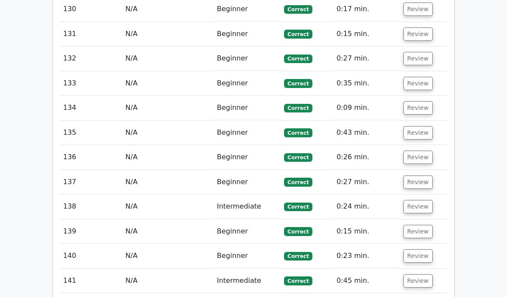
scroll to position [5056, 0]
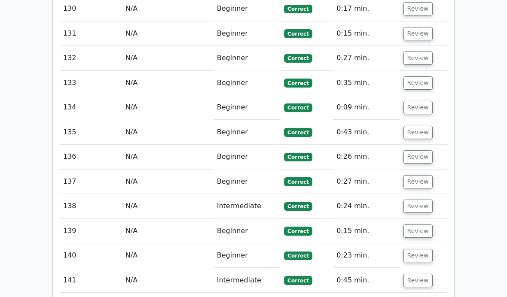
click at [417, 200] on button "Review" at bounding box center [417, 206] width 29 height 13
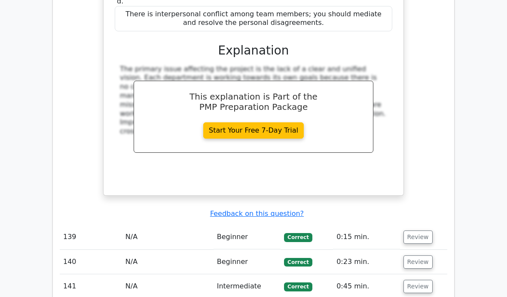
scroll to position [5516, 0]
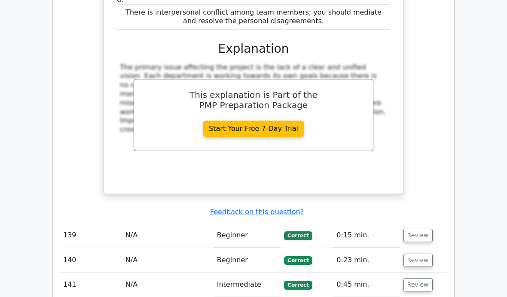
click at [419, 278] on button "Review" at bounding box center [417, 284] width 29 height 13
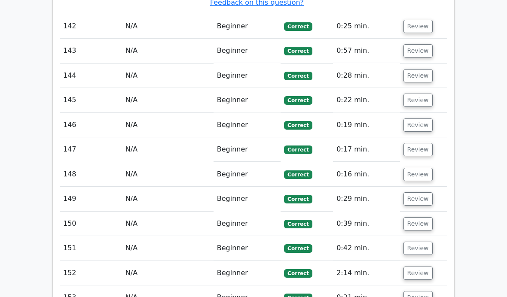
scroll to position [6223, 0]
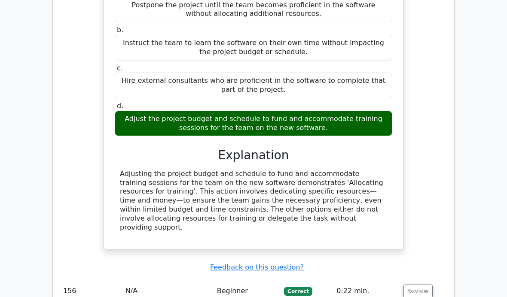
scroll to position [6666, 0]
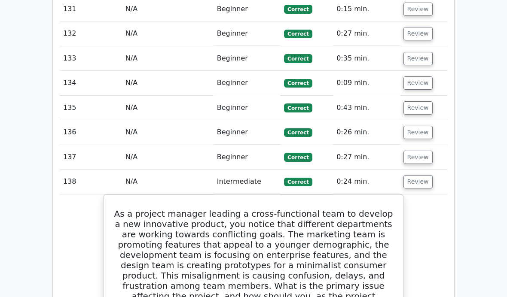
scroll to position [5082, 0]
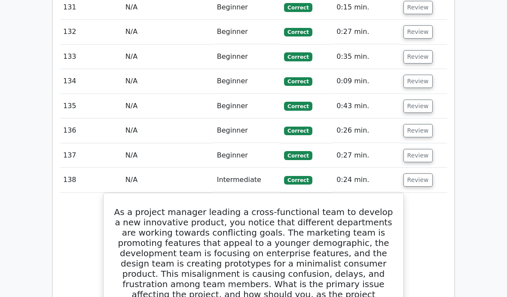
click at [410, 174] on button "Review" at bounding box center [417, 180] width 29 height 13
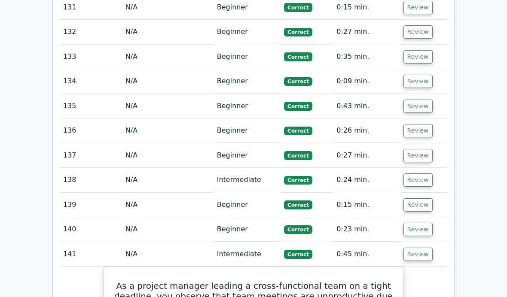
click at [418, 248] on button "Review" at bounding box center [417, 254] width 29 height 13
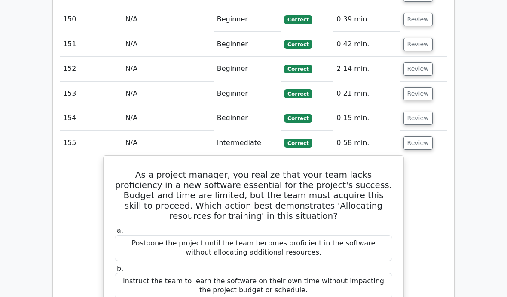
scroll to position [5553, 0]
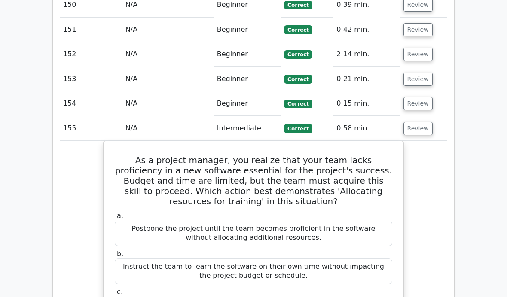
click at [412, 122] on button "Review" at bounding box center [417, 128] width 29 height 13
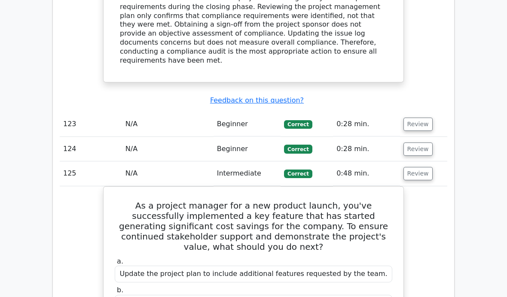
scroll to position [4364, 0]
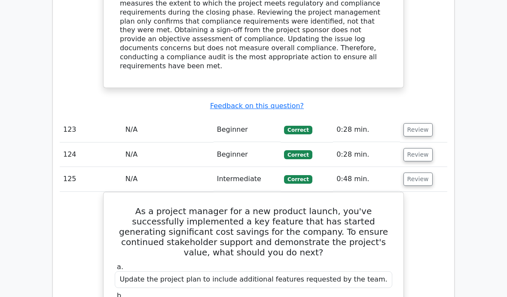
click at [424, 173] on button "Review" at bounding box center [417, 179] width 29 height 13
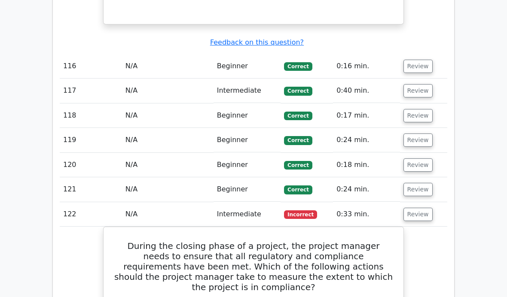
scroll to position [3864, 0]
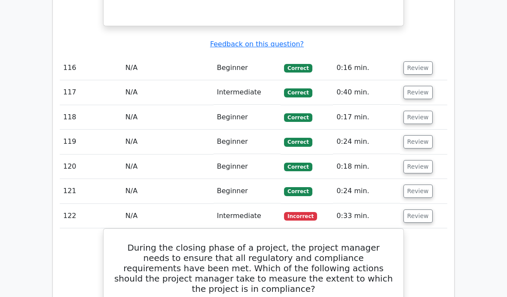
click at [423, 210] on button "Review" at bounding box center [417, 216] width 29 height 13
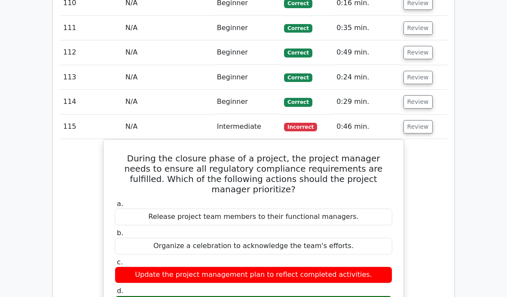
click at [419, 121] on button "Review" at bounding box center [417, 127] width 29 height 13
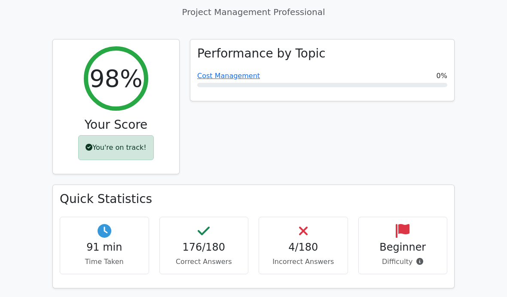
scroll to position [348, 0]
click at [417, 258] on span at bounding box center [417, 262] width 11 height 8
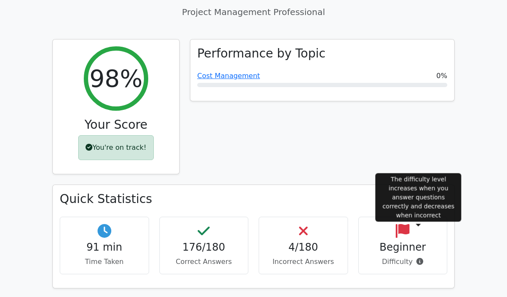
click at [417, 258] on icon at bounding box center [419, 261] width 7 height 7
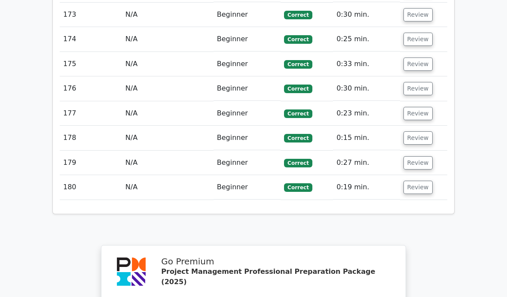
scroll to position [5358, 0]
click at [416, 181] on button "Review" at bounding box center [417, 187] width 29 height 13
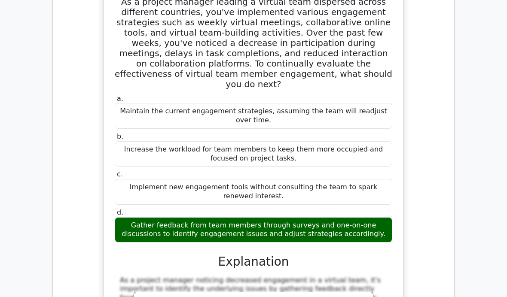
scroll to position [5662, 0]
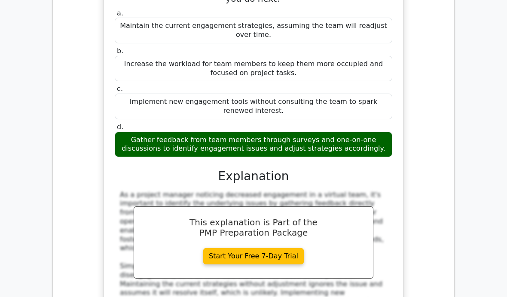
click at [286, 248] on link "Start Your Free 7-Day Trial" at bounding box center [253, 256] width 101 height 16
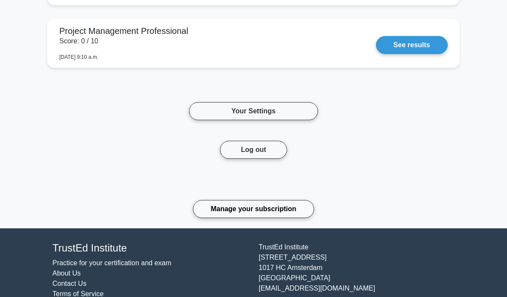
scroll to position [603, 0]
click at [286, 120] on link "Your Settings" at bounding box center [253, 111] width 129 height 18
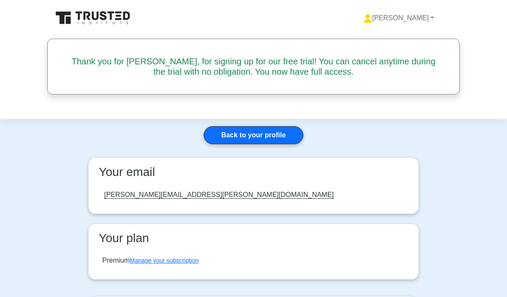
click at [266, 136] on link "Back to your profile" at bounding box center [254, 135] width 100 height 18
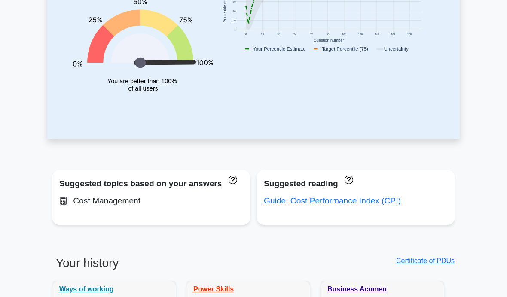
scroll to position [167, 0]
click at [285, 197] on link "Guide: Cost Performance Index (CPI)" at bounding box center [332, 201] width 137 height 9
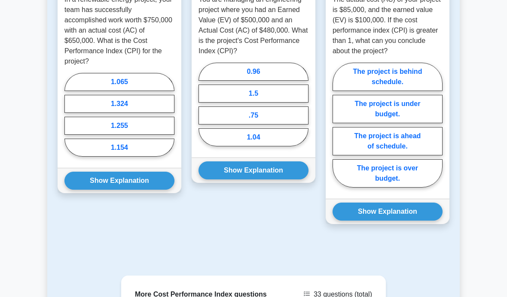
scroll to position [837, 0]
click at [80, 157] on label "1.154" at bounding box center [119, 148] width 110 height 18
click at [70, 120] on input "1.154" at bounding box center [67, 118] width 6 height 6
radio input "true"
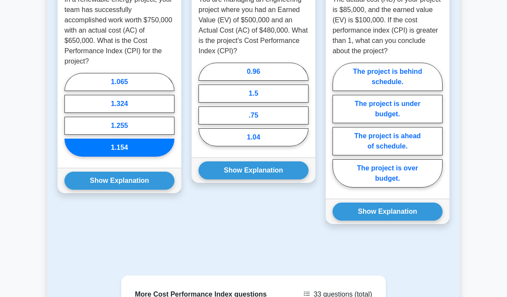
click at [90, 190] on button "Show Explanation" at bounding box center [119, 181] width 110 height 18
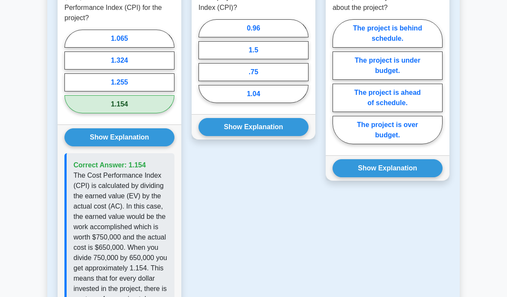
scroll to position [880, 0]
click at [289, 103] on label "1.04" at bounding box center [253, 94] width 110 height 18
click at [204, 67] on input "1.04" at bounding box center [201, 64] width 6 height 6
radio input "true"
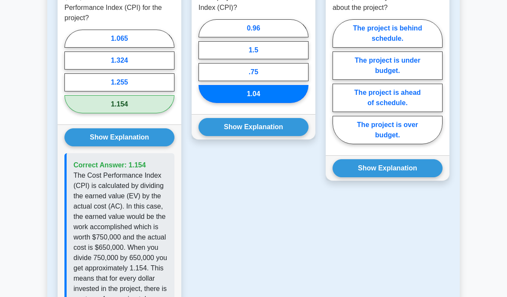
click at [281, 136] on button "Show Explanation" at bounding box center [253, 127] width 110 height 18
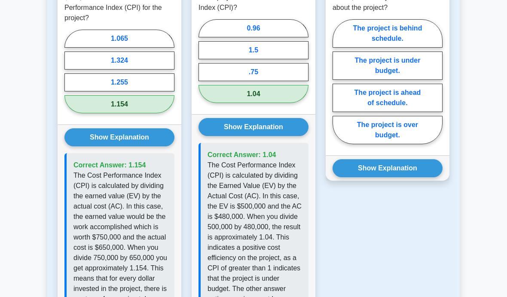
click at [415, 80] on label "The project is under budget." at bounding box center [387, 66] width 110 height 28
click at [338, 87] on input "The project is under budget." at bounding box center [335, 85] width 6 height 6
radio input "true"
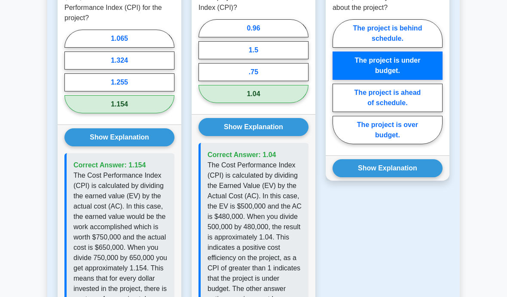
click at [418, 177] on button "Show Explanation" at bounding box center [387, 168] width 110 height 18
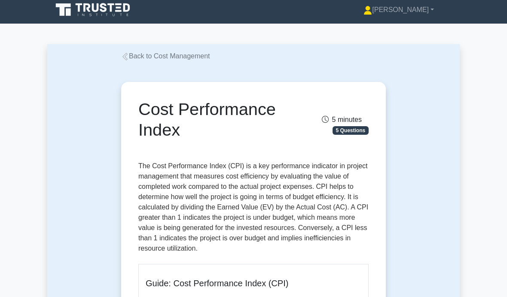
scroll to position [0, 0]
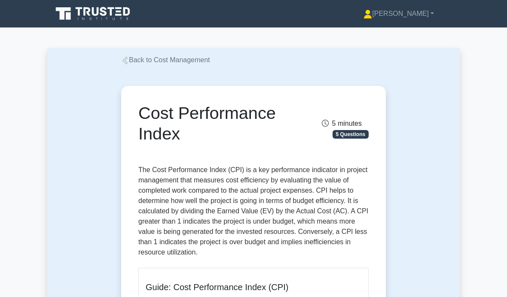
click at [138, 59] on link "Back to Cost Management" at bounding box center [165, 59] width 89 height 7
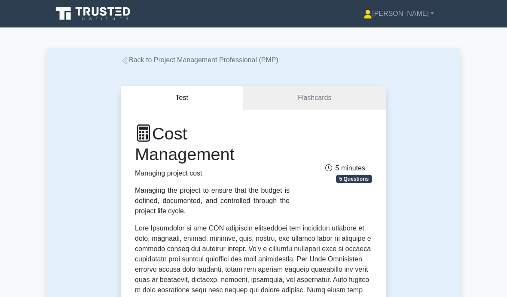
click at [313, 98] on link "Flashcards" at bounding box center [314, 98] width 143 height 24
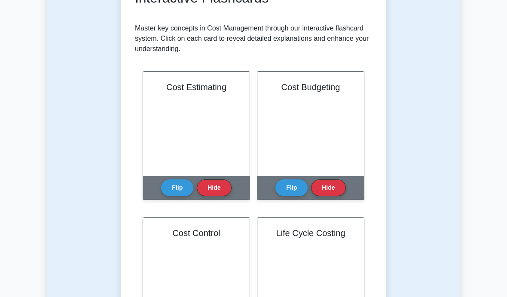
scroll to position [158, 0]
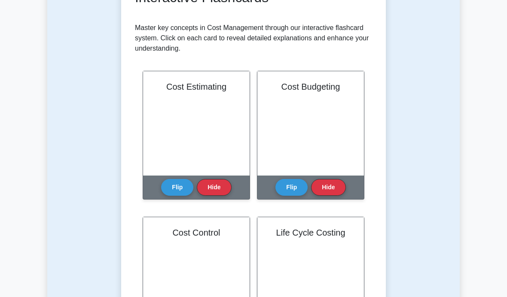
click at [180, 184] on button "Flip" at bounding box center [177, 188] width 32 height 17
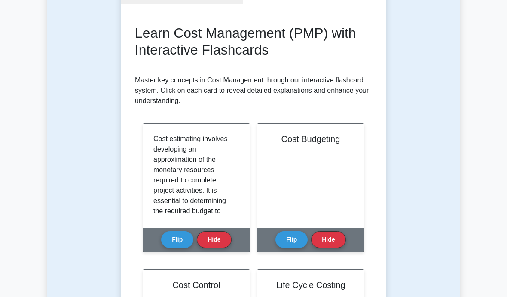
scroll to position [0, 0]
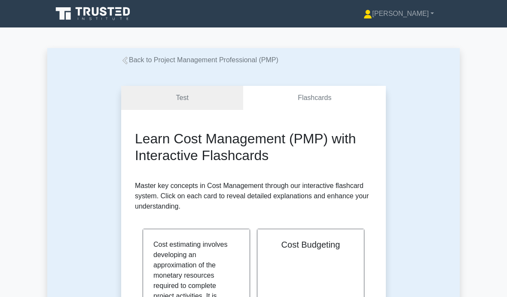
click at [233, 62] on link "Back to Project Management Professional (PMP)" at bounding box center [199, 59] width 157 height 7
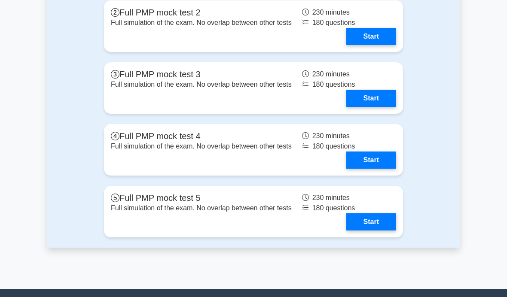
scroll to position [2317, 0]
click at [346, 45] on link "Start" at bounding box center [371, 36] width 50 height 17
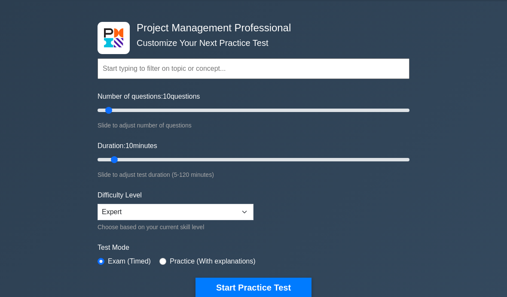
scroll to position [0, 0]
